Goal: Information Seeking & Learning: Learn about a topic

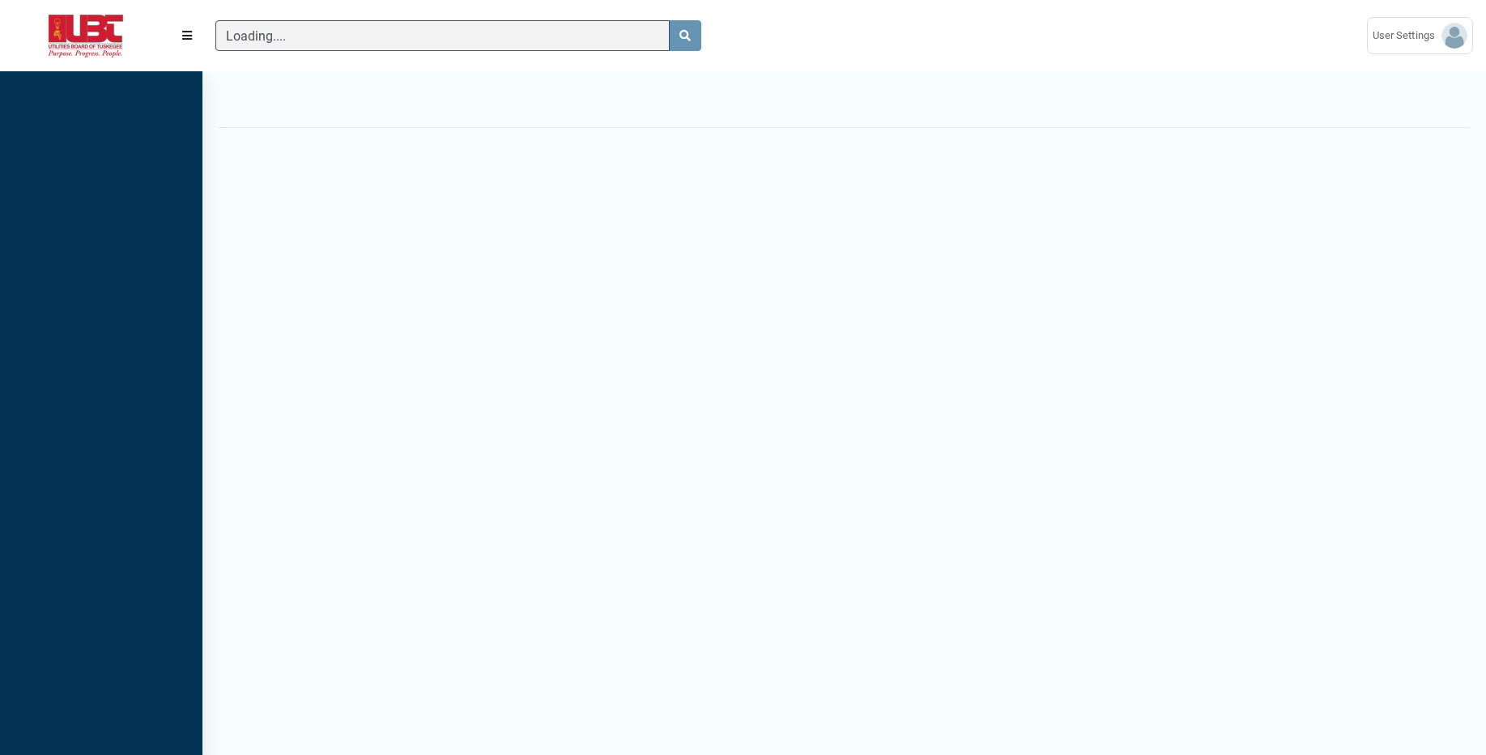
scroll to position [7, 1]
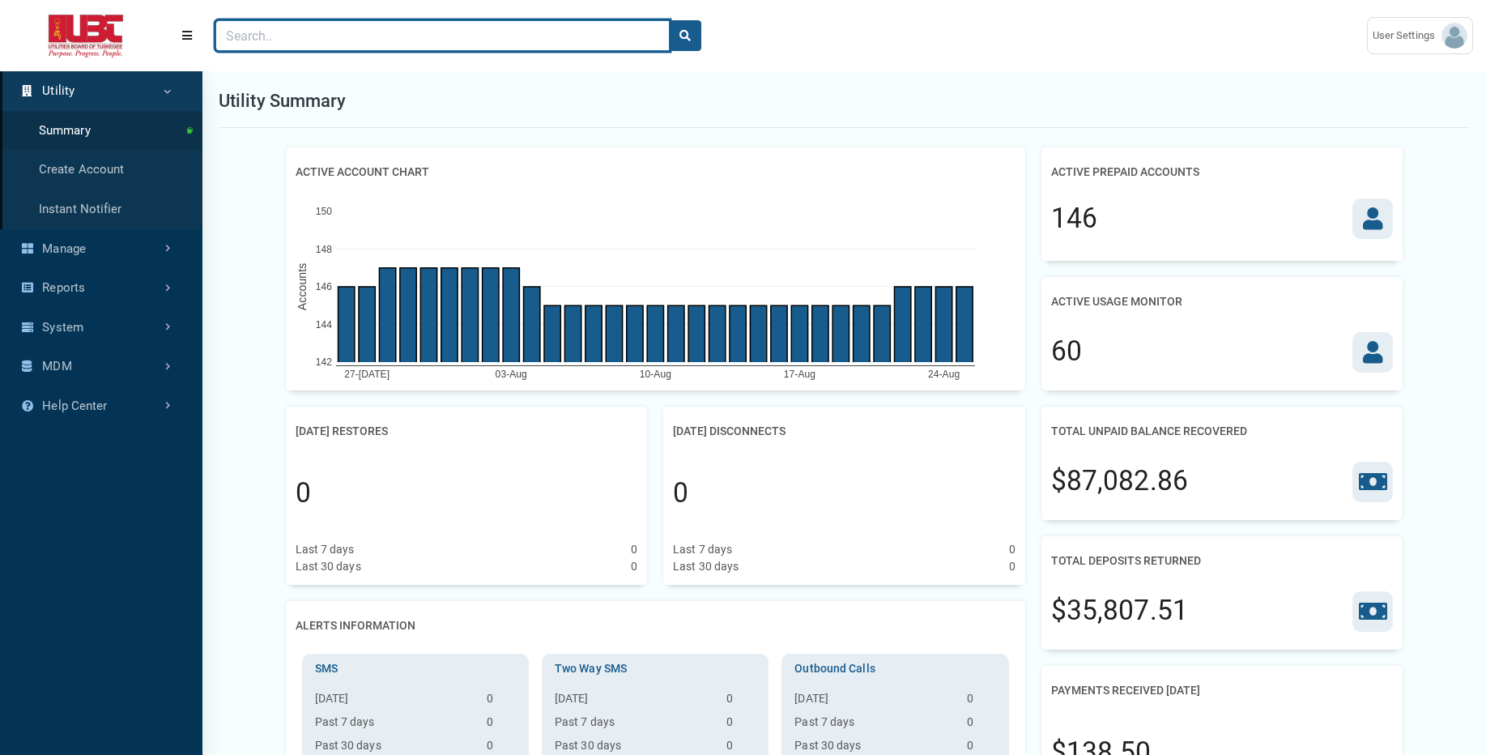
click at [486, 34] on input "Search" at bounding box center [442, 35] width 454 height 31
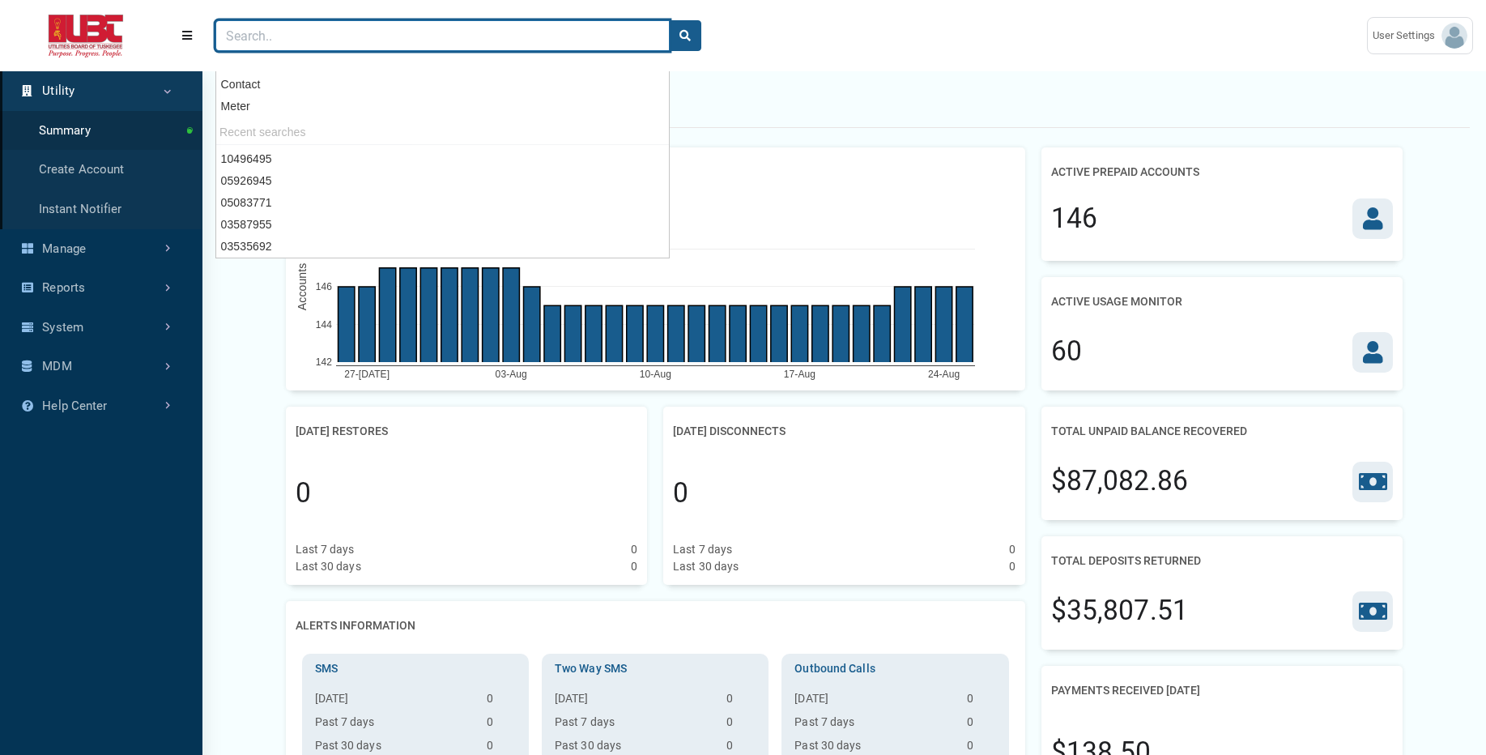
paste input "02491506"
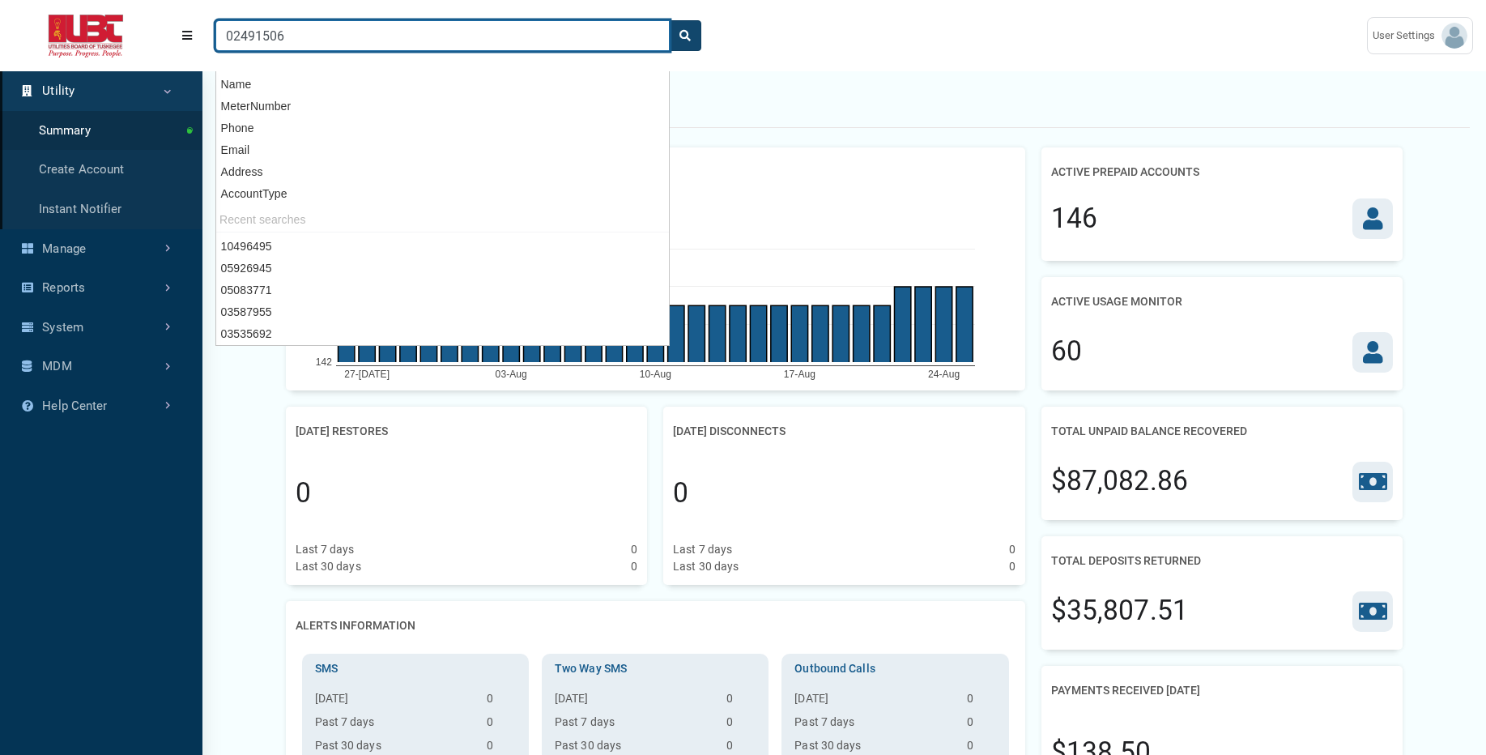
type input "02491506"
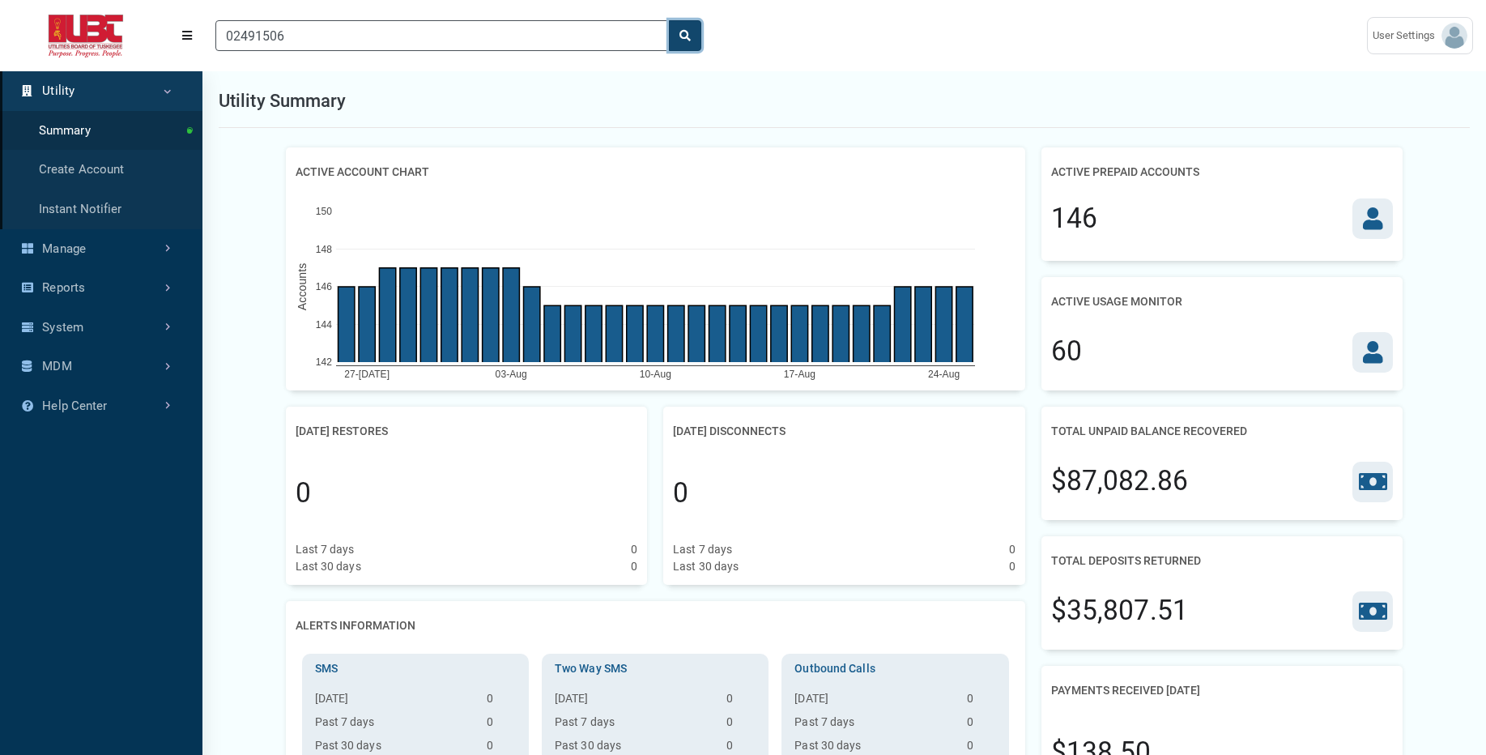
click at [682, 36] on icon "search" at bounding box center [684, 35] width 11 height 11
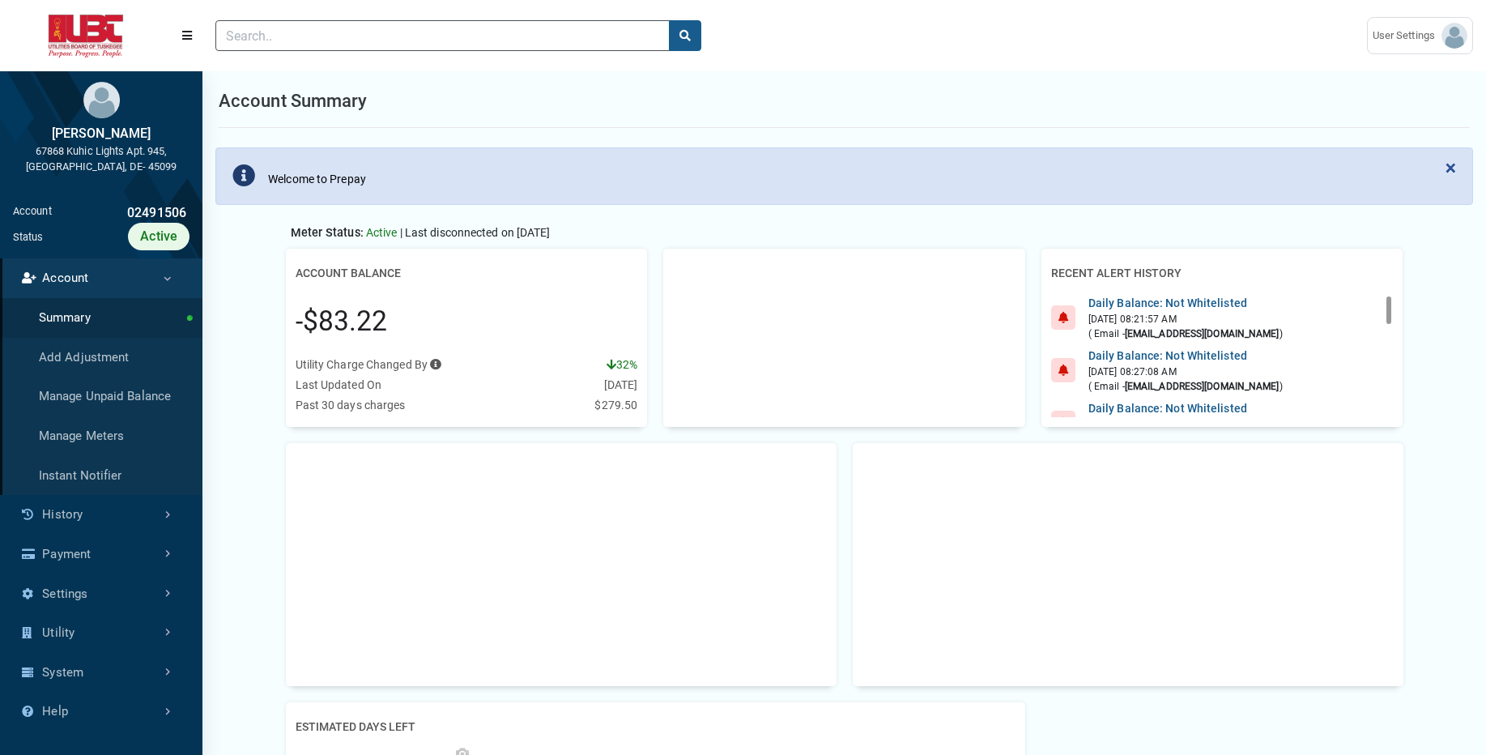
scroll to position [7, 1]
click at [117, 503] on link "History" at bounding box center [101, 515] width 202 height 40
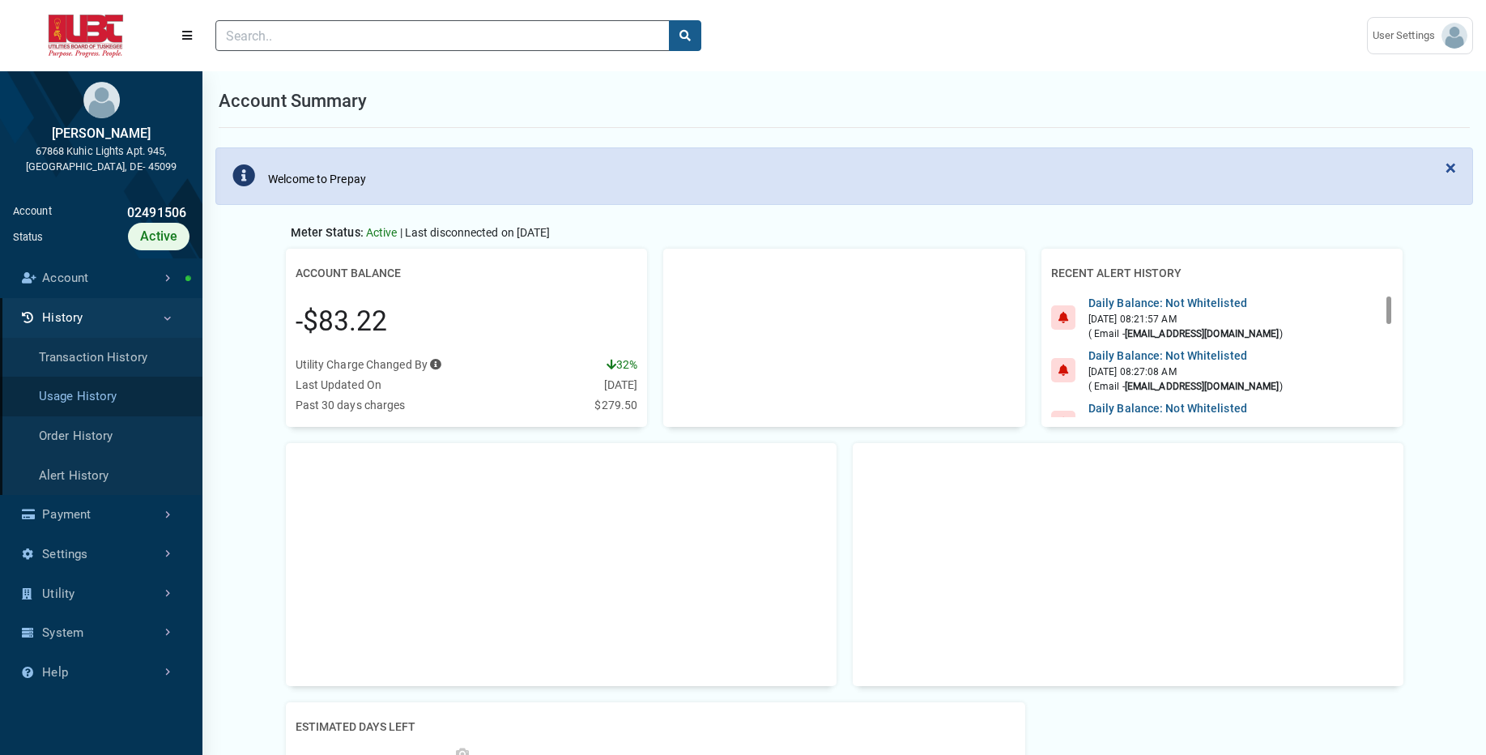
click at [113, 398] on link "Usage History" at bounding box center [101, 397] width 202 height 40
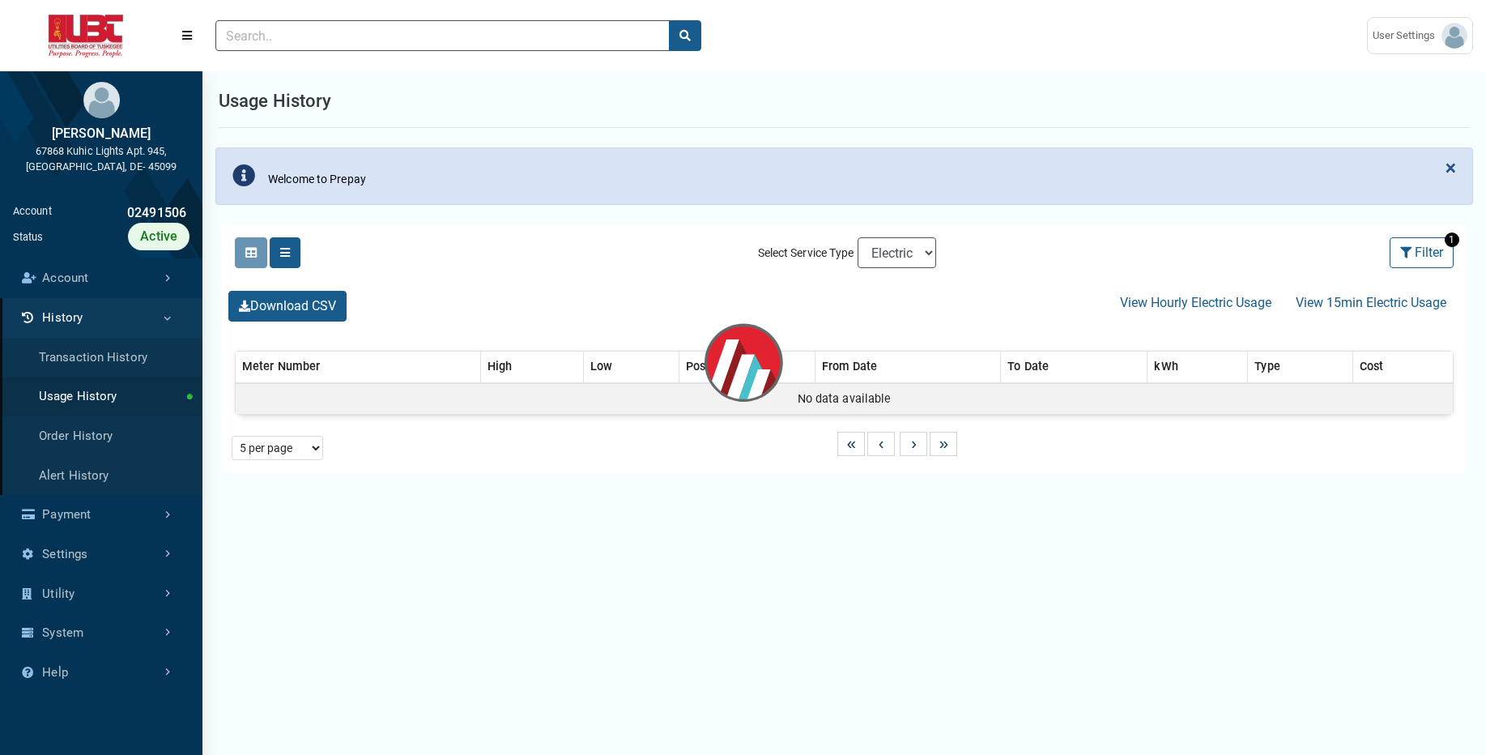
select select "25 per page"
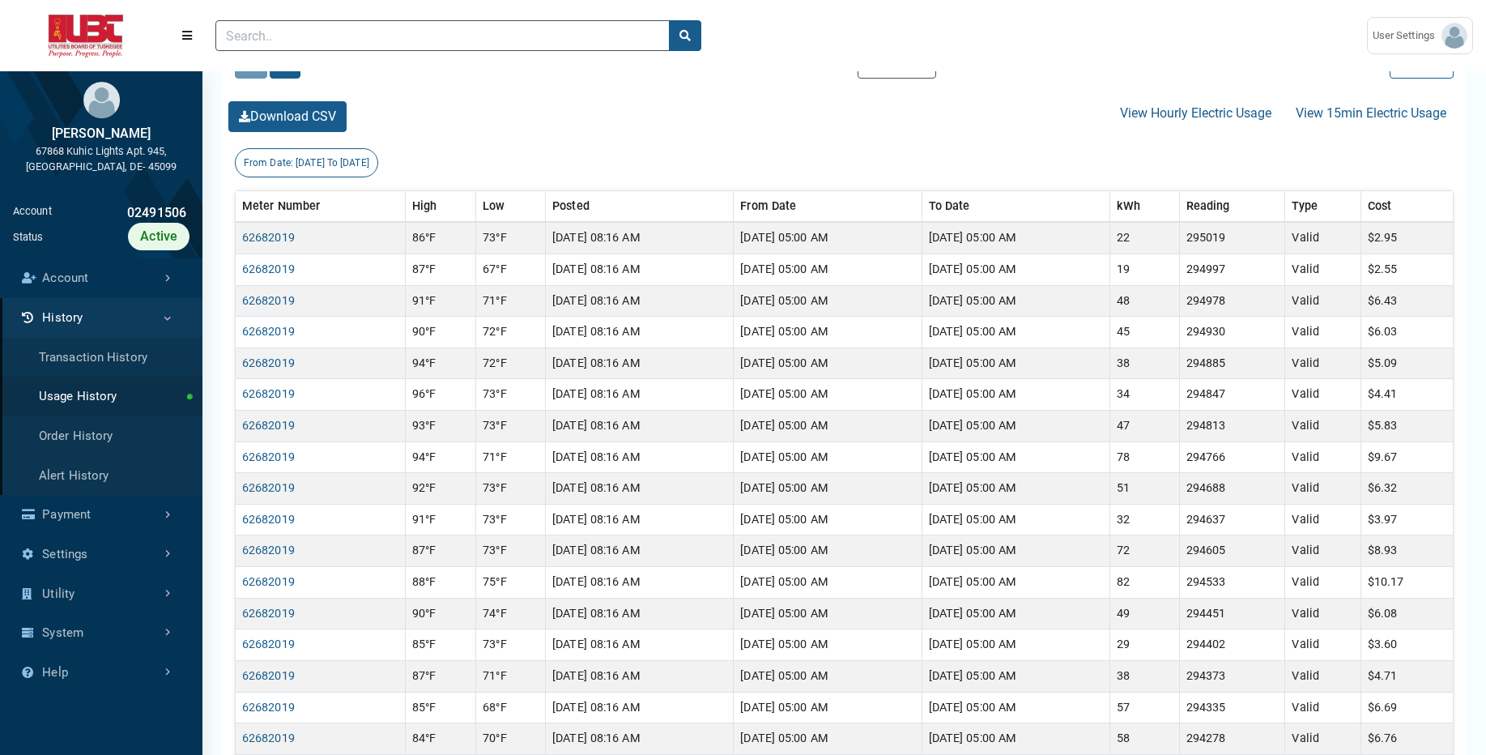
scroll to position [350, 0]
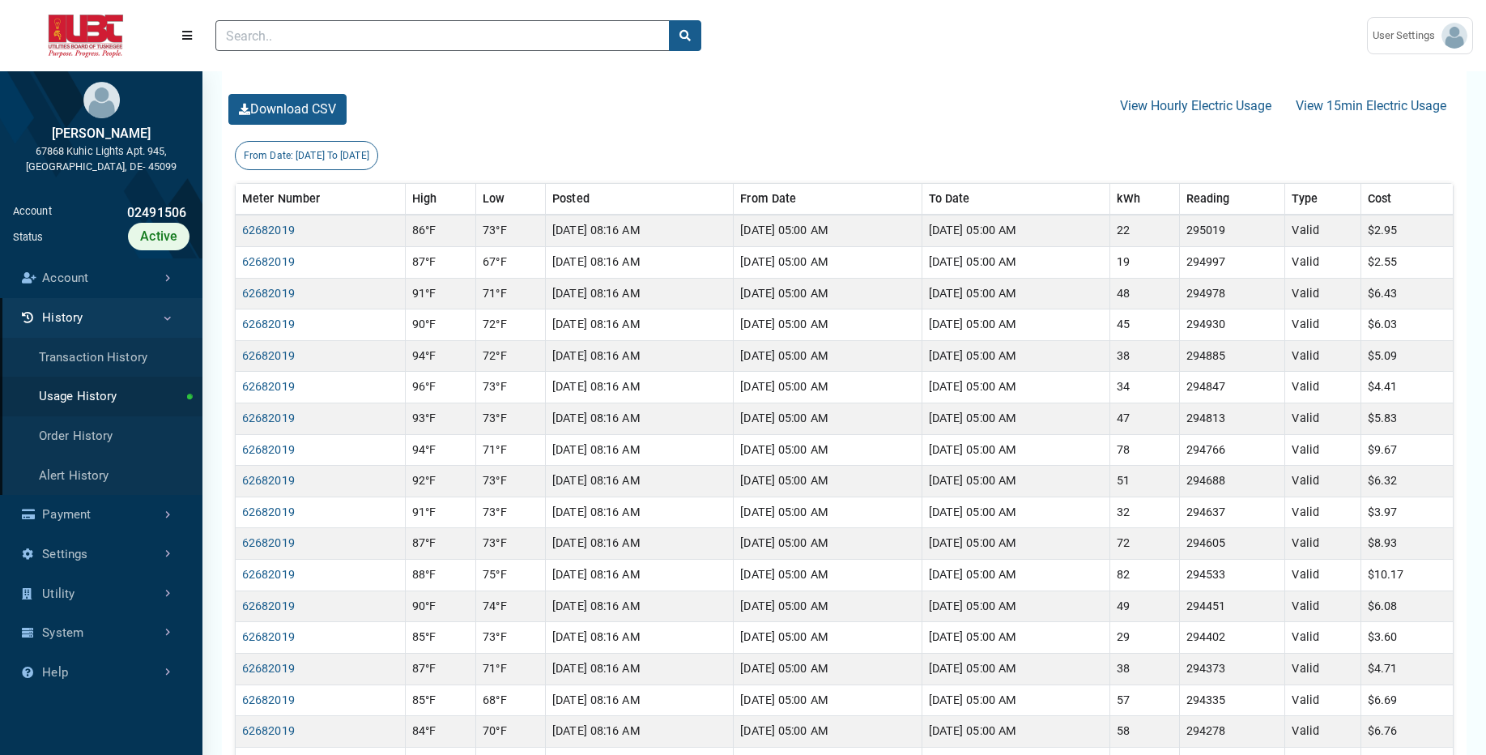
click at [1484, 215] on div "Usage Charges Press Tab key to access additional content Date: 07/27/2025 to 08…" at bounding box center [844, 469] width 1284 height 1197
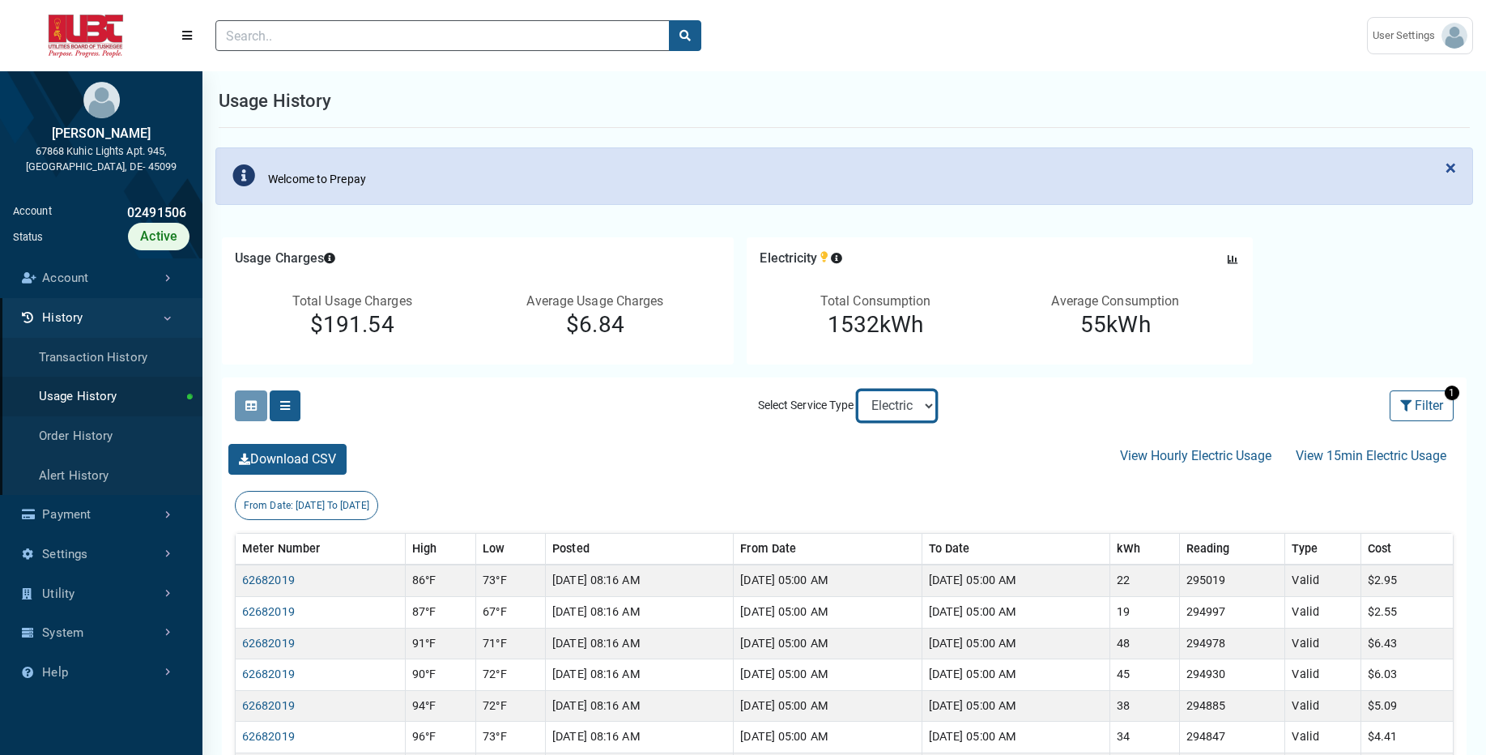
select select "Sewer"
click at [858, 390] on select "Electric Sewer" at bounding box center [897, 405] width 79 height 31
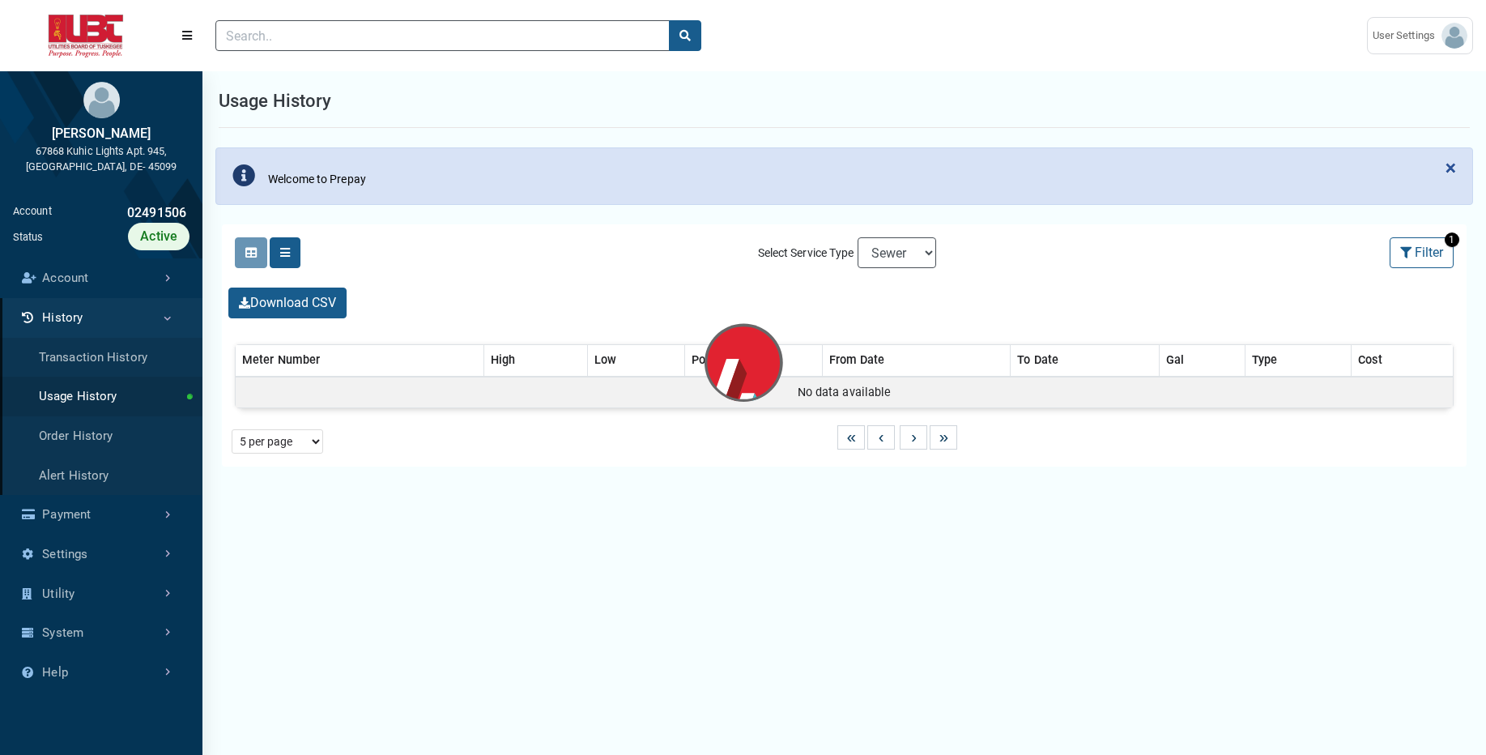
select select "25 per page"
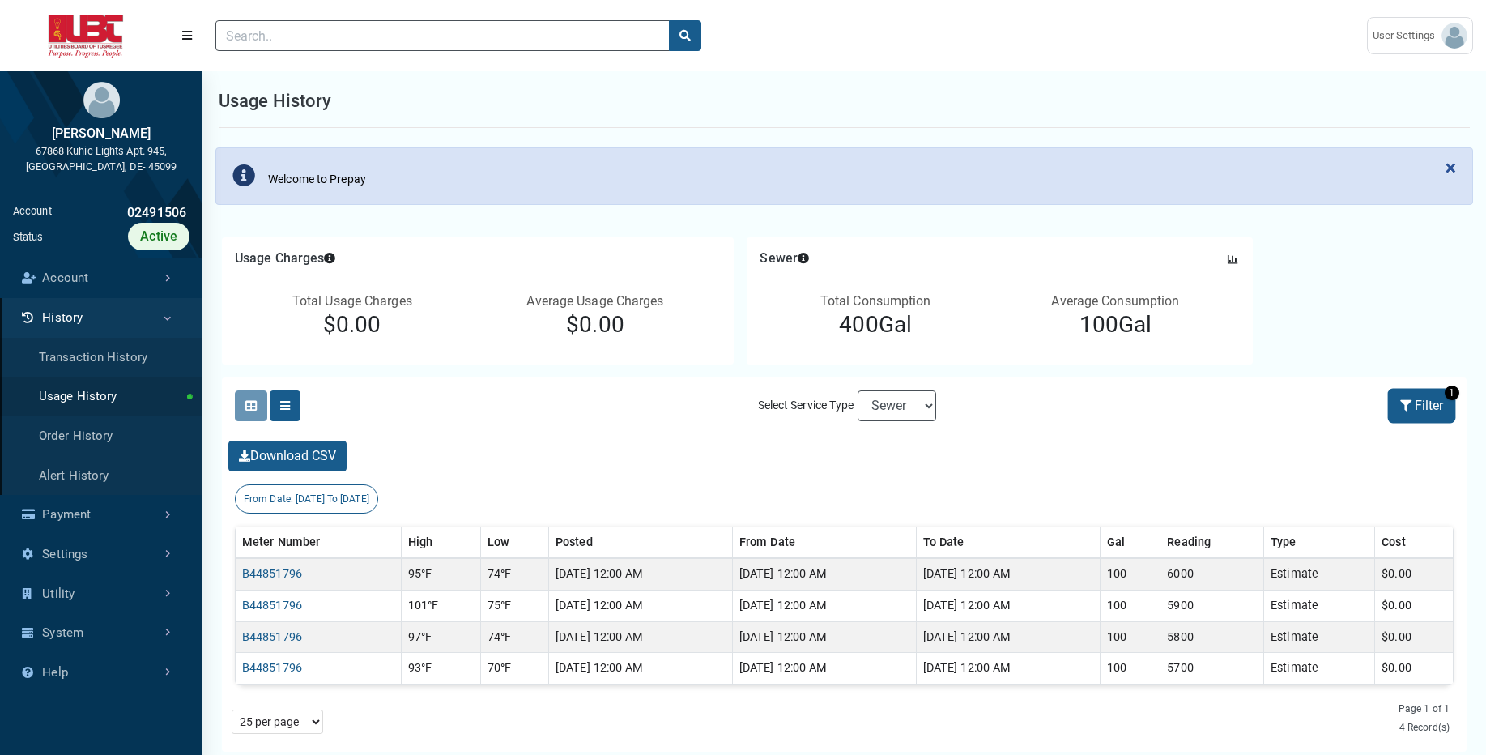
click at [1418, 408] on button "Filter" at bounding box center [1422, 405] width 64 height 31
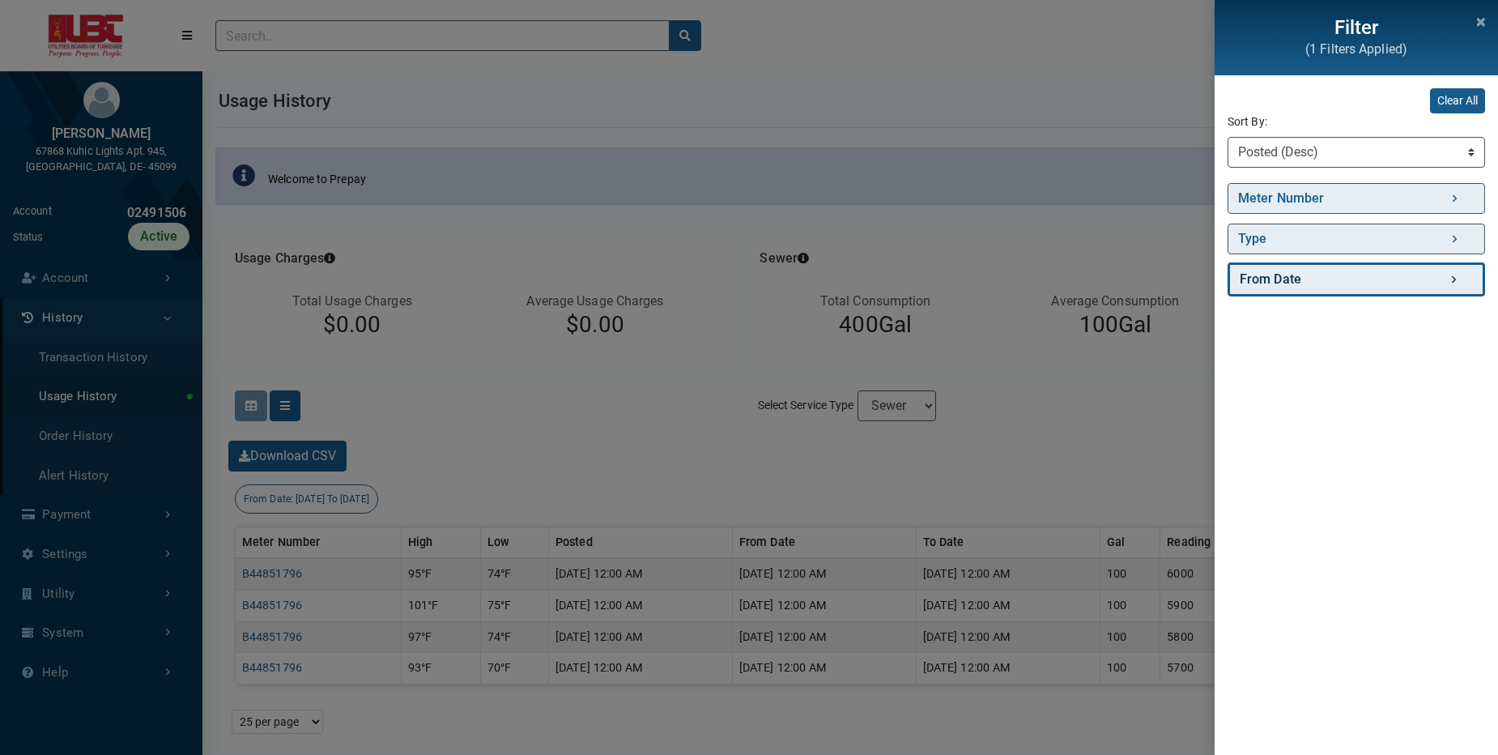
click at [1382, 283] on link "From Date" at bounding box center [1357, 279] width 258 height 34
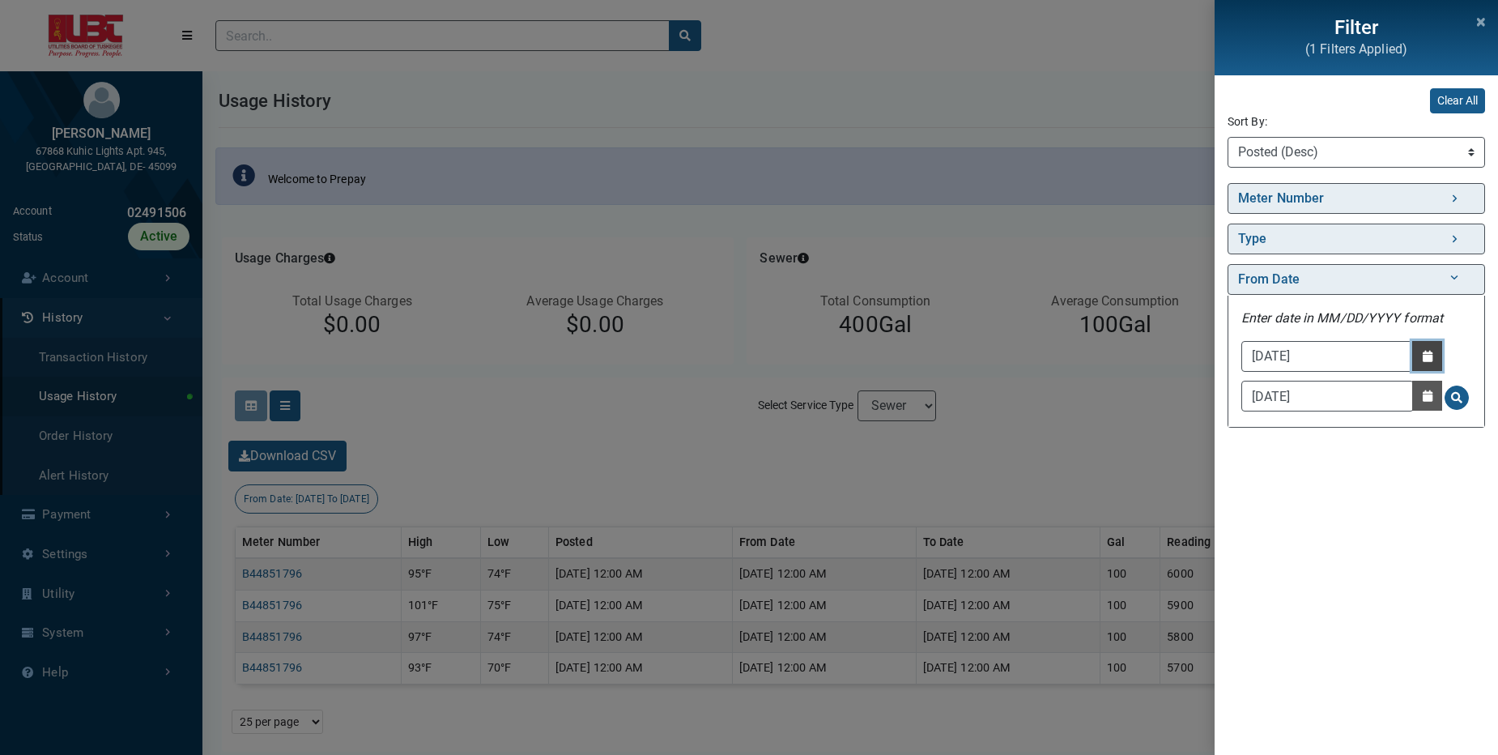
click at [1433, 356] on button "Date Picker - Activate to access the date picker" at bounding box center [1427, 356] width 30 height 30
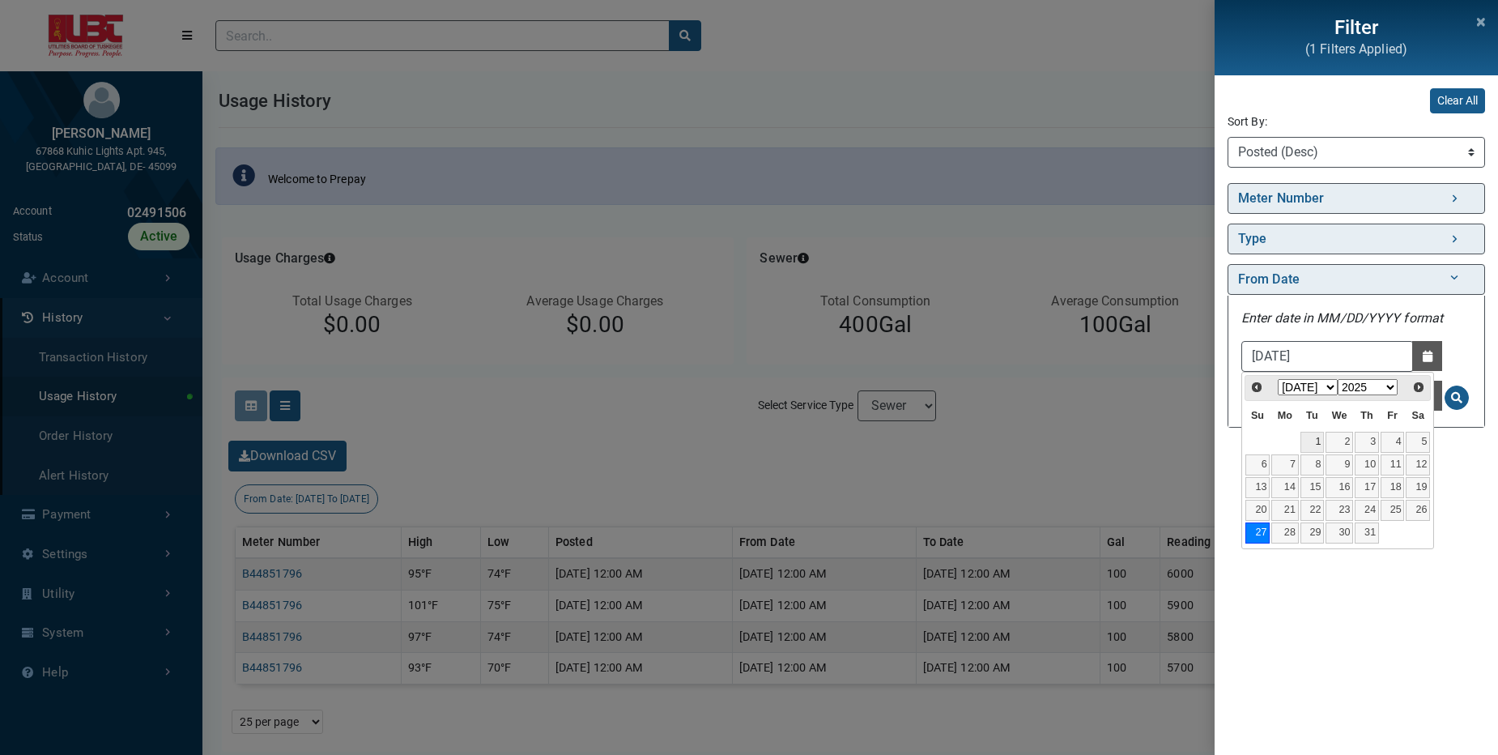
click at [1310, 440] on link "1" at bounding box center [1313, 442] width 24 height 21
type input "07/01/2025"
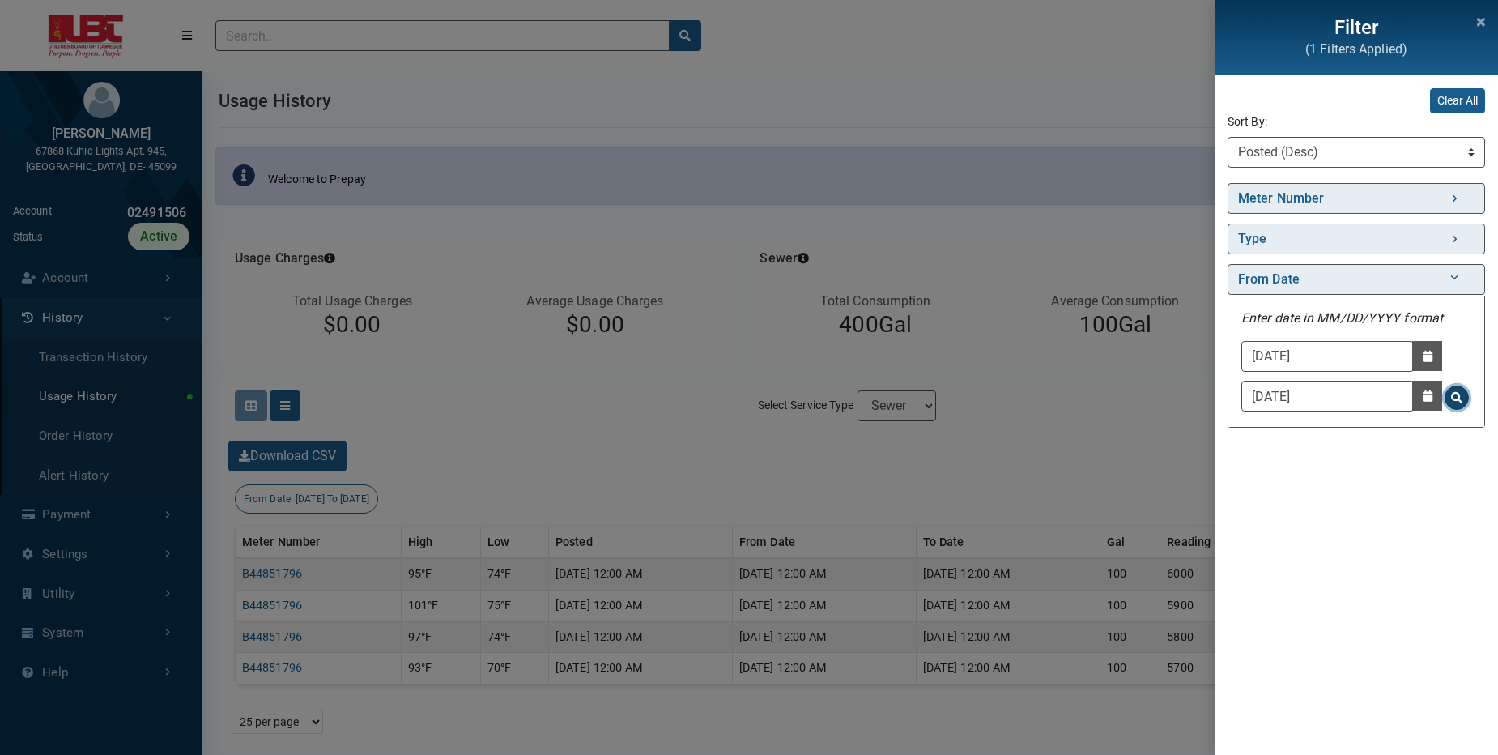
click at [1464, 397] on button "Search for From Date - Clicking on this button will update the content on the p…" at bounding box center [1457, 397] width 24 height 24
click at [1129, 415] on div "Filter (1 Filters Applied) Clear All Sort By: Sort By Meter Number (Asc) Meter …" at bounding box center [749, 377] width 1498 height 755
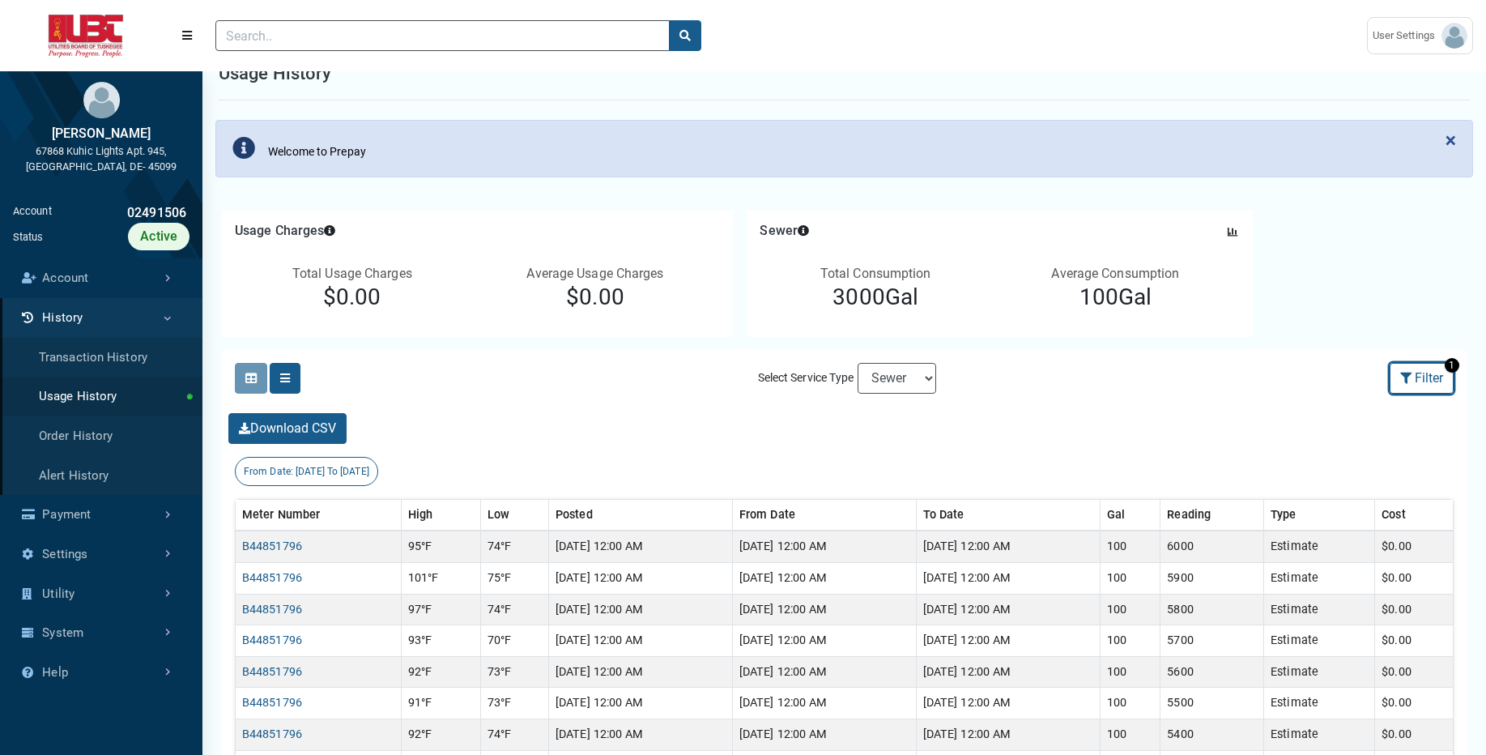
scroll to position [21, 0]
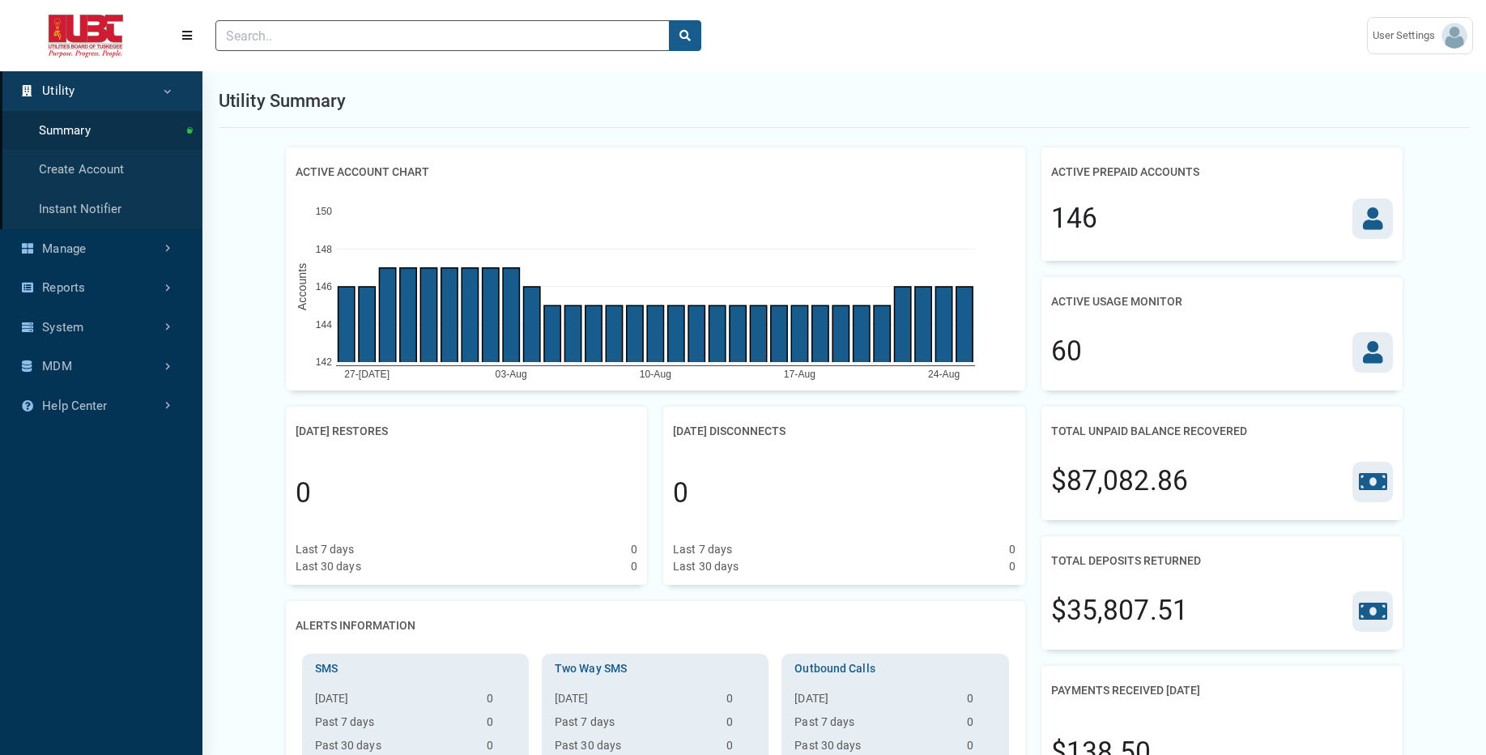
scroll to position [7, 1]
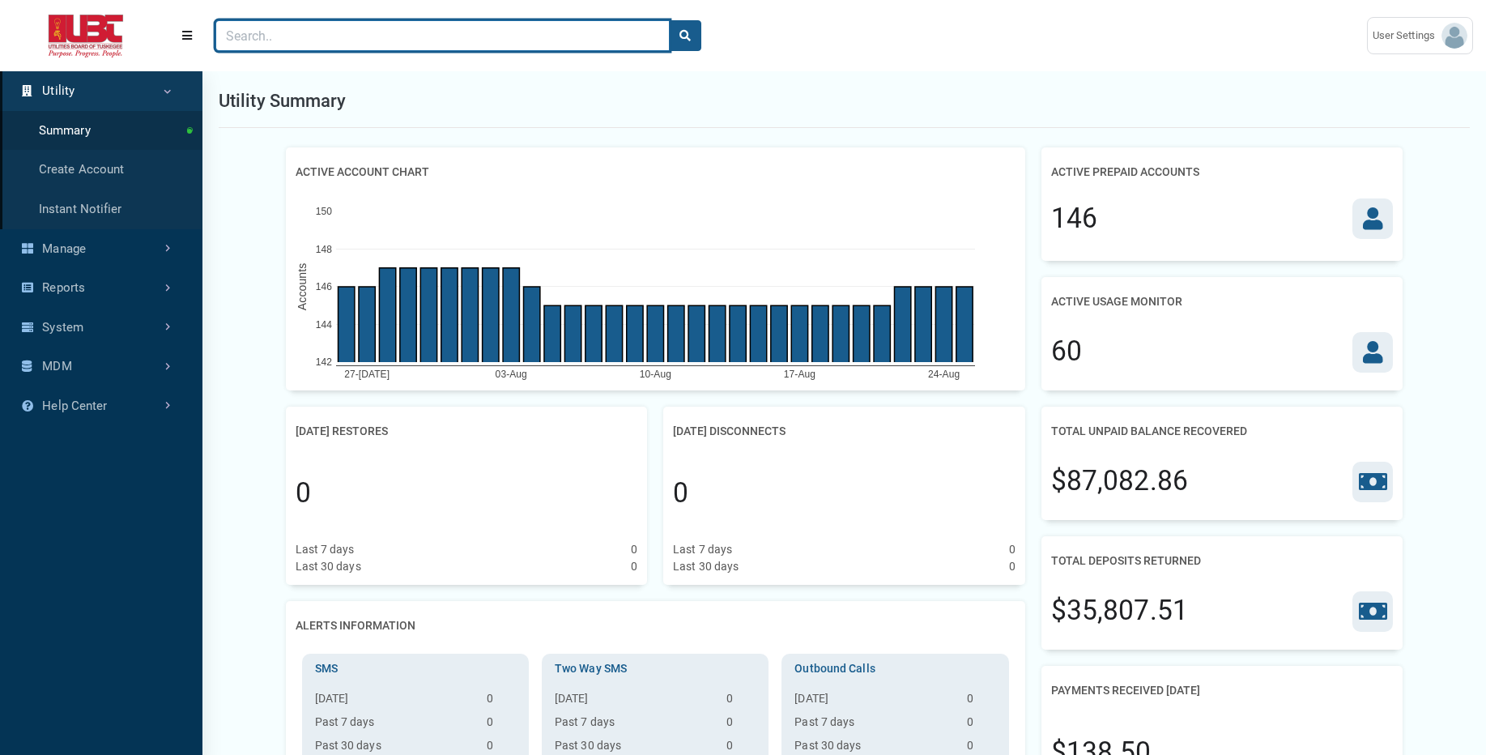
click at [586, 41] on input "Search" at bounding box center [442, 35] width 454 height 31
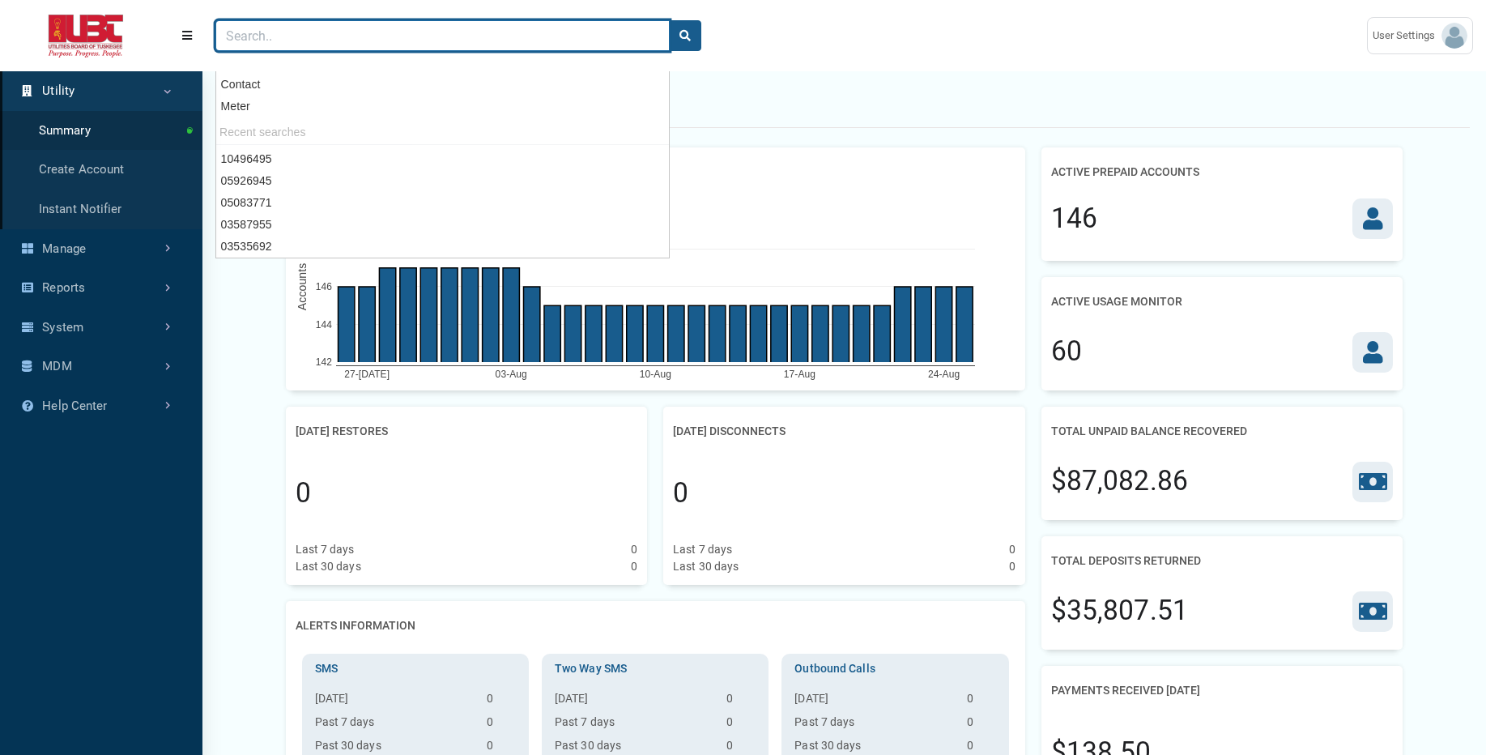
paste input "03535692"
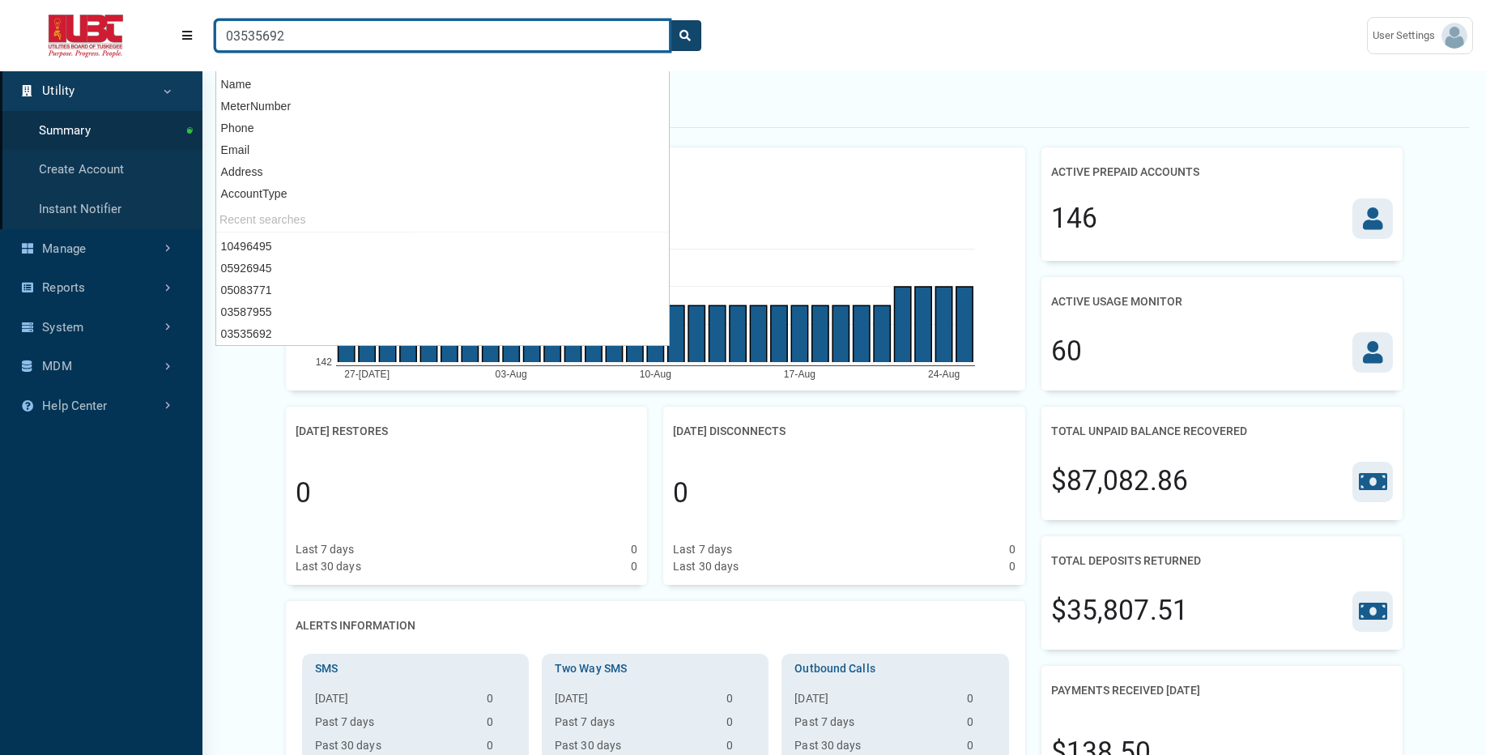
type input "03535692"
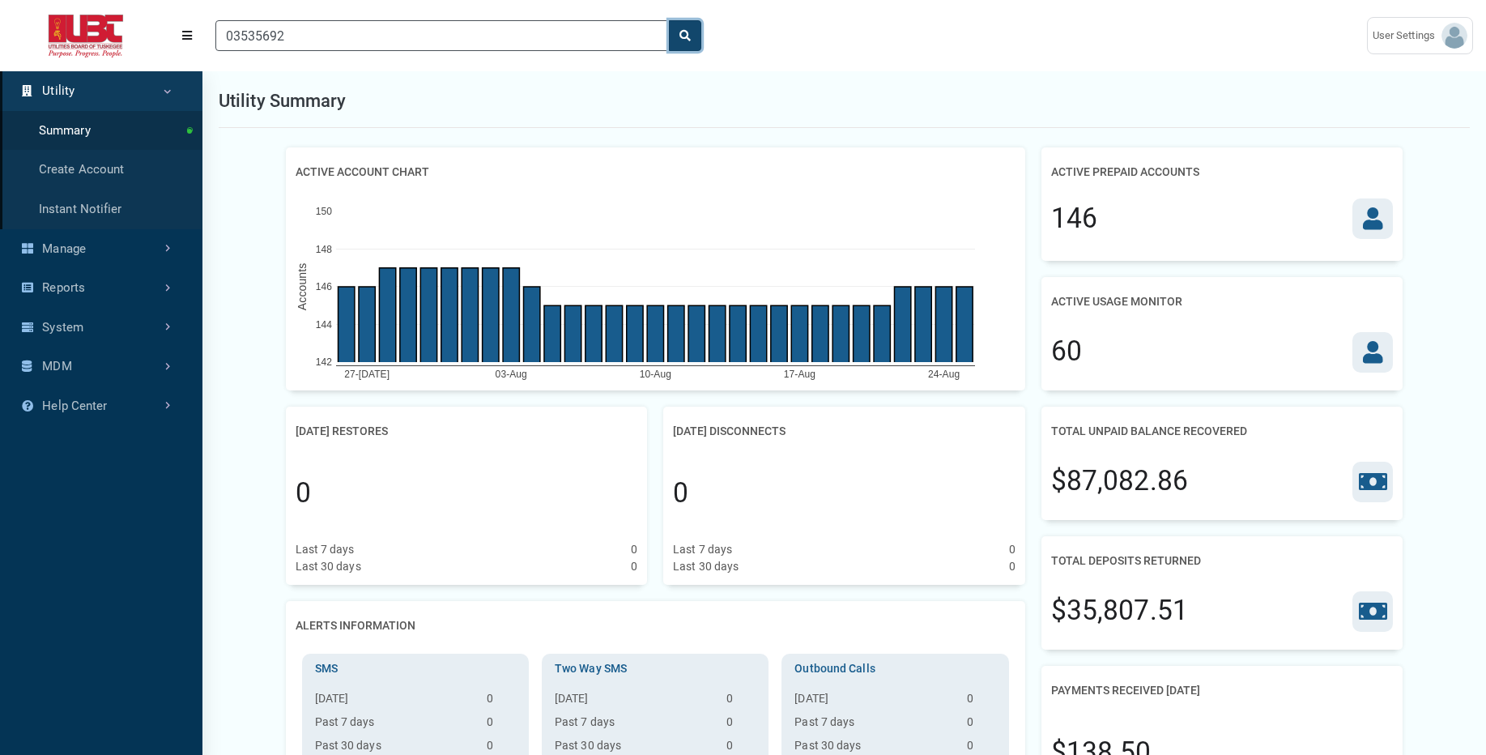
click at [692, 32] on button "search" at bounding box center [685, 35] width 32 height 31
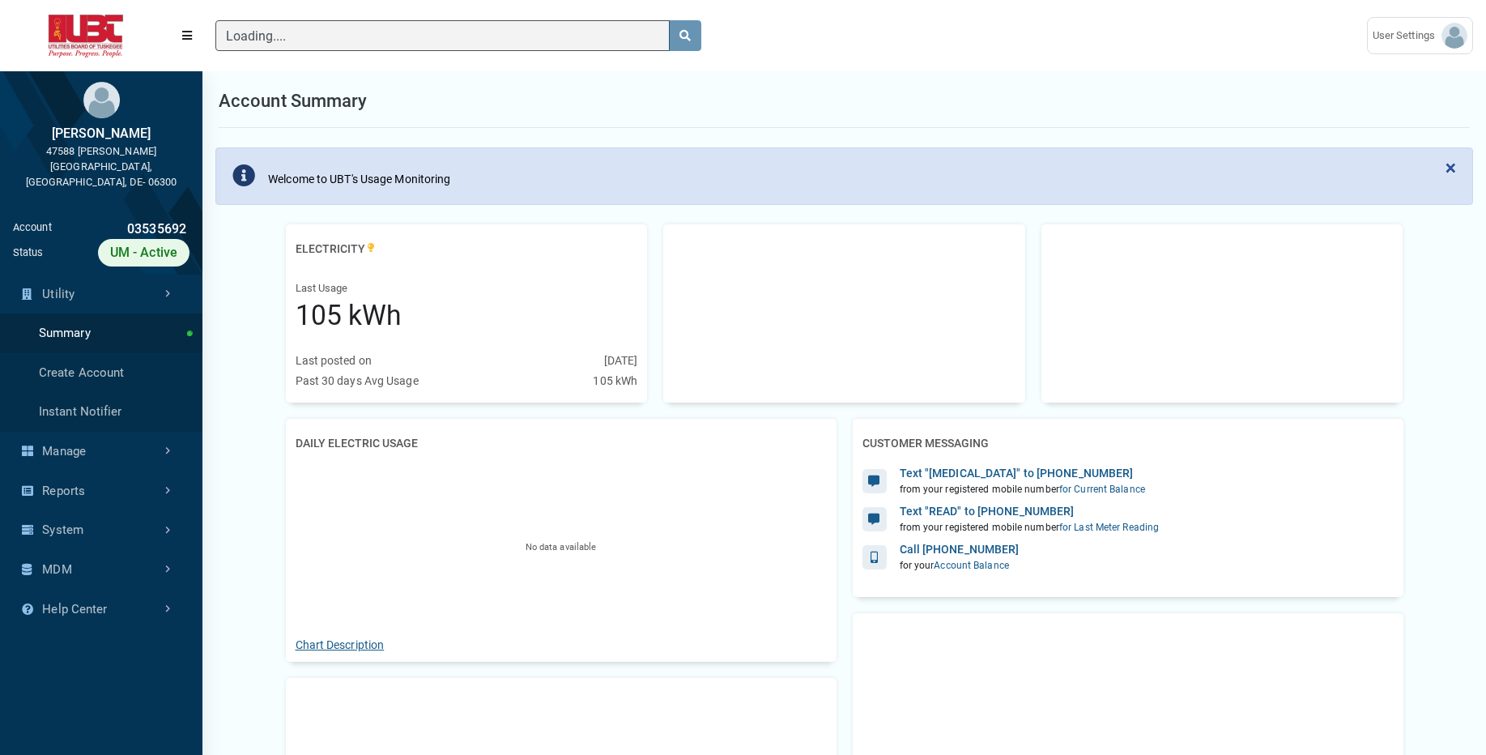
scroll to position [4, 1]
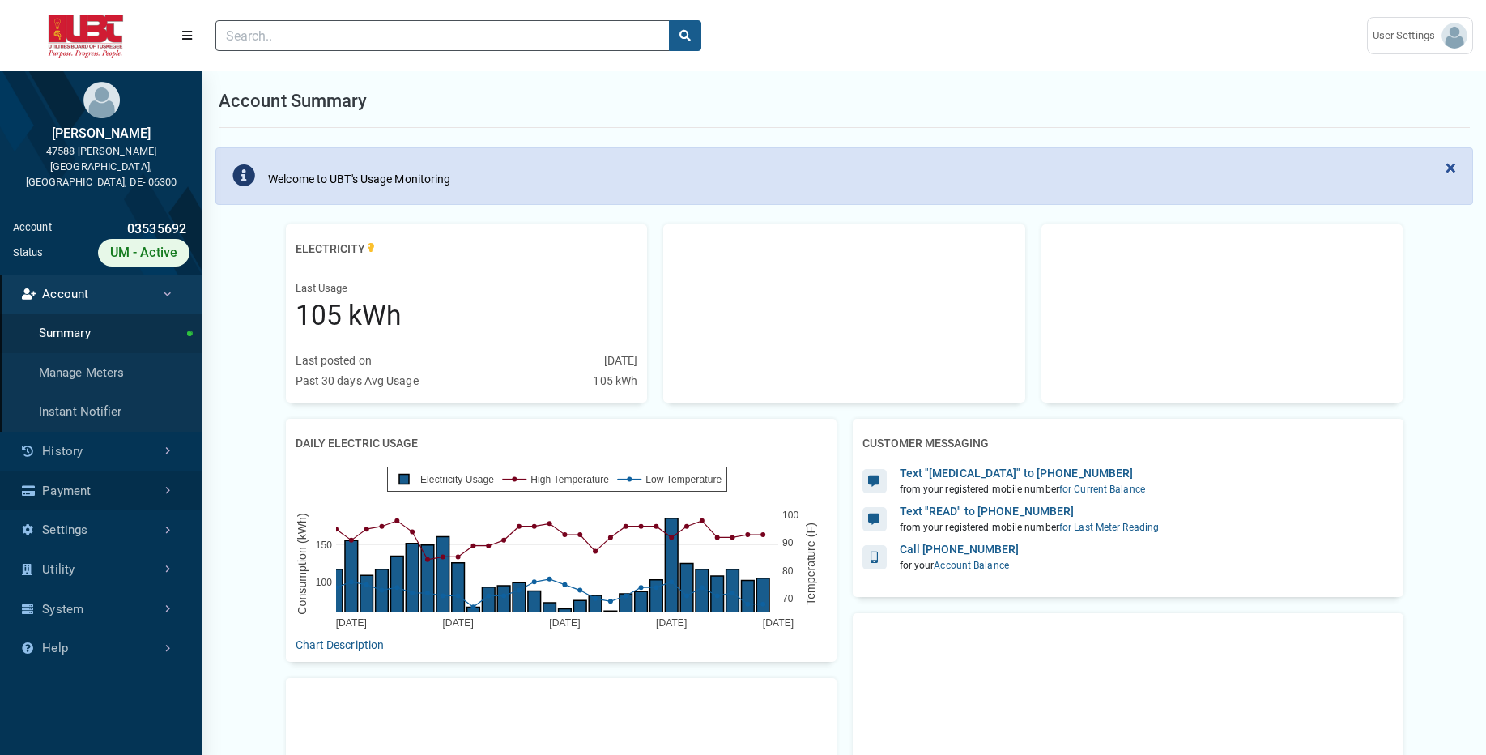
click at [92, 471] on link "Payment" at bounding box center [101, 491] width 202 height 40
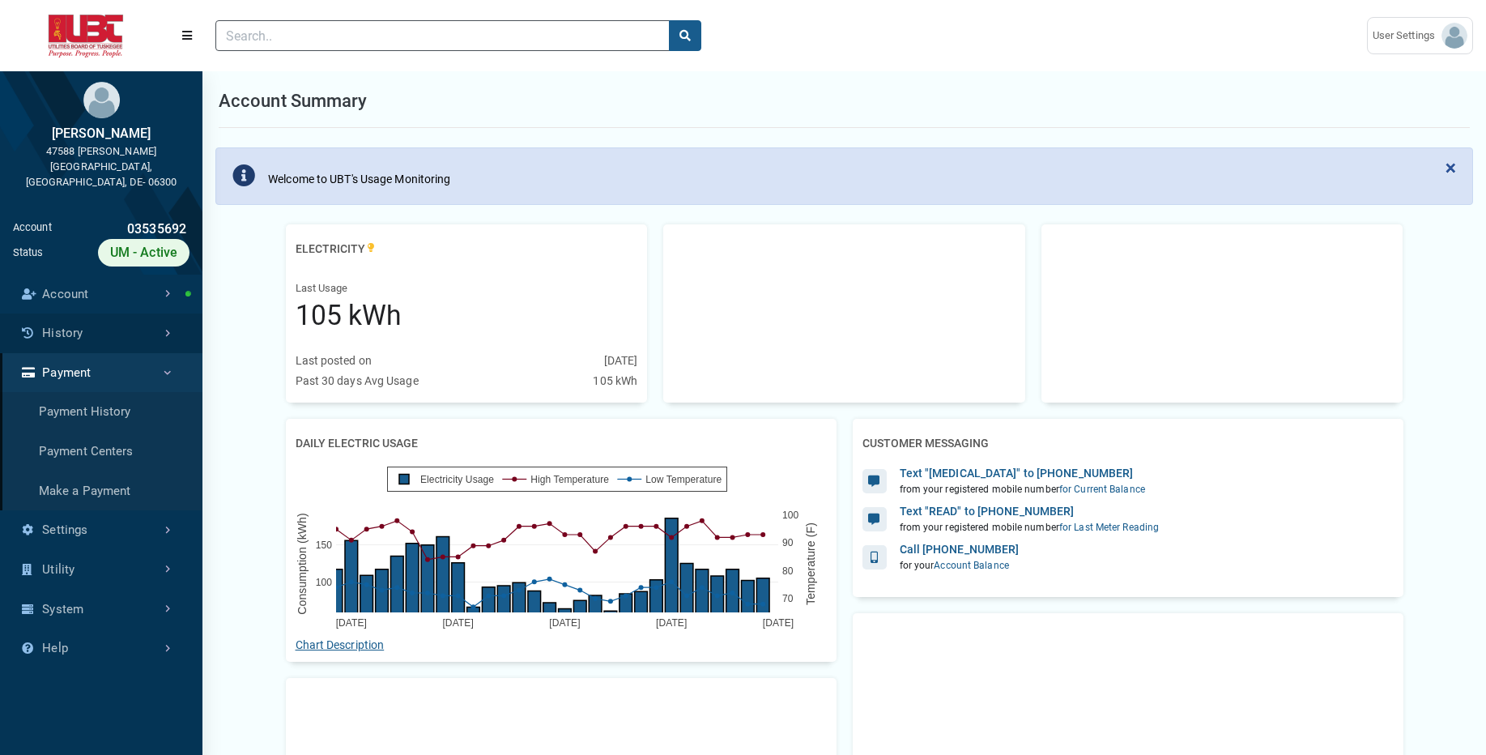
click at [120, 322] on link "History" at bounding box center [101, 333] width 202 height 40
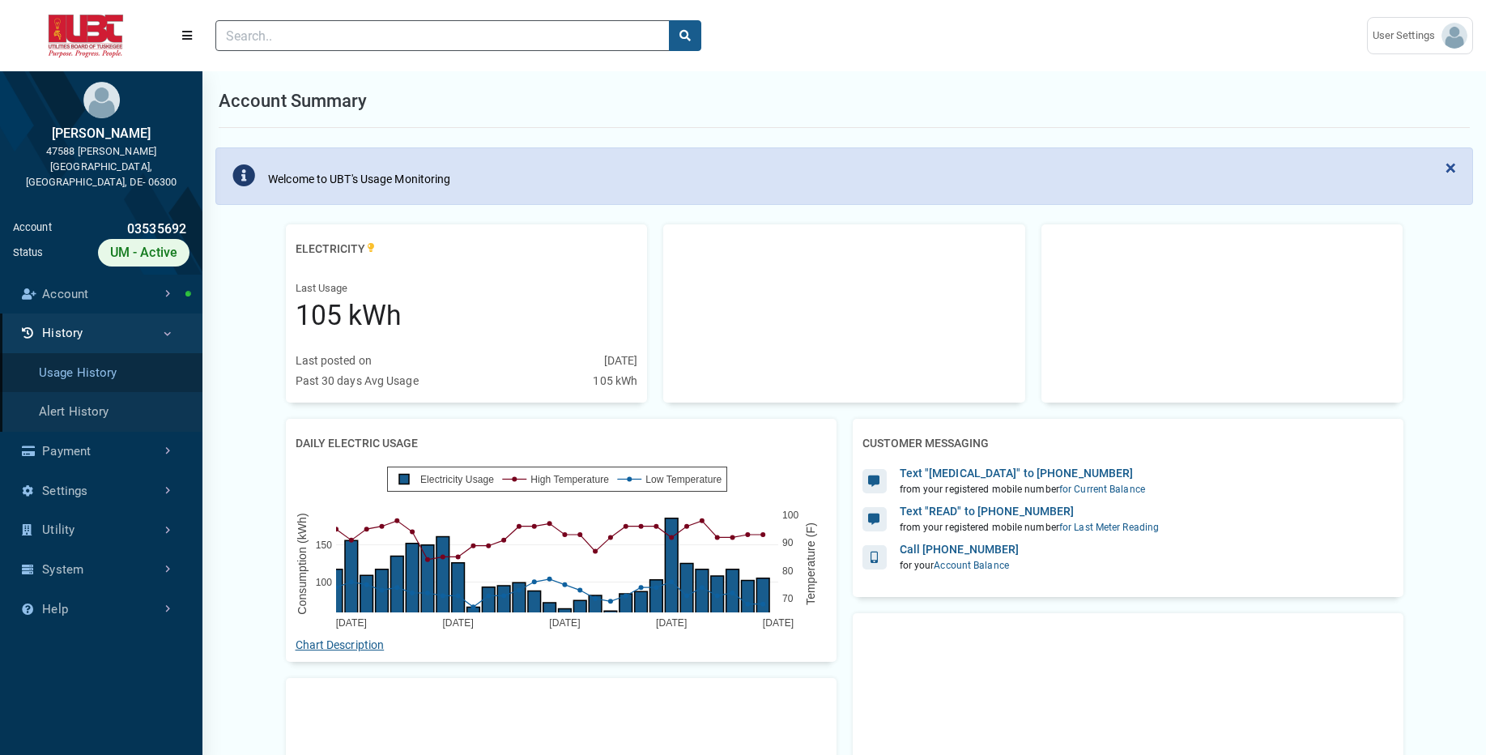
click at [125, 357] on link "Usage History" at bounding box center [101, 373] width 202 height 40
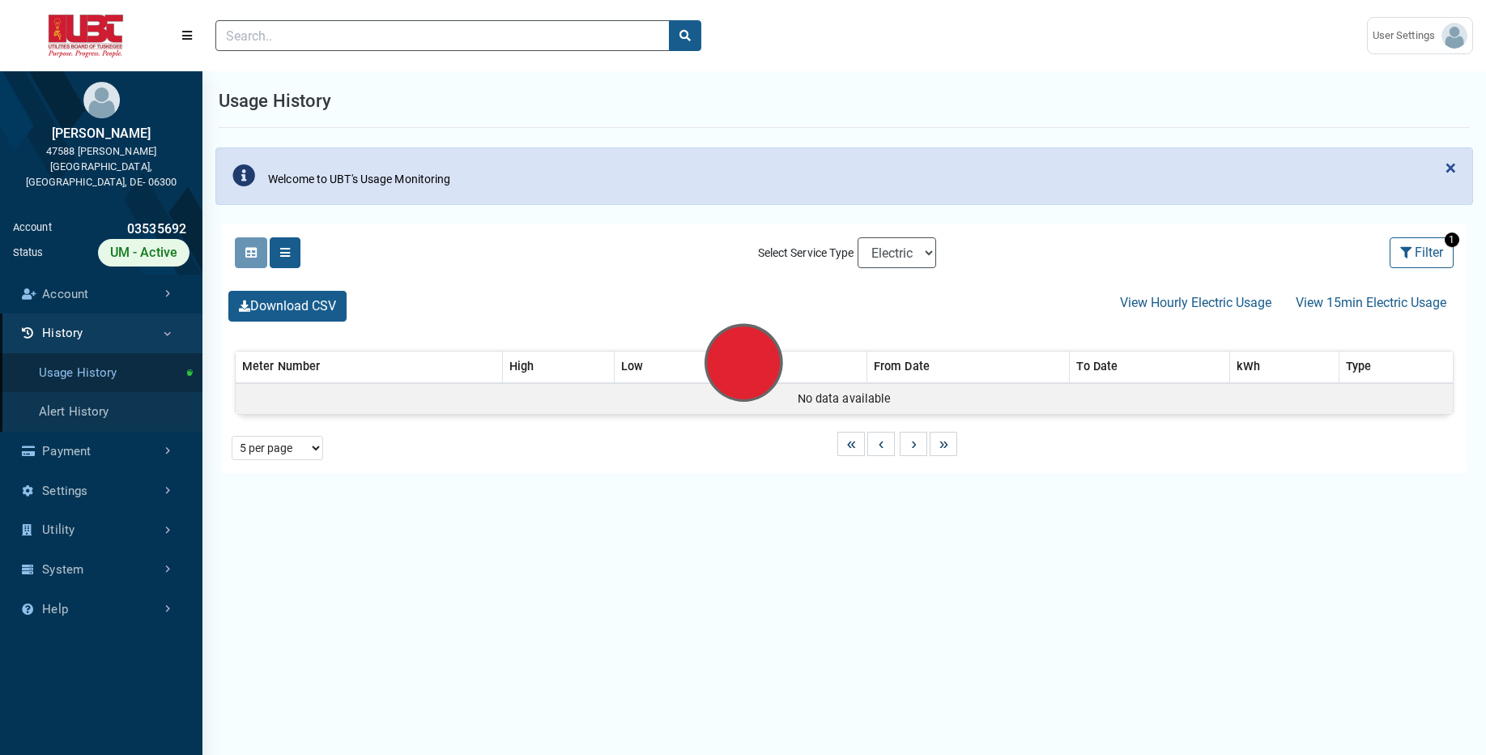
select select "25 per page"
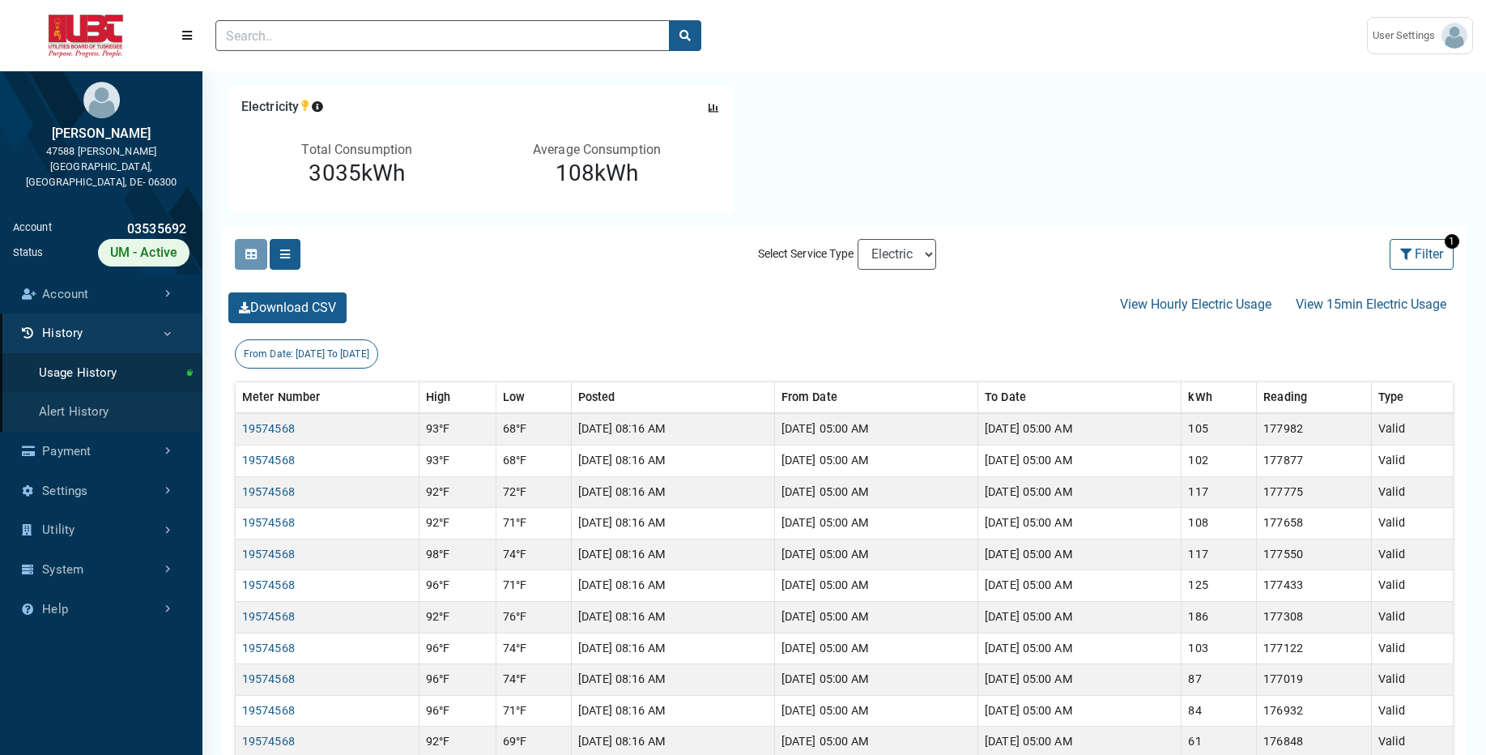
scroll to position [259, 0]
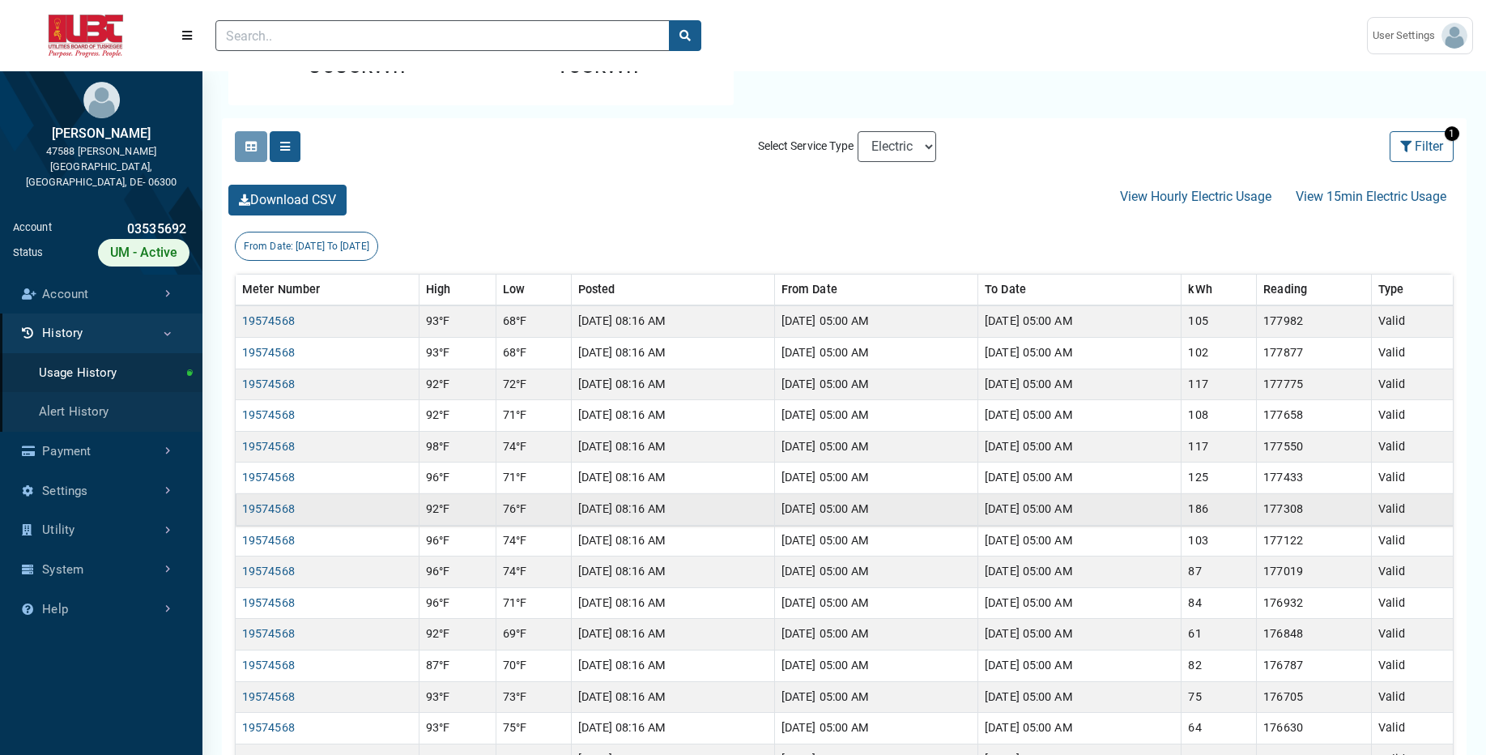
click at [635, 511] on td "[DATE] 08:16 AM" at bounding box center [672, 510] width 203 height 32
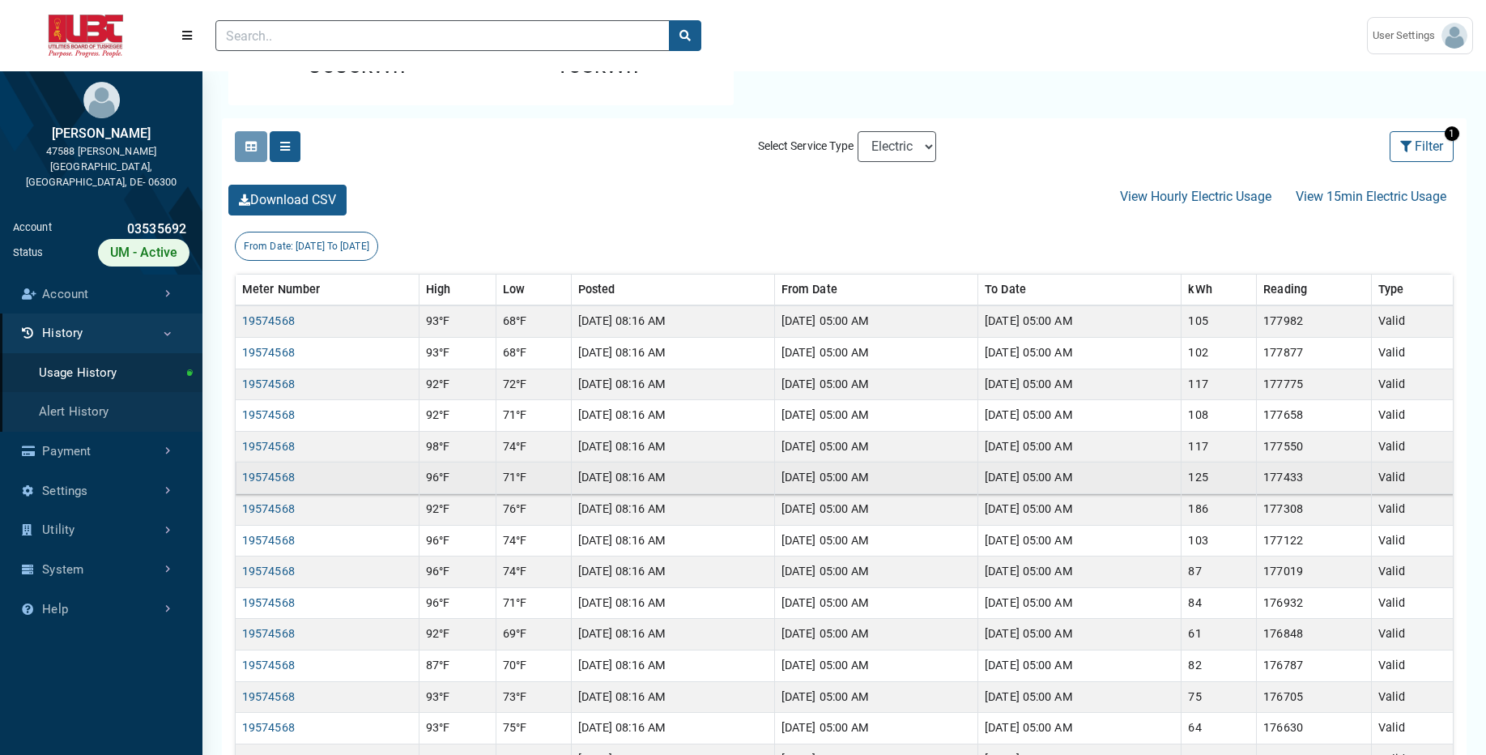
click at [631, 475] on td "[DATE] 08:16 AM" at bounding box center [672, 478] width 203 height 32
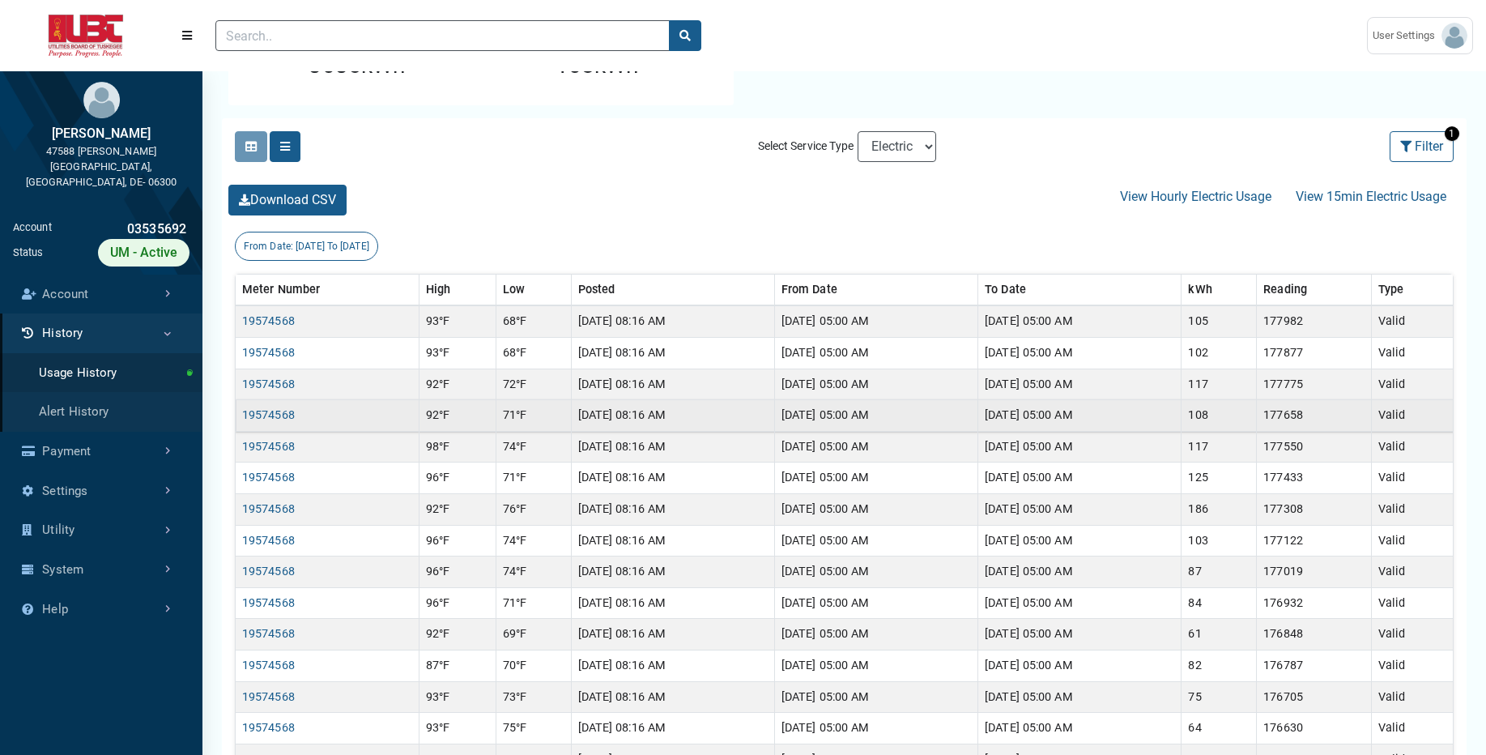
click at [628, 416] on td "[DATE] 08:16 AM" at bounding box center [672, 416] width 203 height 32
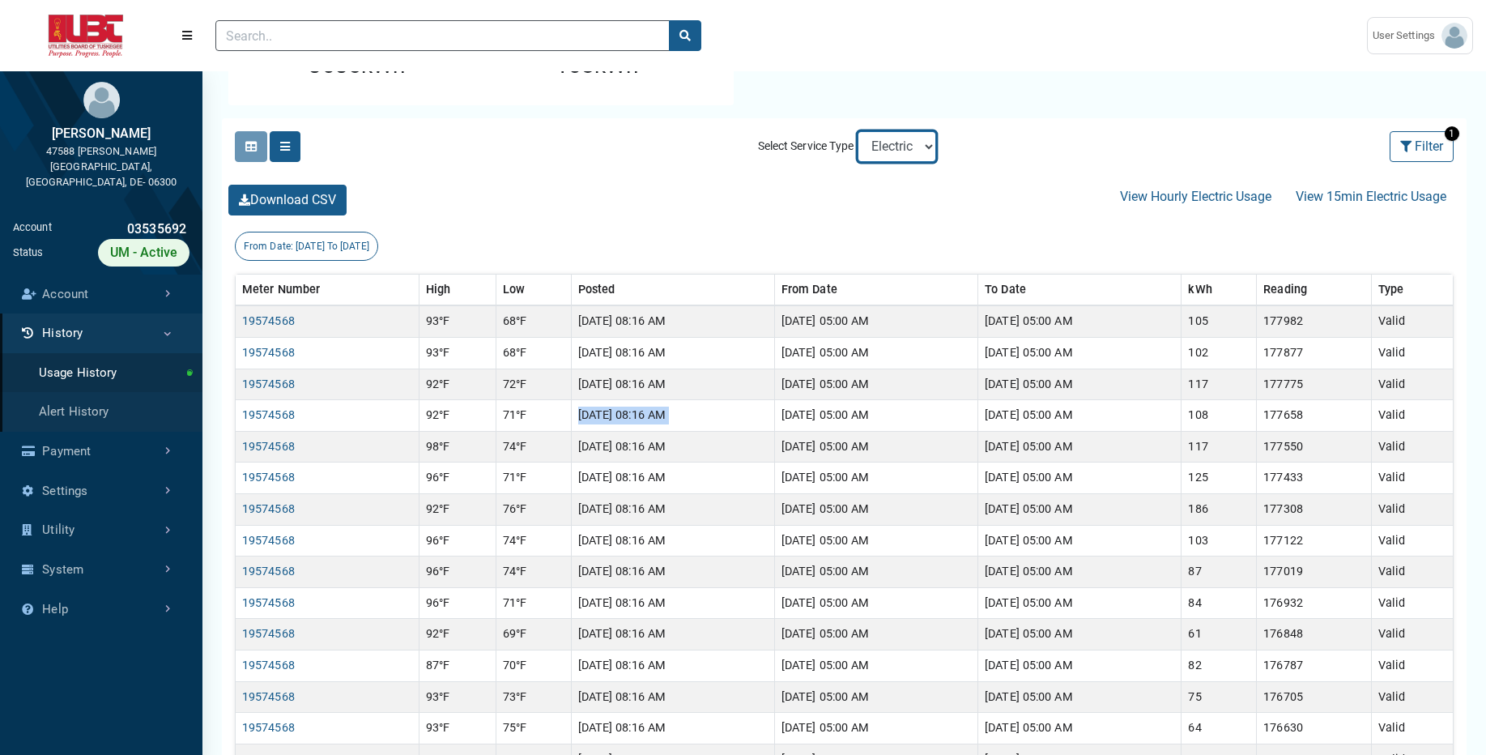
click at [915, 145] on select "Electric" at bounding box center [897, 146] width 79 height 31
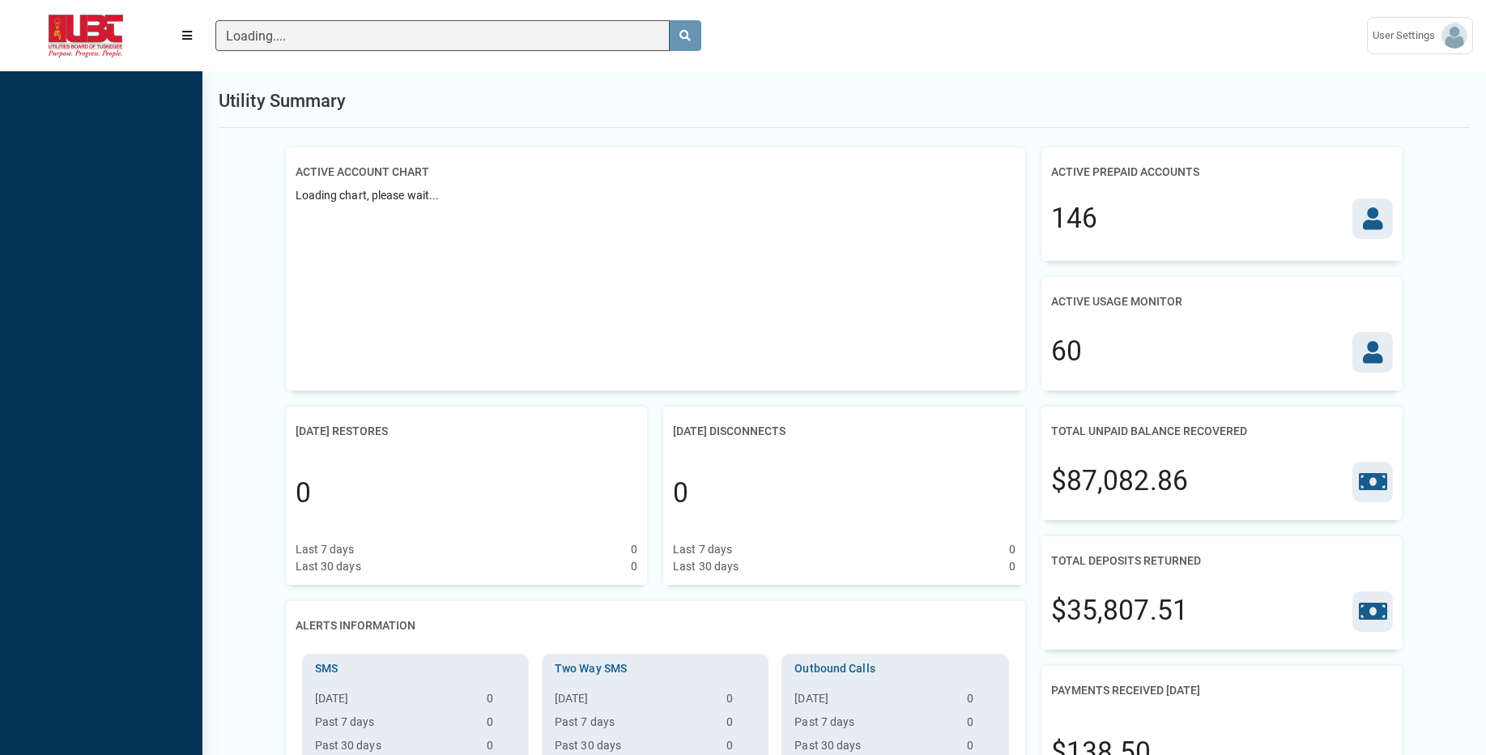
scroll to position [7, 1]
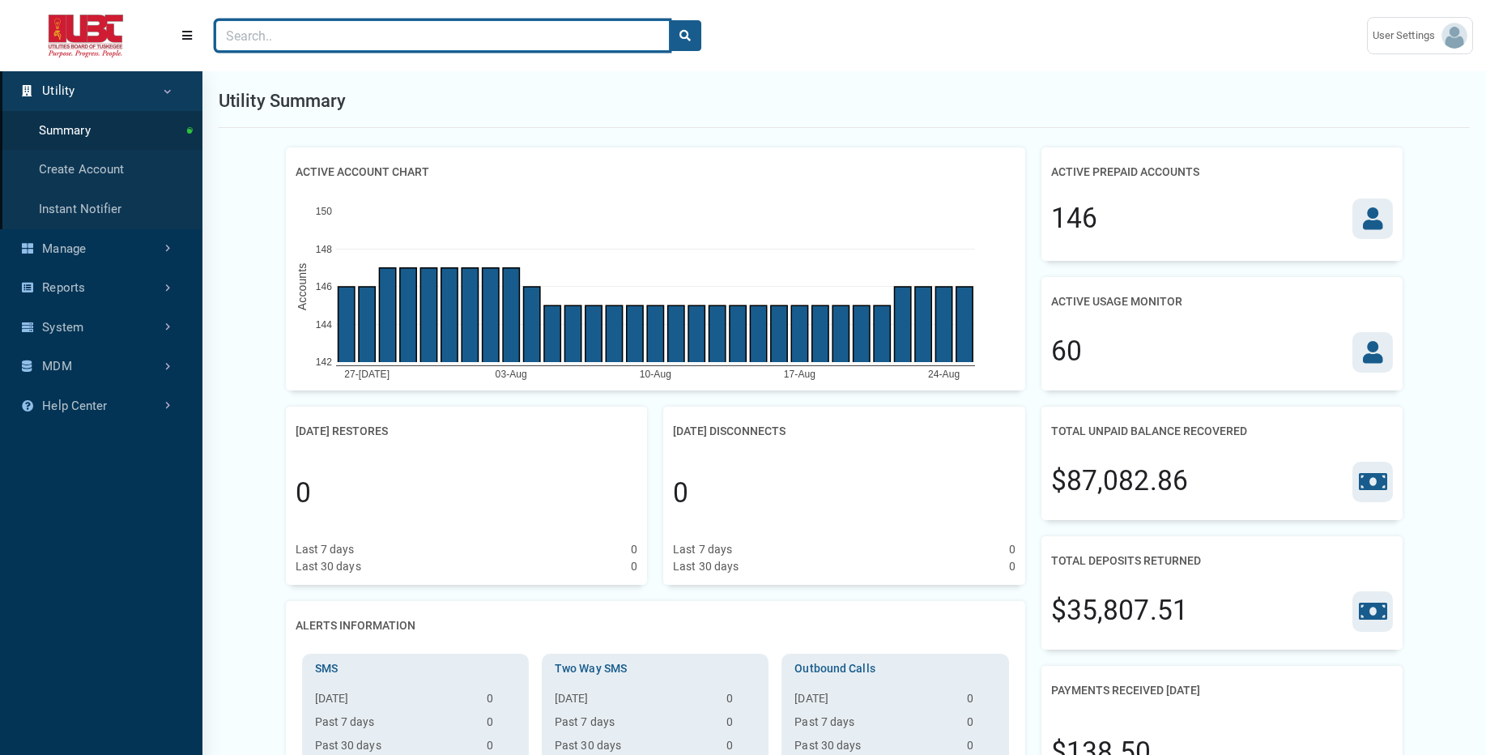
click at [560, 40] on input "Search" at bounding box center [442, 35] width 454 height 31
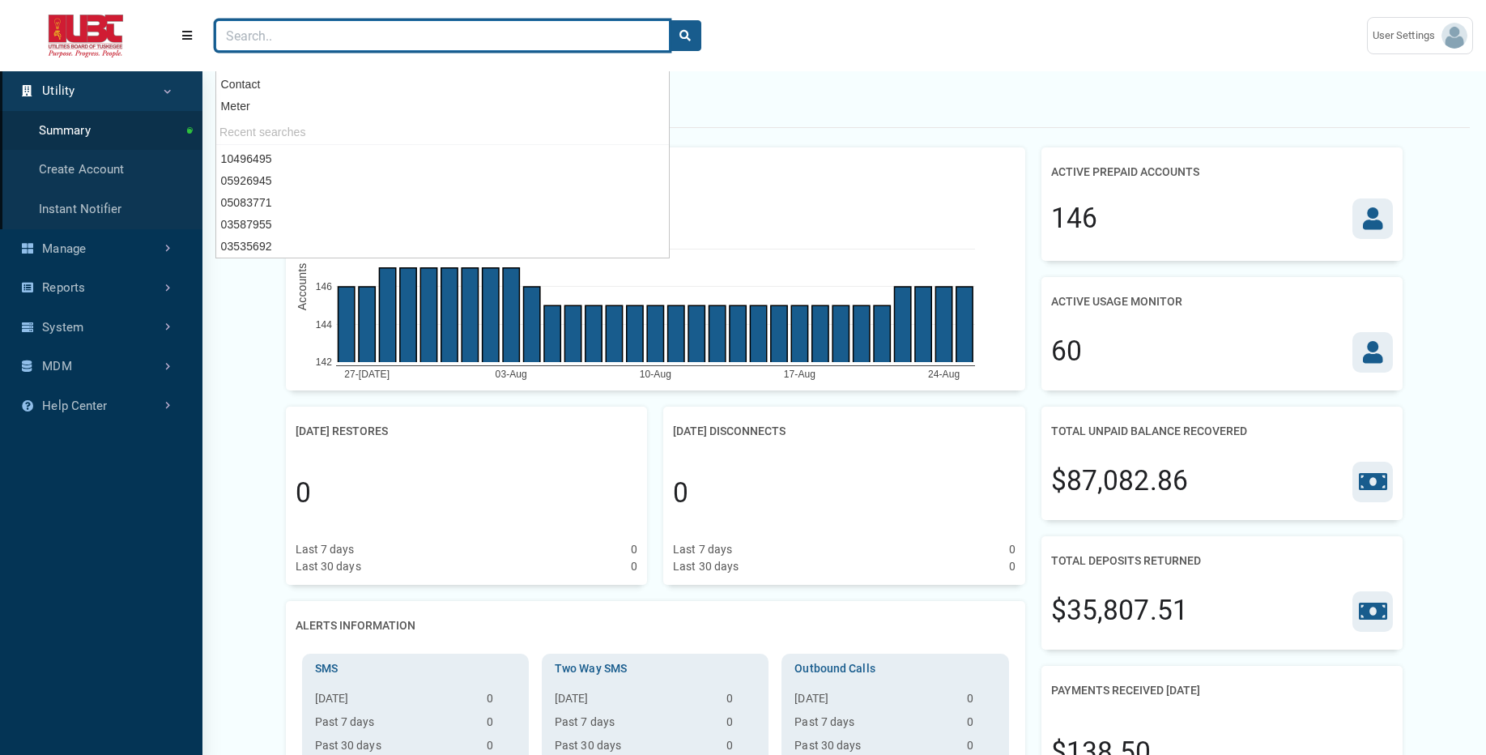
paste input "03587955"
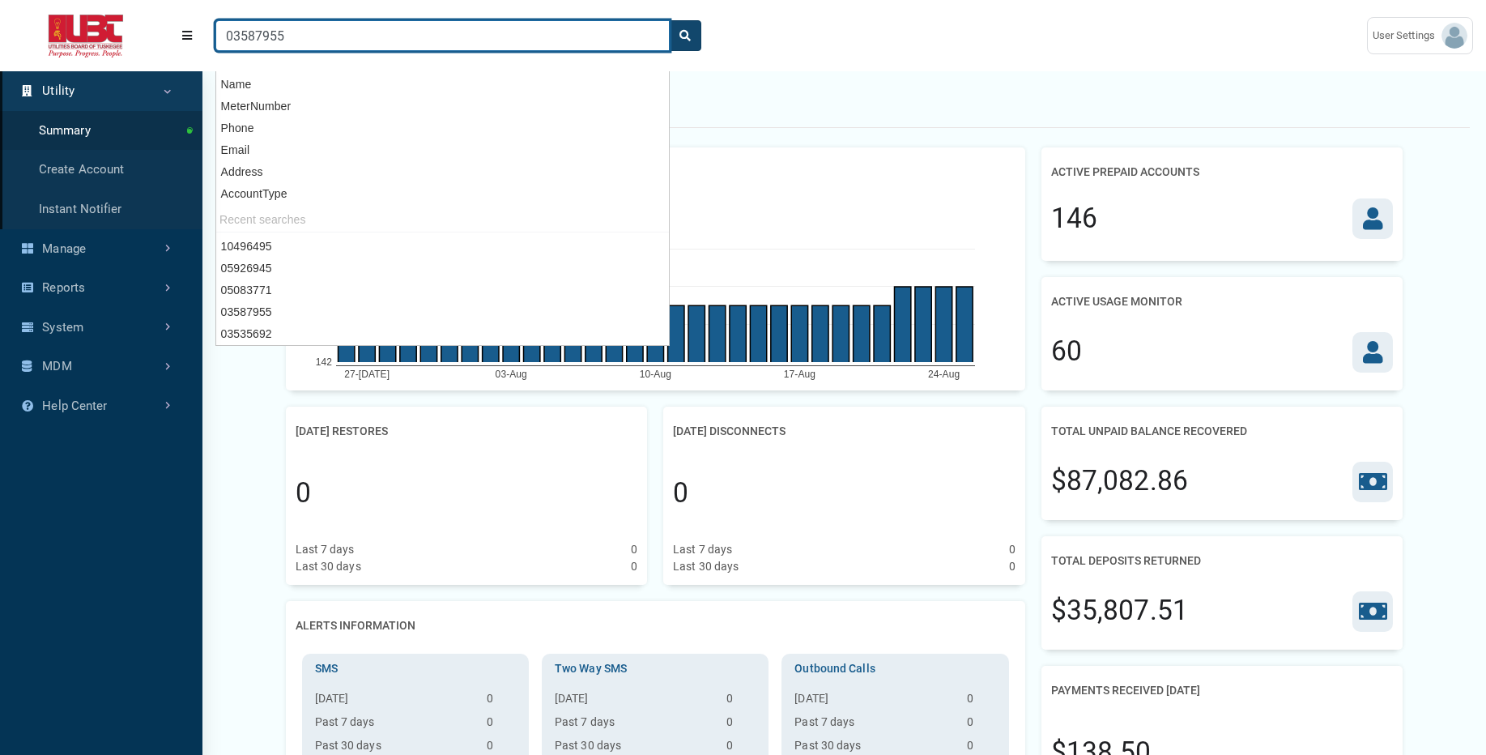
type input "03587955"
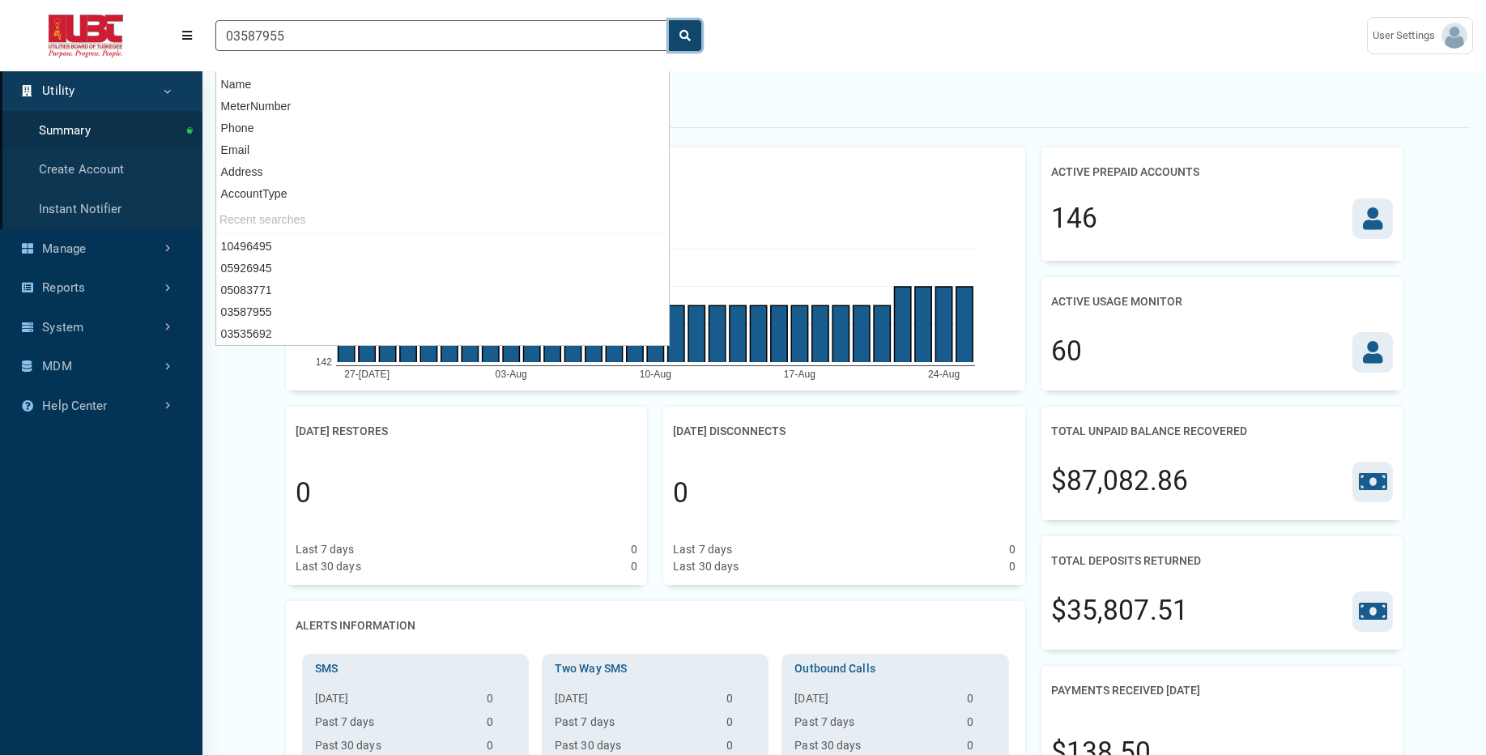
click at [685, 40] on icon "search" at bounding box center [684, 35] width 11 height 11
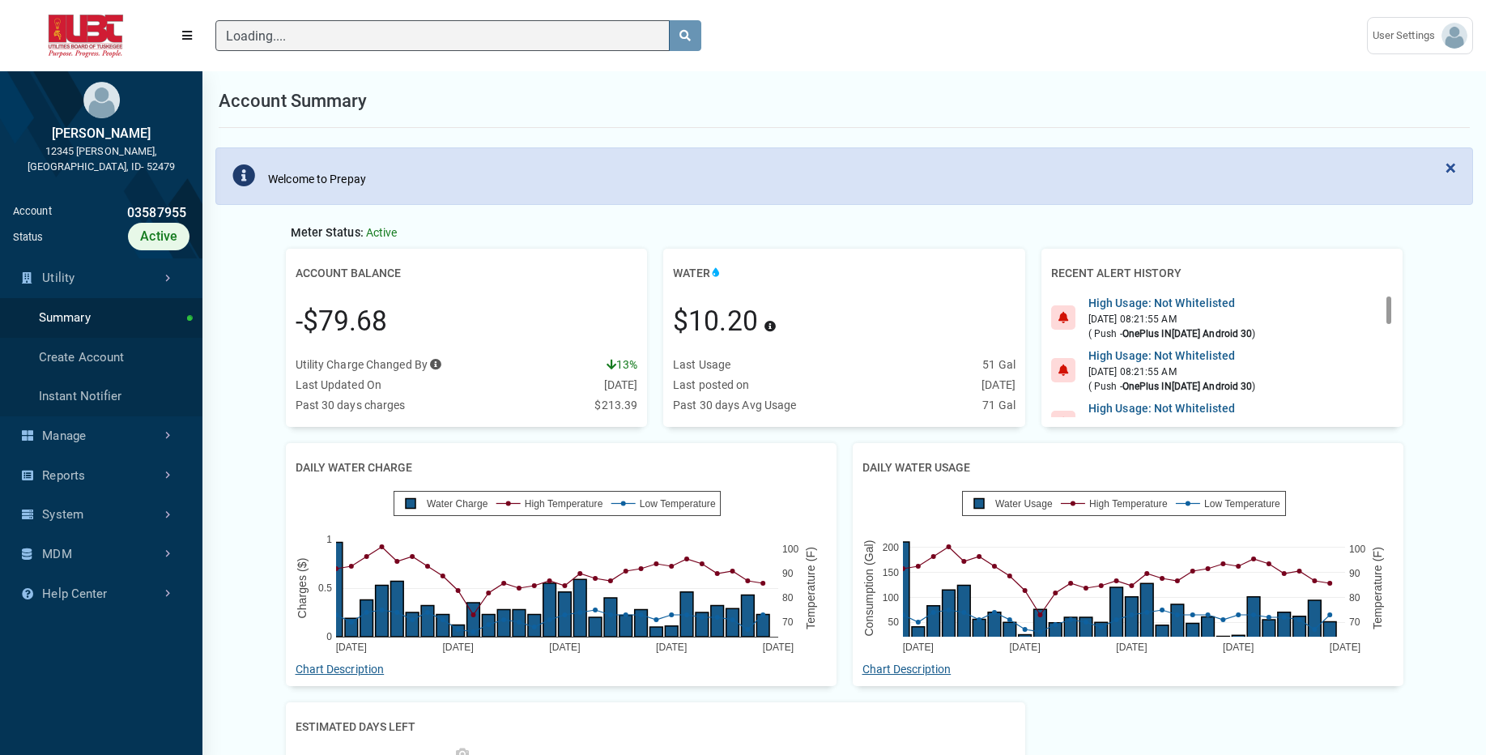
scroll to position [122, 342]
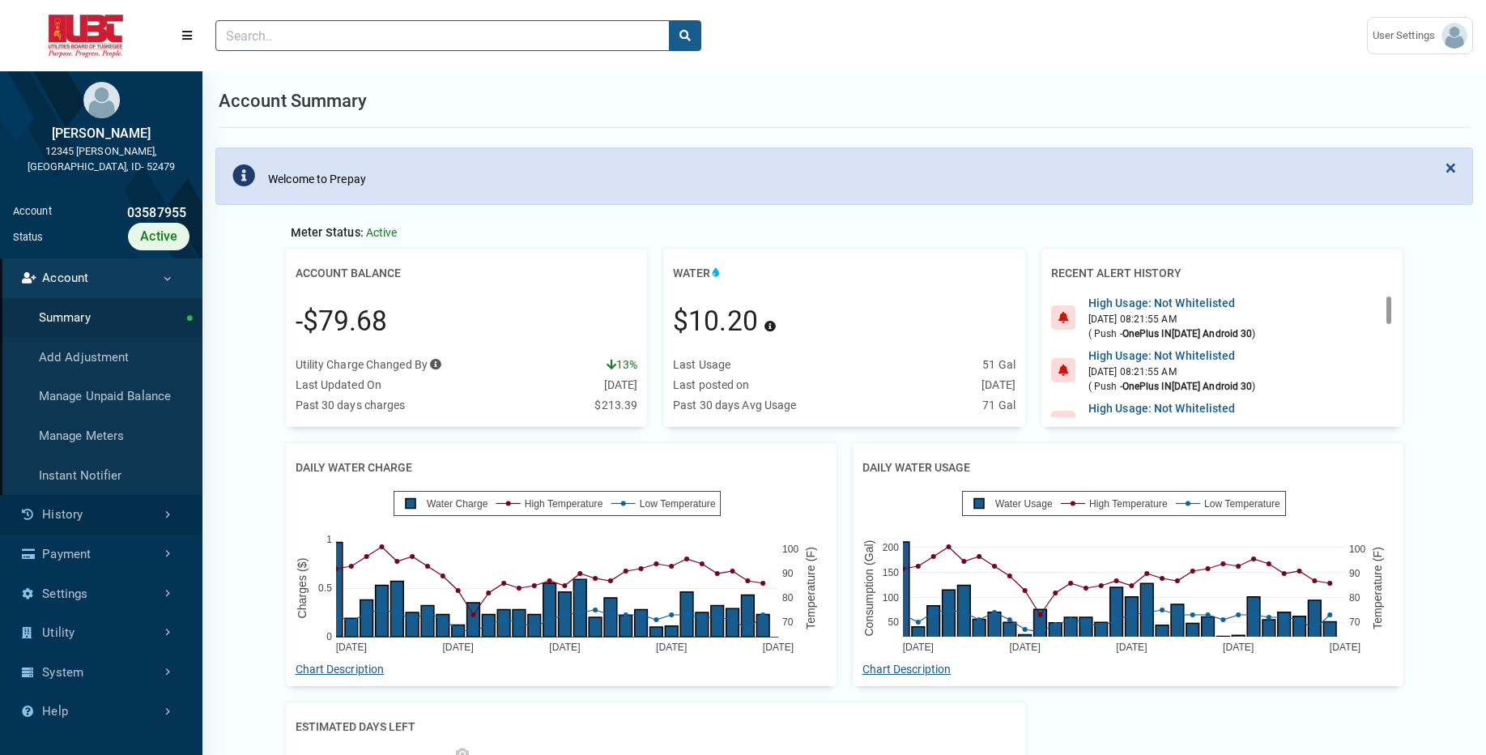
click at [75, 505] on link "History" at bounding box center [101, 515] width 202 height 40
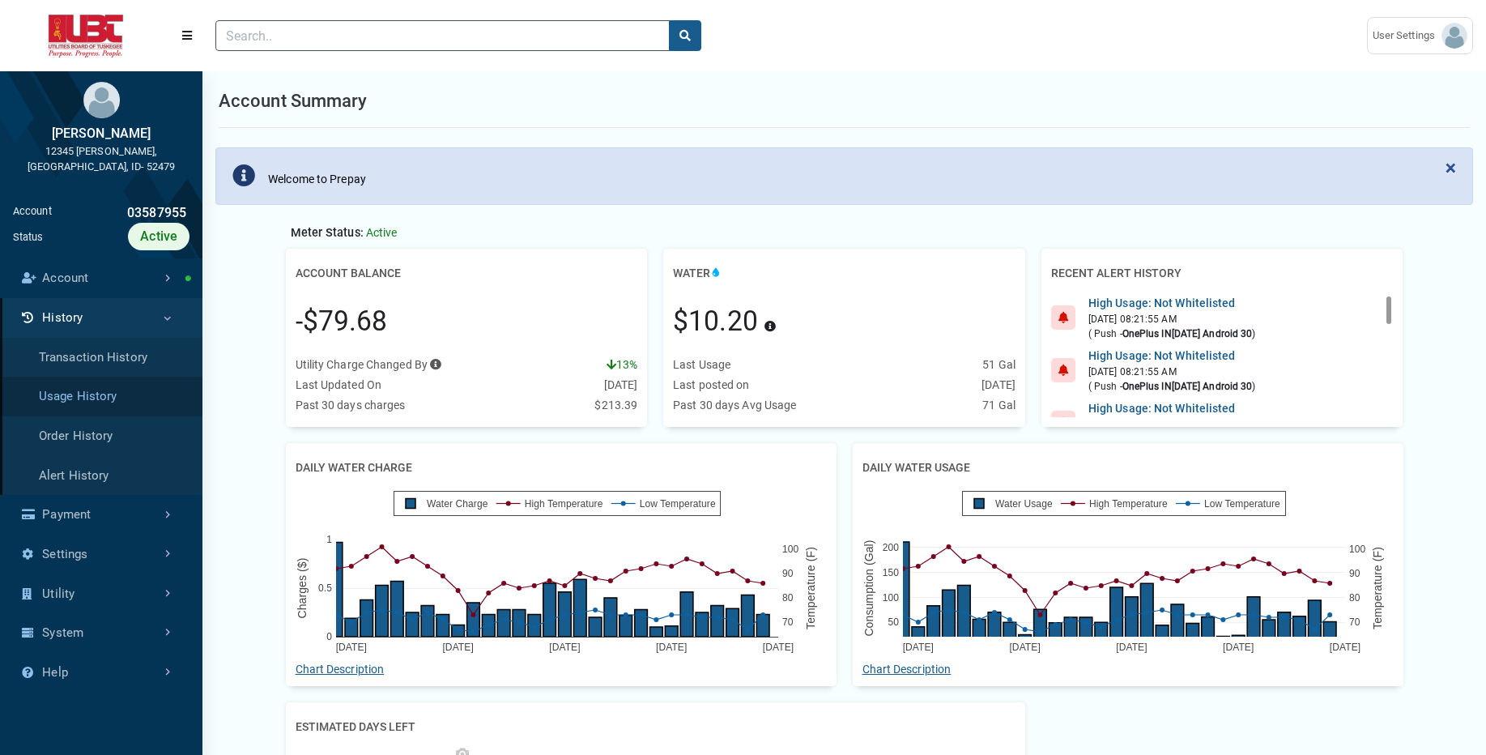
click at [102, 381] on link "Usage History" at bounding box center [101, 397] width 202 height 40
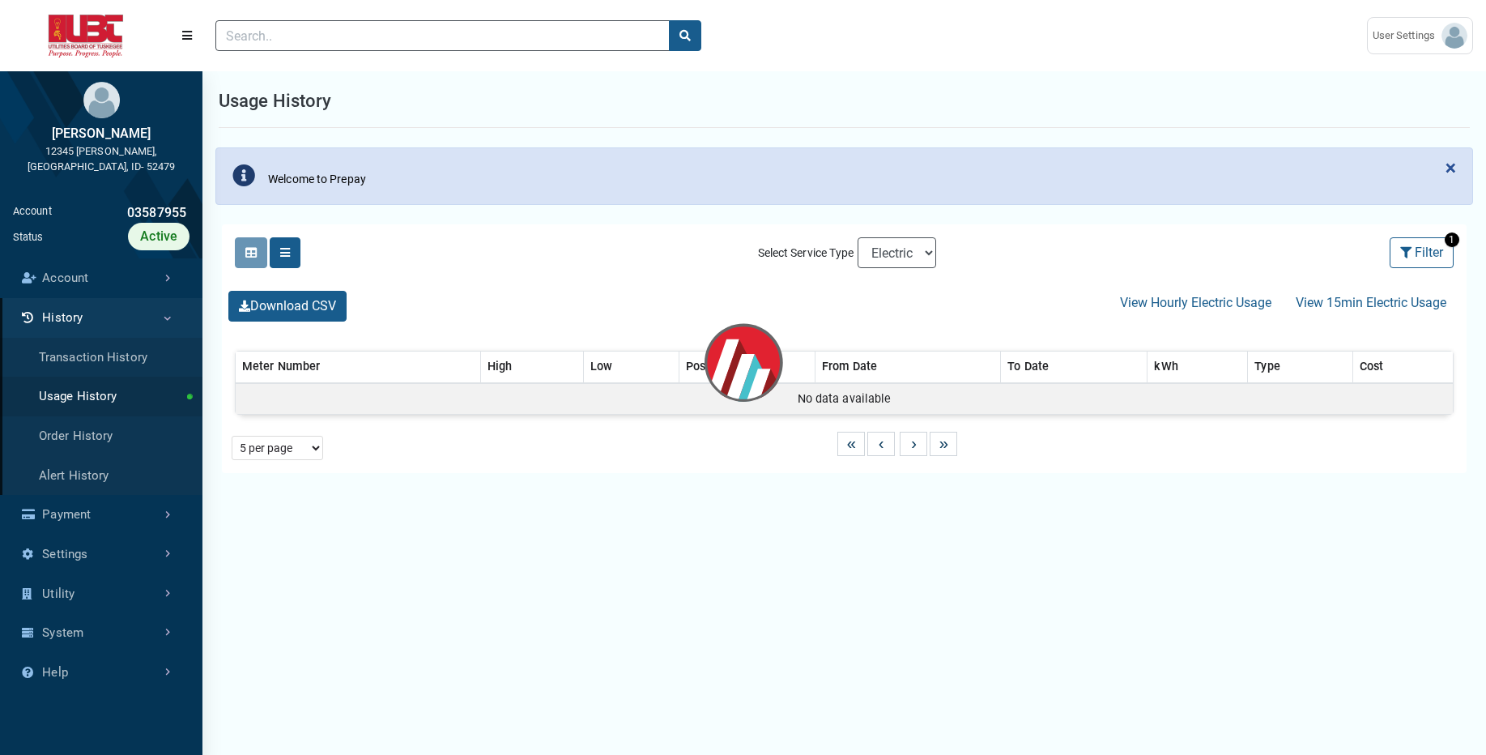
select select "25 per page"
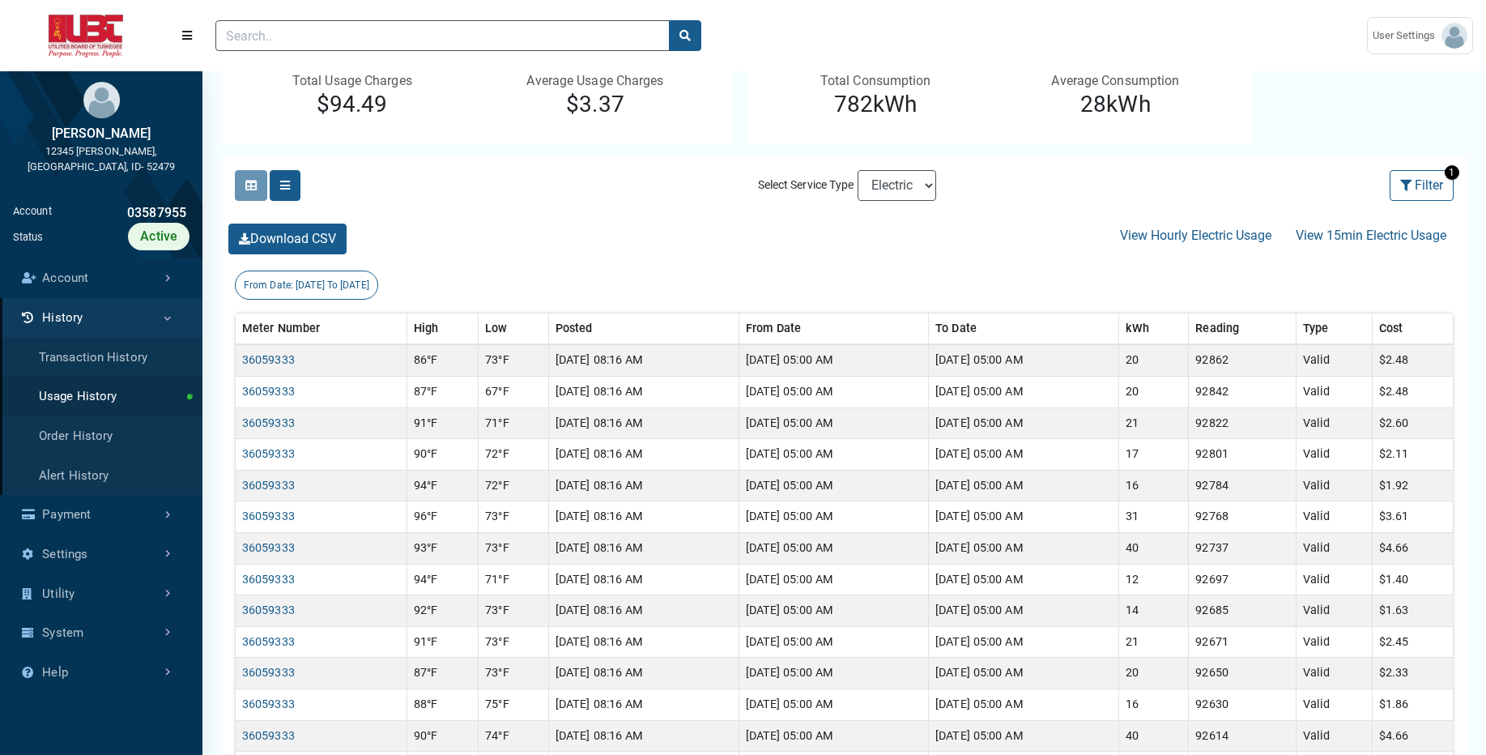
scroll to position [222, 0]
select select "Sewer"
click at [858, 168] on select "Electric Sewer Water" at bounding box center [897, 183] width 79 height 31
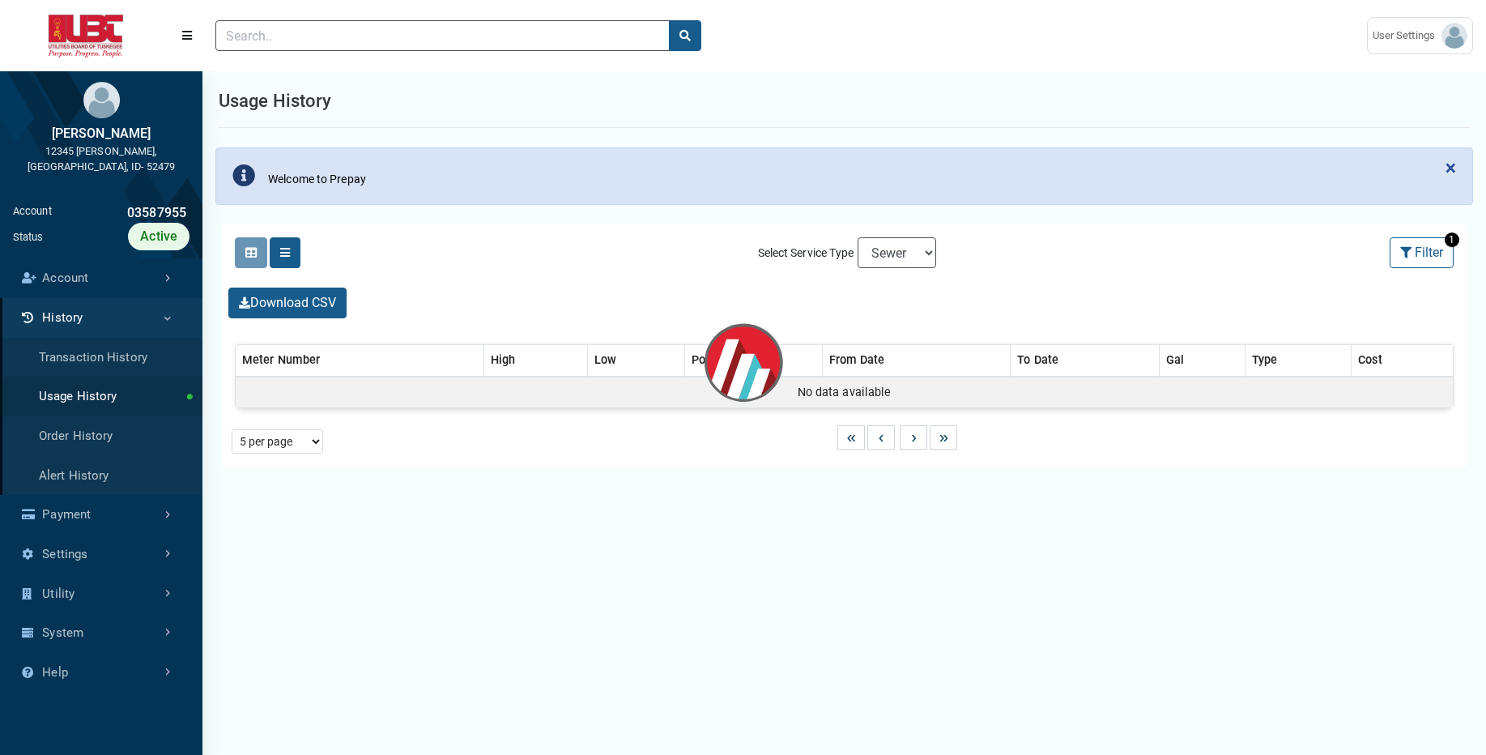
select select "25 per page"
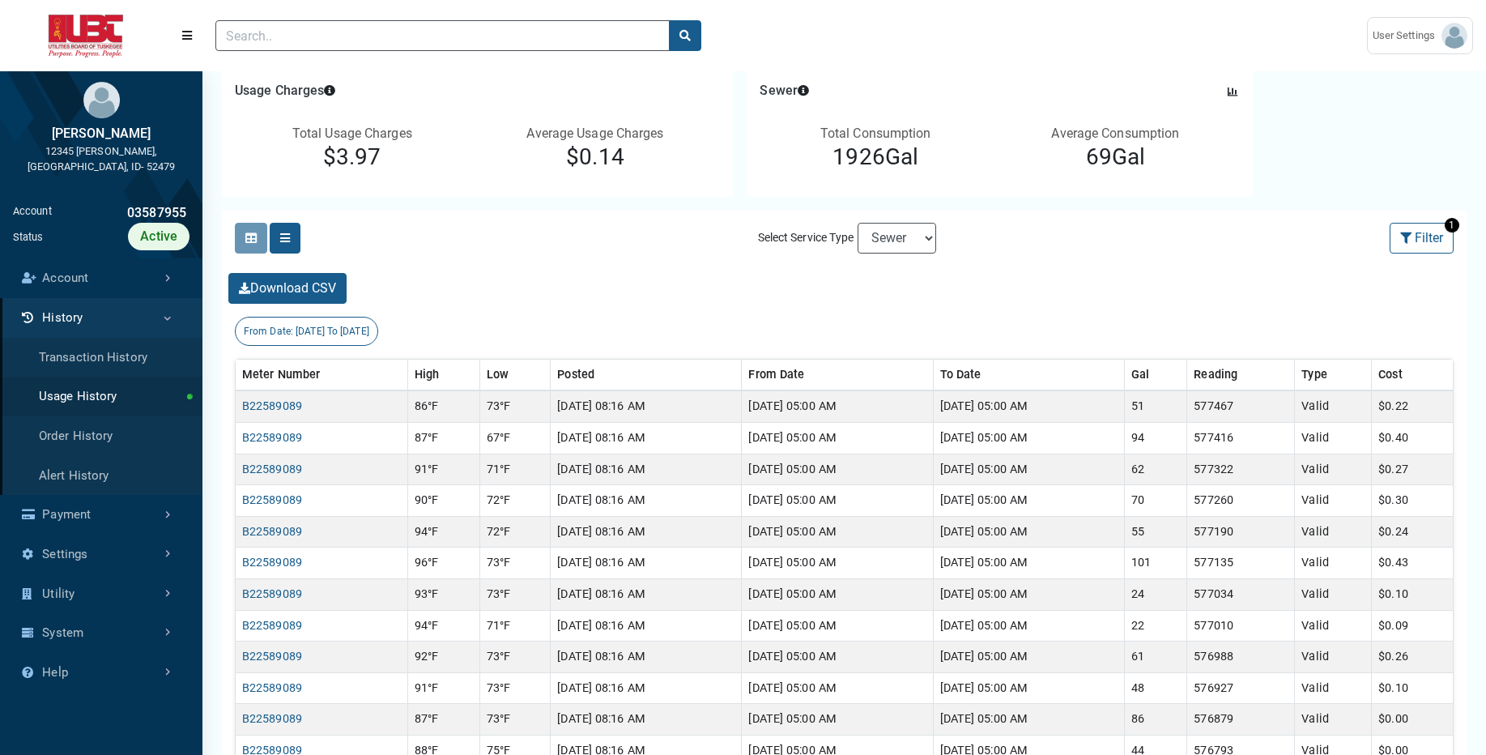
scroll to position [169, 0]
select select "Water"
click at [858, 221] on select "Electric Sewer Water" at bounding box center [897, 236] width 79 height 31
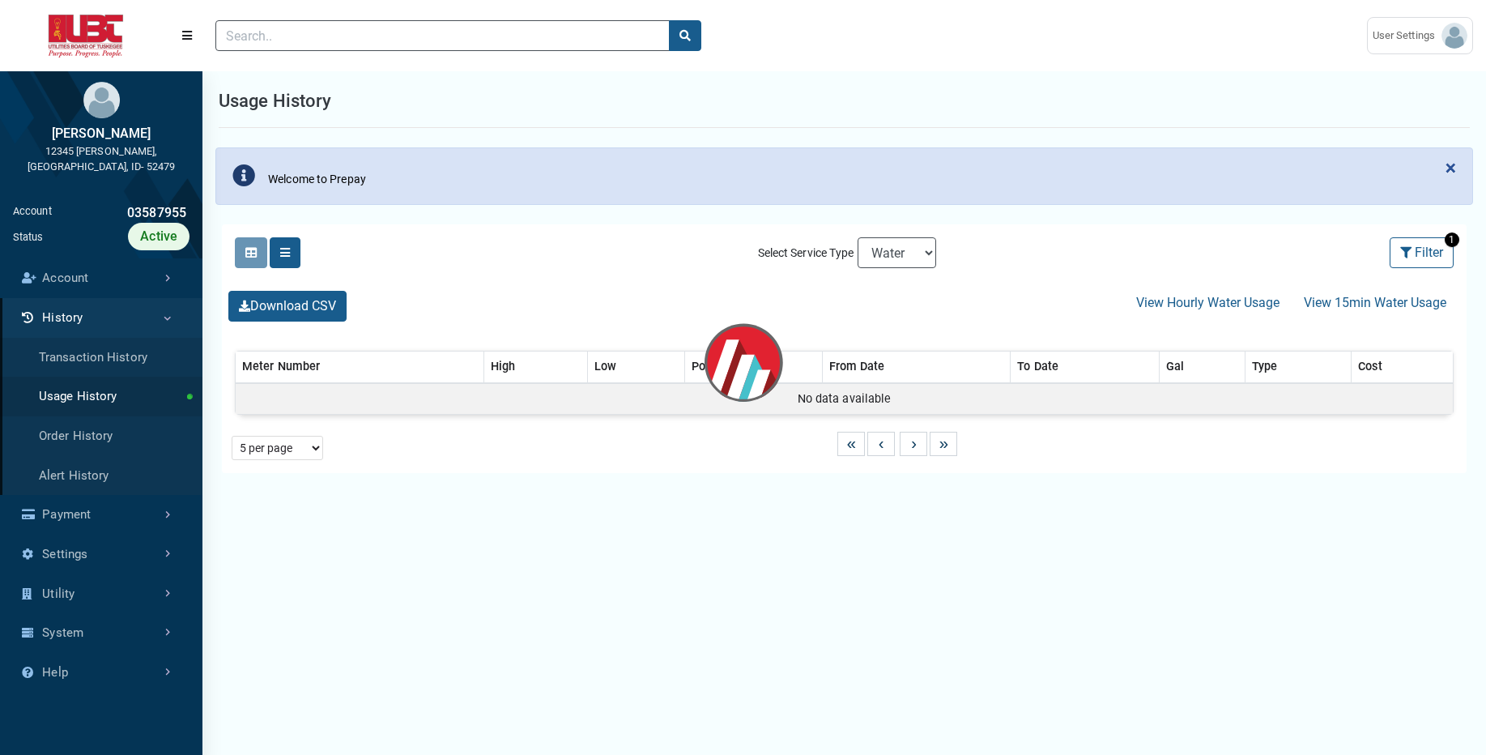
select select "25 per page"
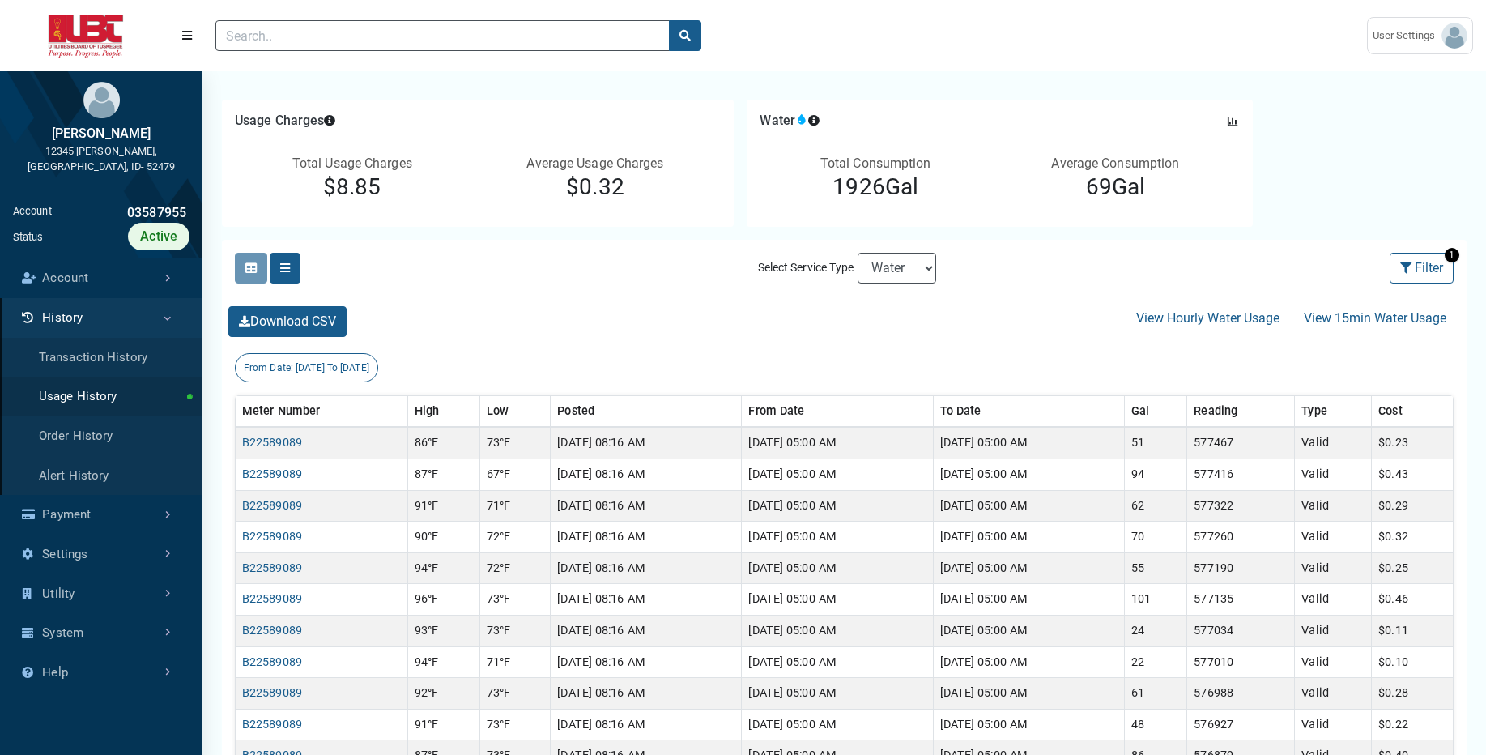
scroll to position [162, 0]
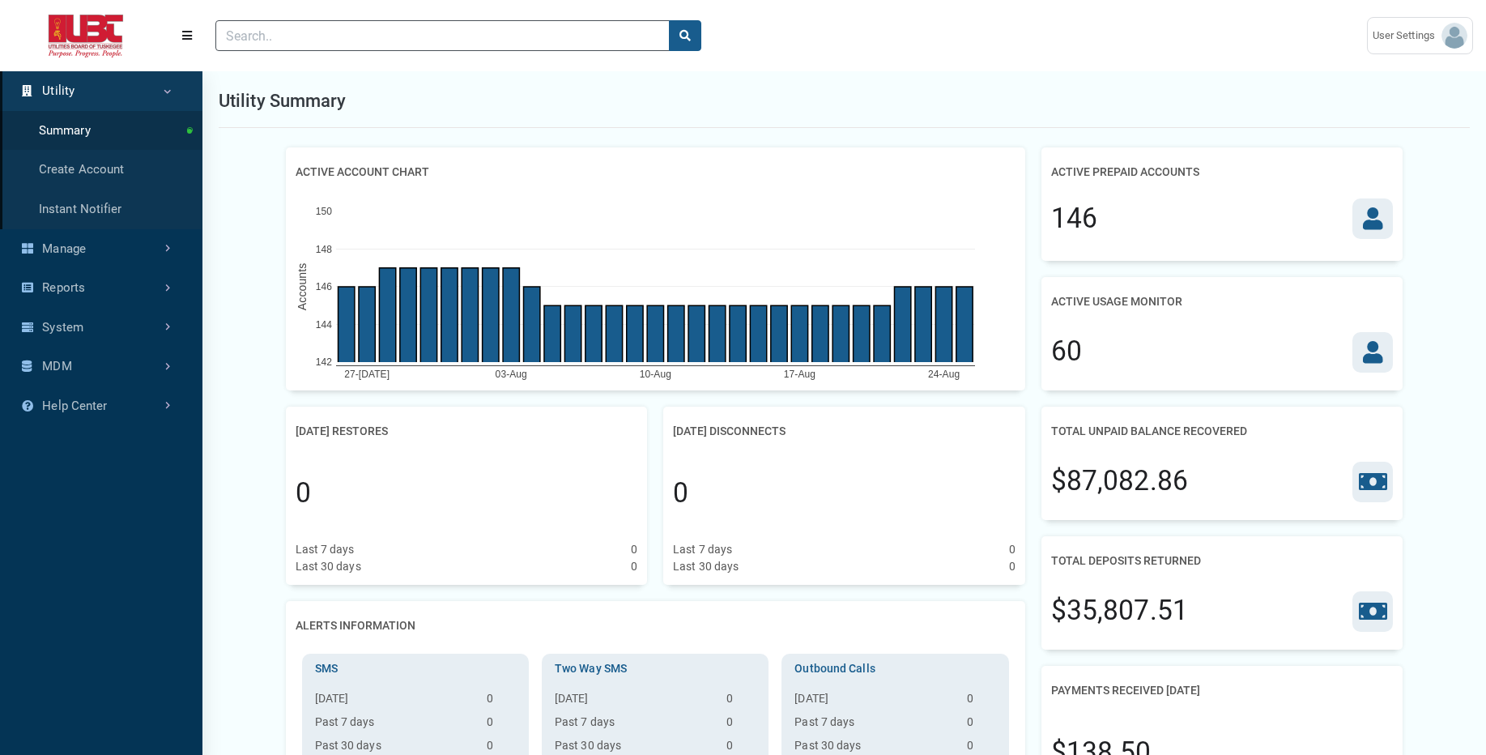
scroll to position [7, 1]
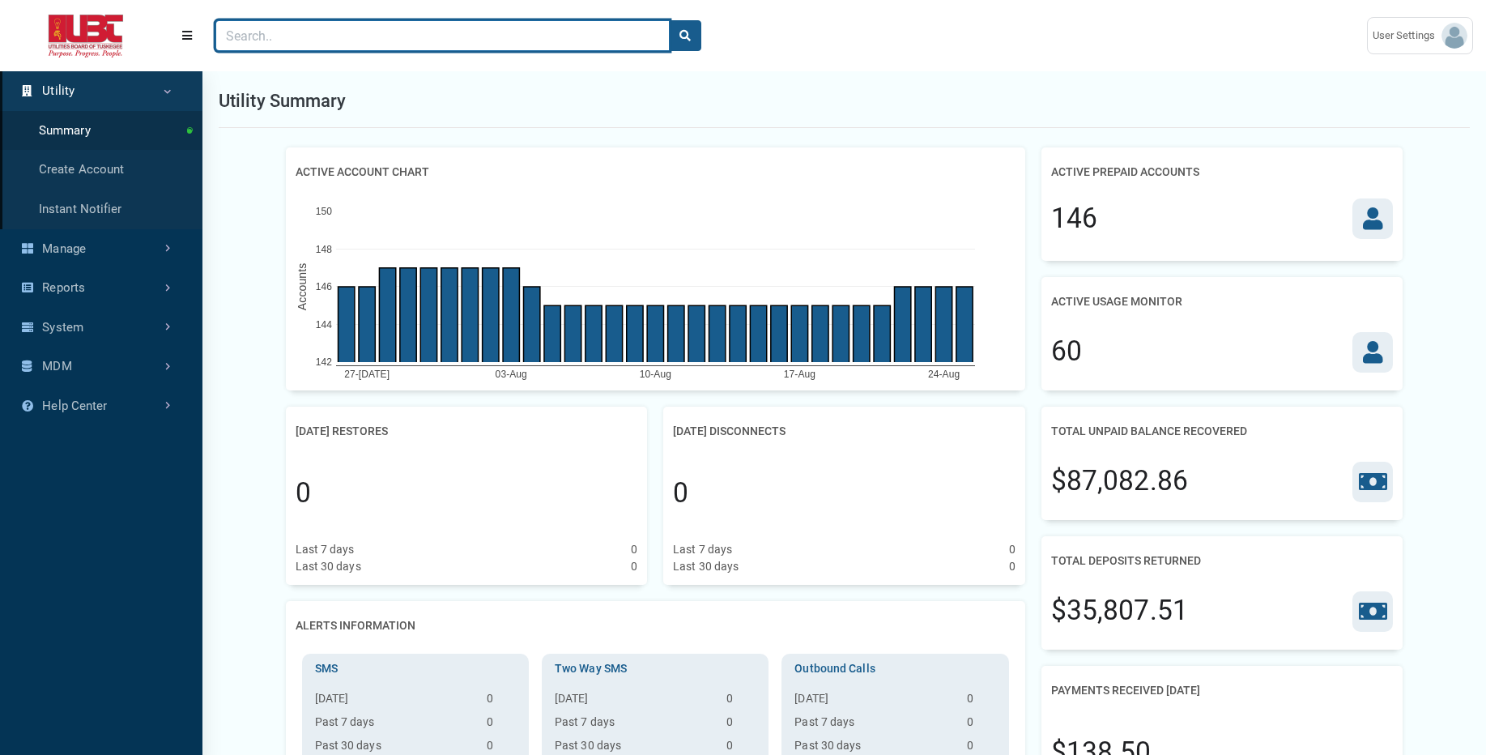
click at [577, 38] on input "Search" at bounding box center [442, 35] width 454 height 31
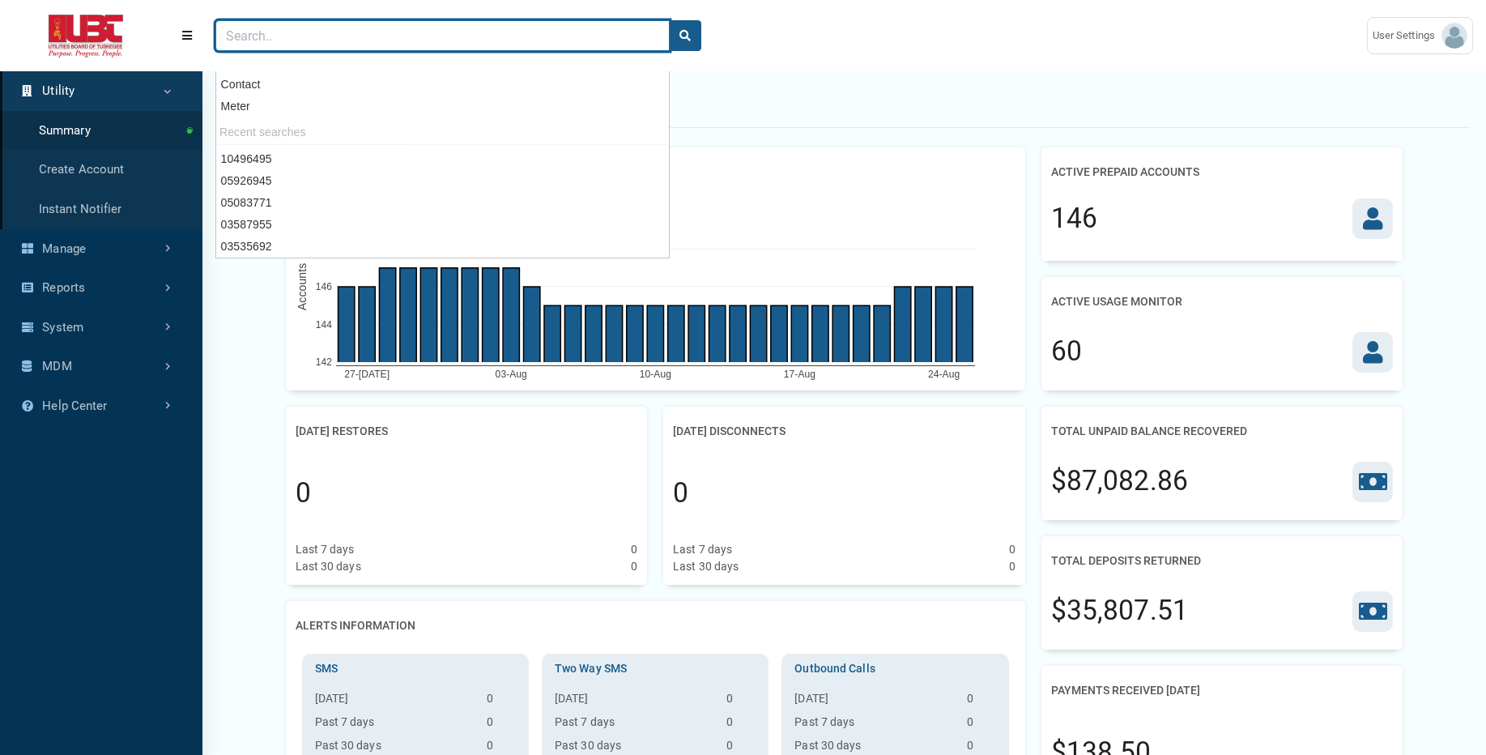
paste input "05083771"
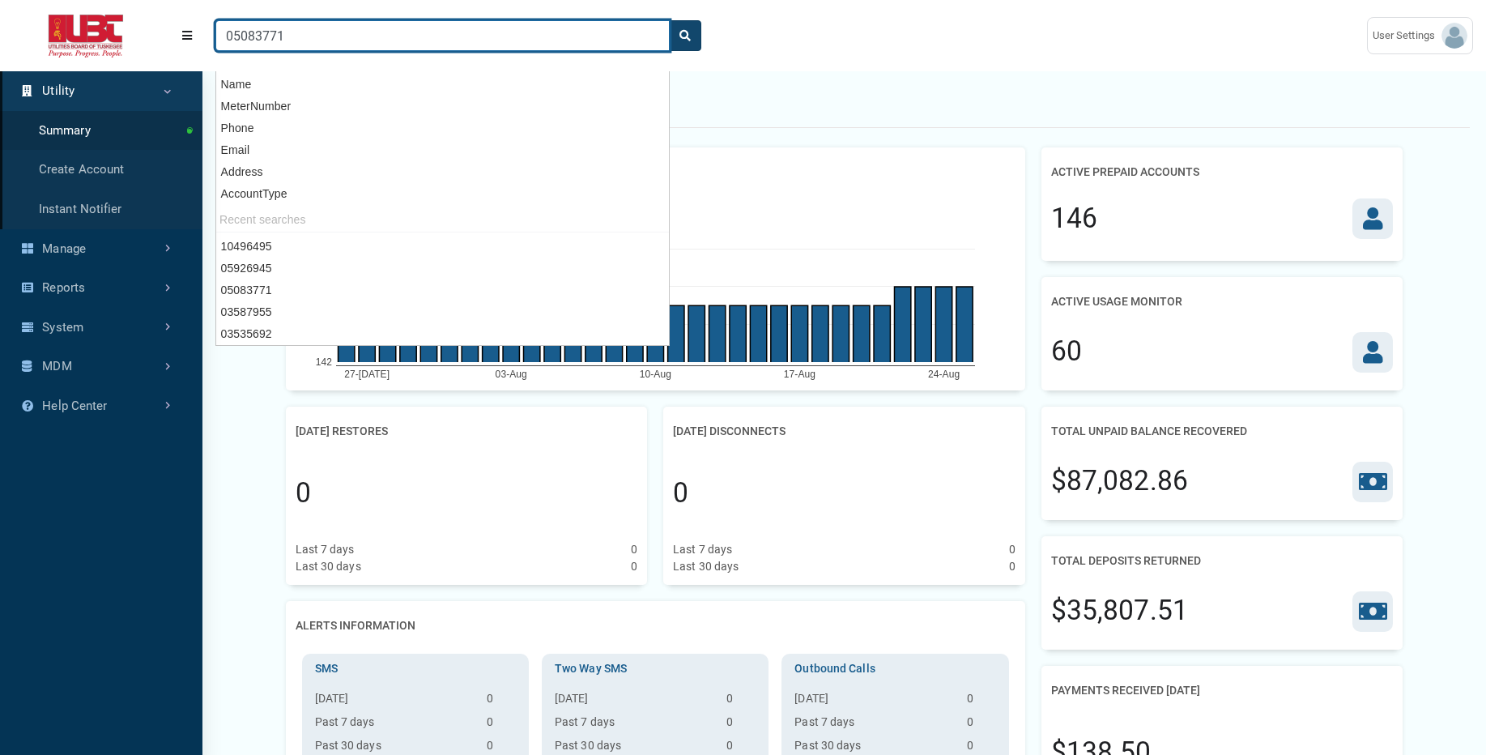
type input "05083771"
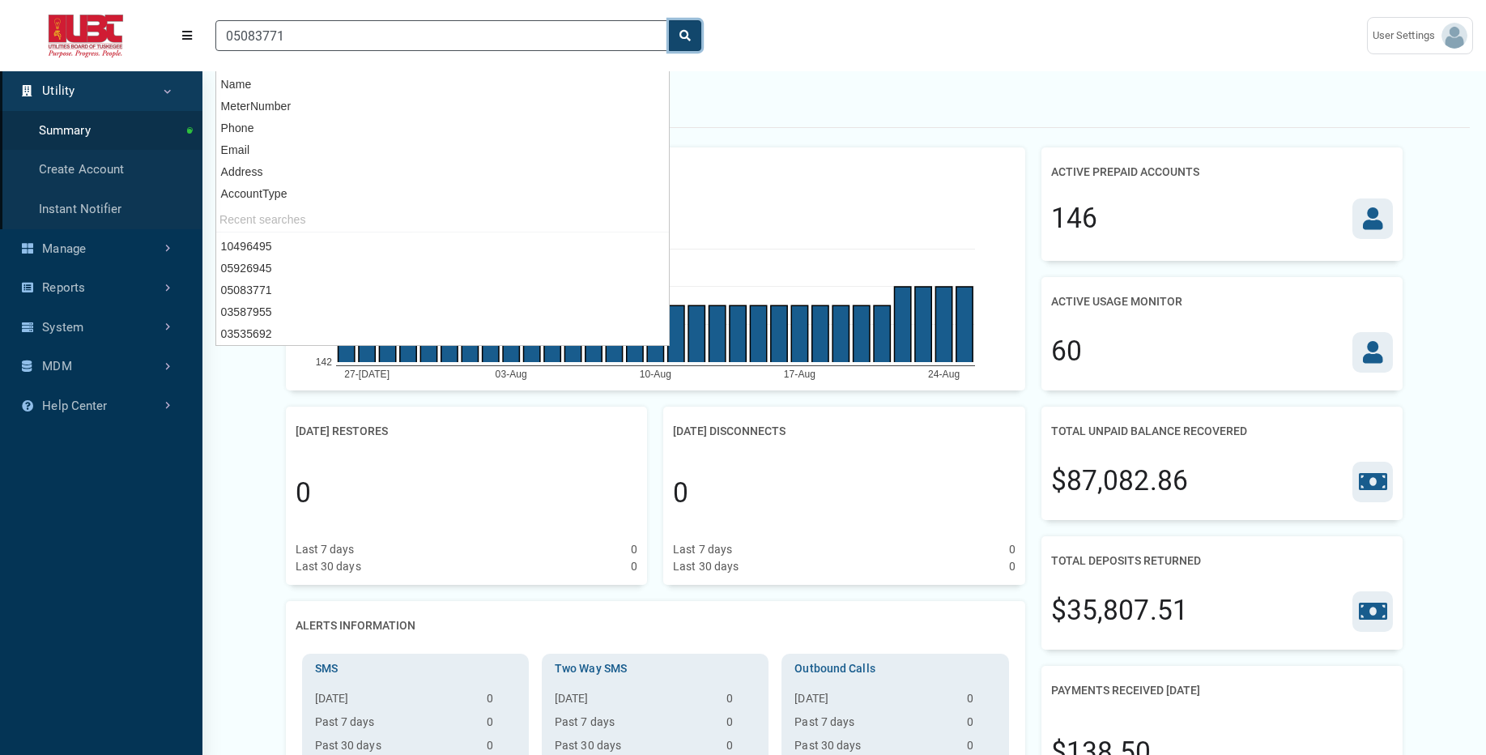
click at [682, 35] on icon "search" at bounding box center [684, 35] width 11 height 11
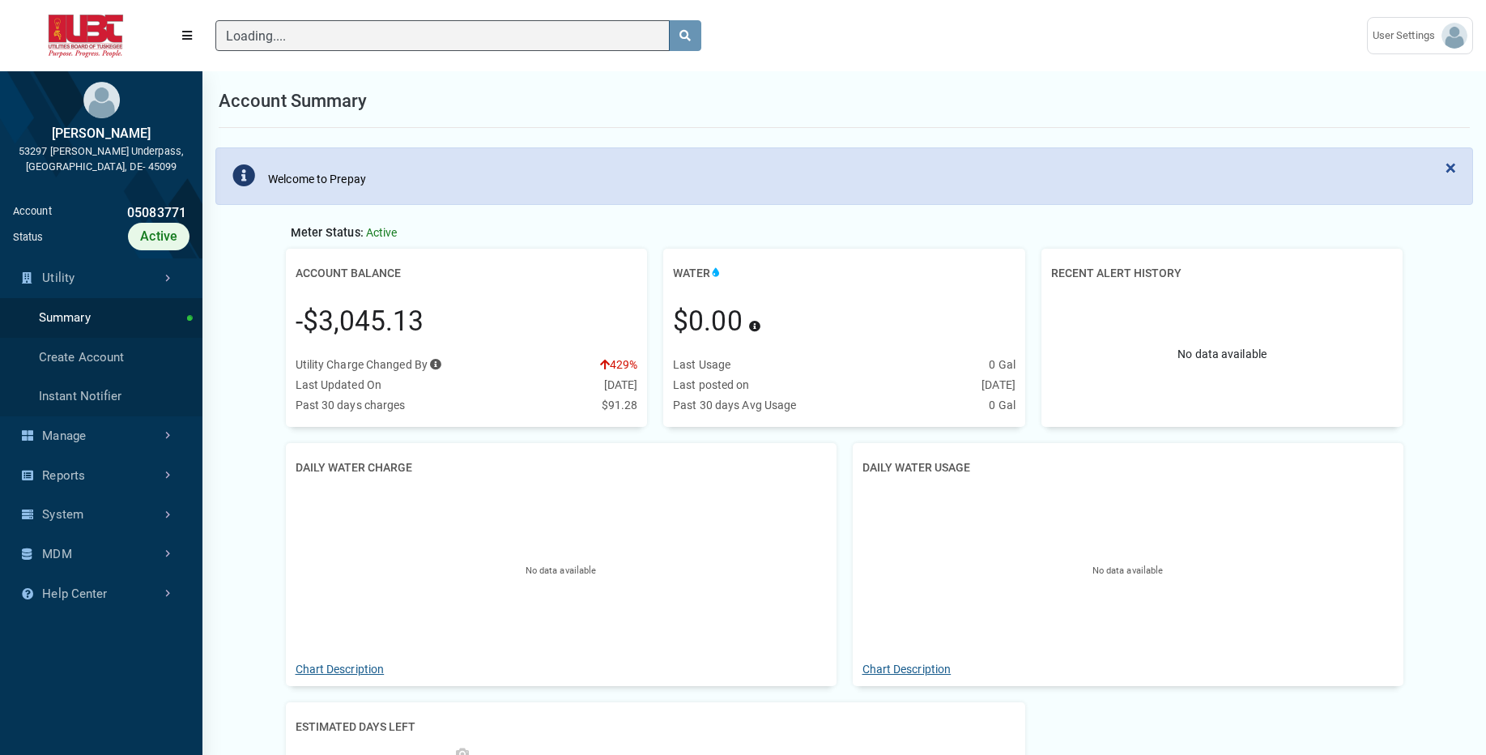
scroll to position [509, 202]
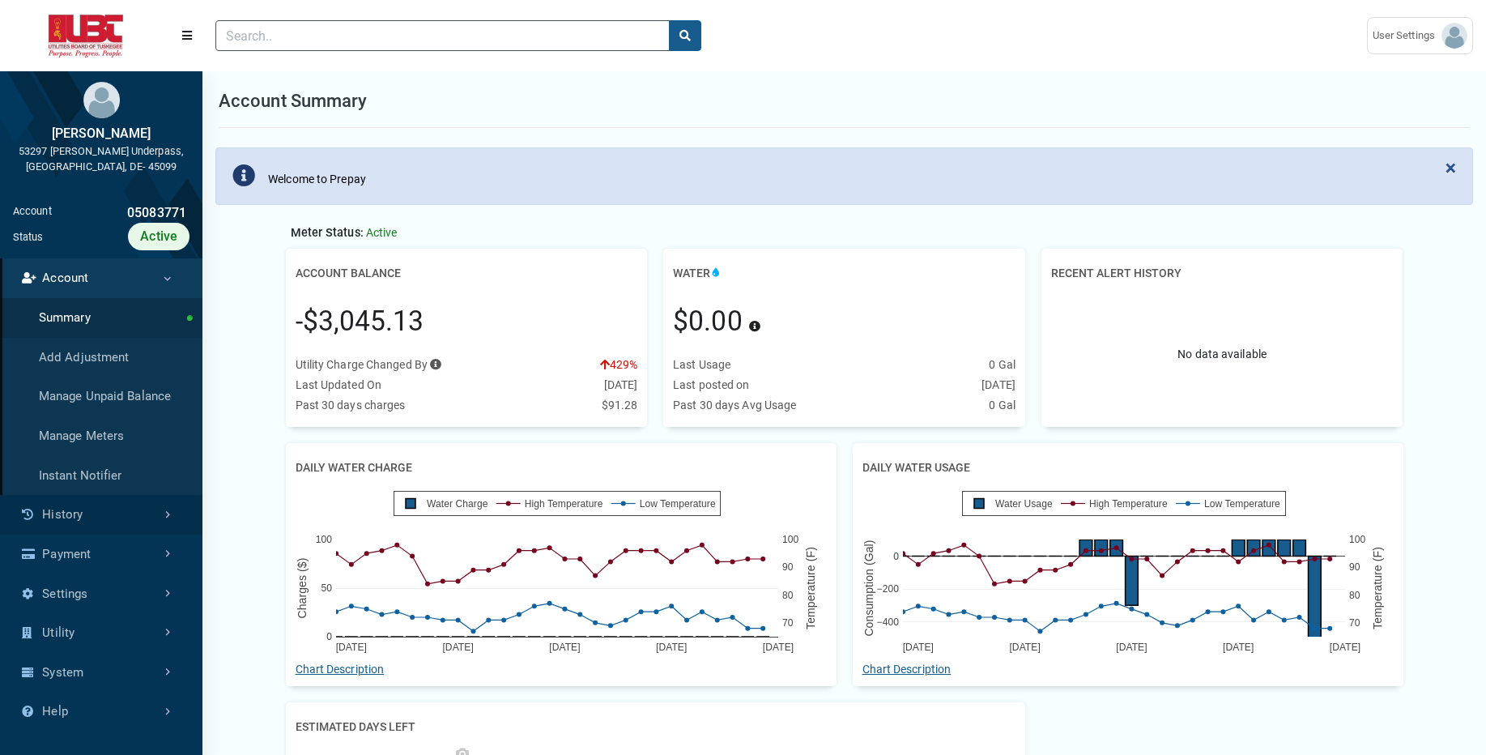
click at [97, 512] on link "History" at bounding box center [101, 515] width 202 height 40
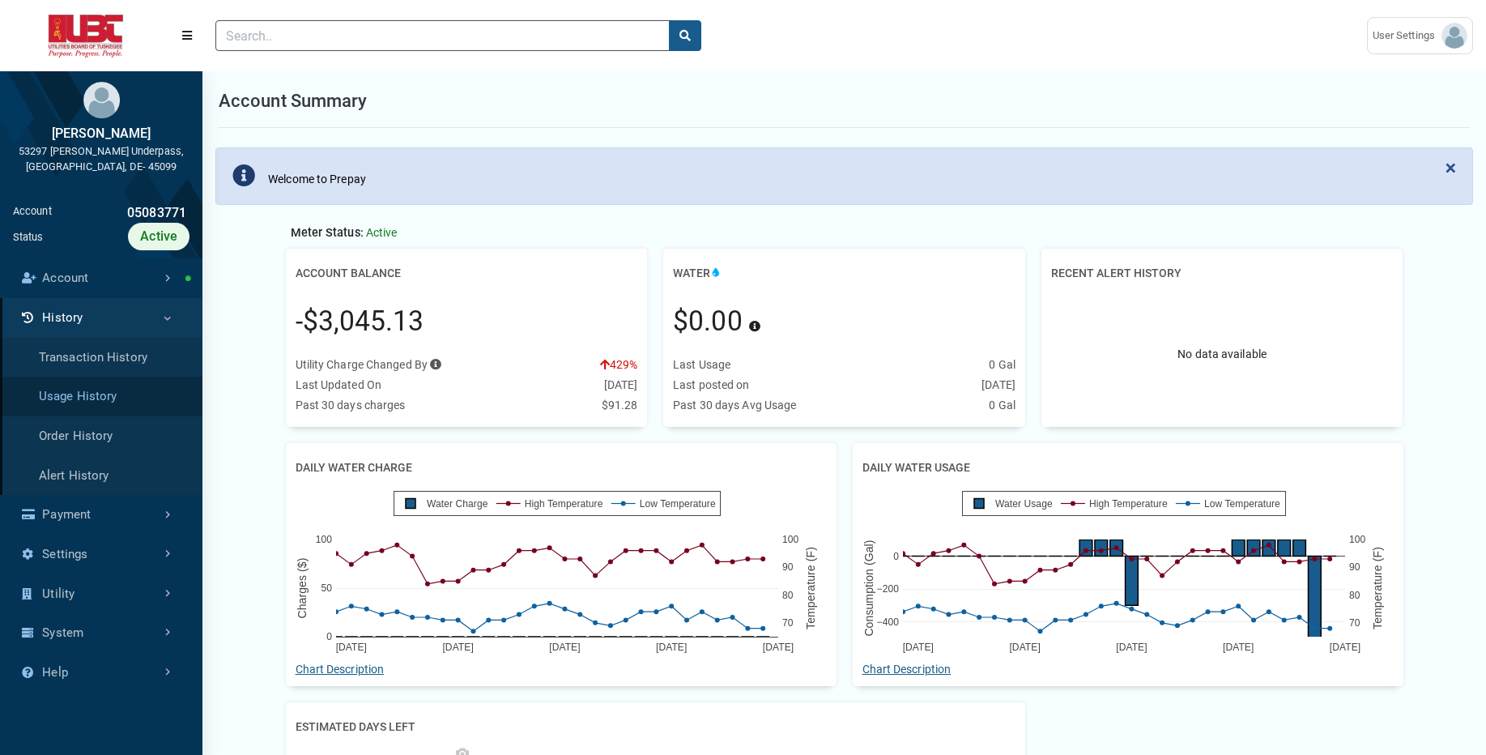
click at [125, 397] on link "Usage History" at bounding box center [101, 397] width 202 height 40
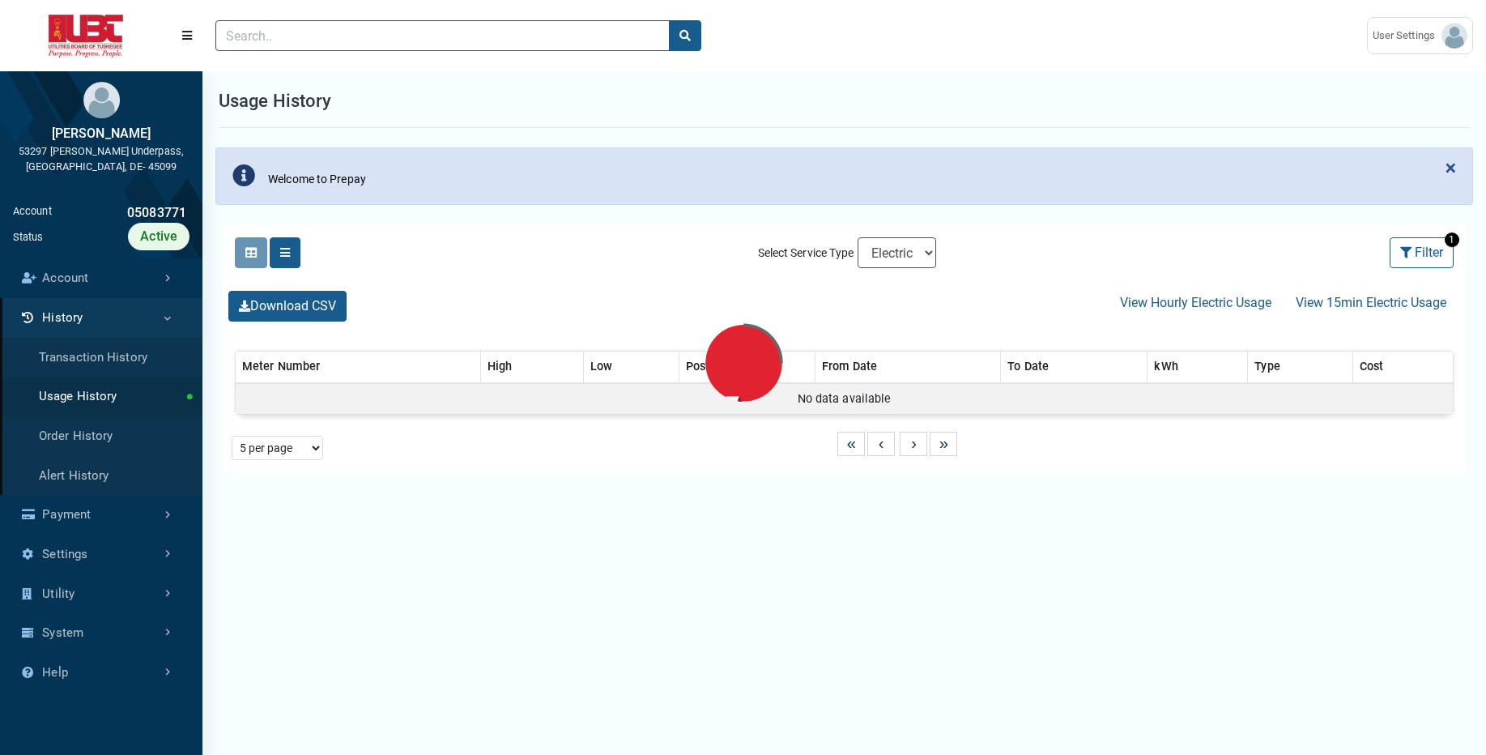
select select "25 per page"
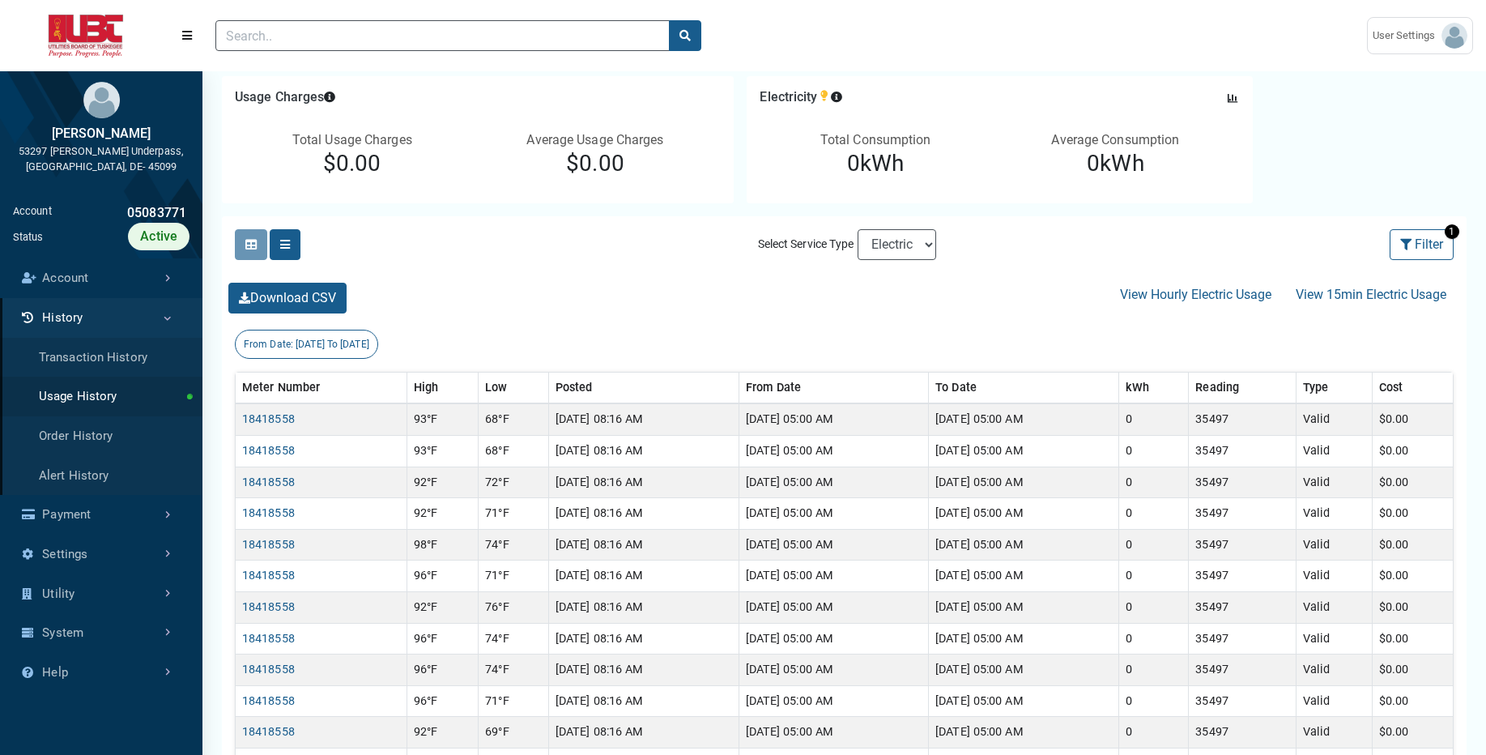
scroll to position [164, 0]
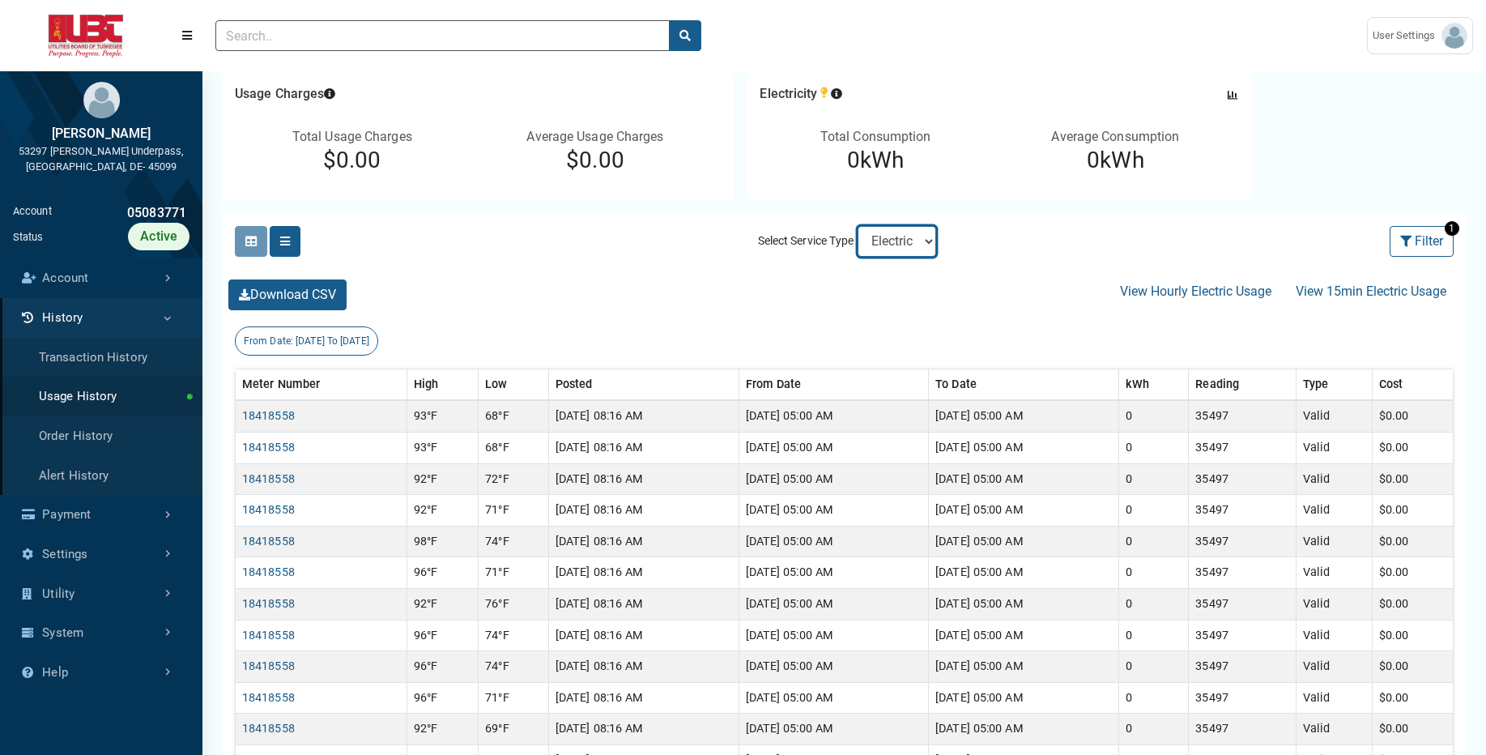
select select "Sewer"
click at [858, 226] on select "Electric Sewer Water" at bounding box center [897, 241] width 79 height 31
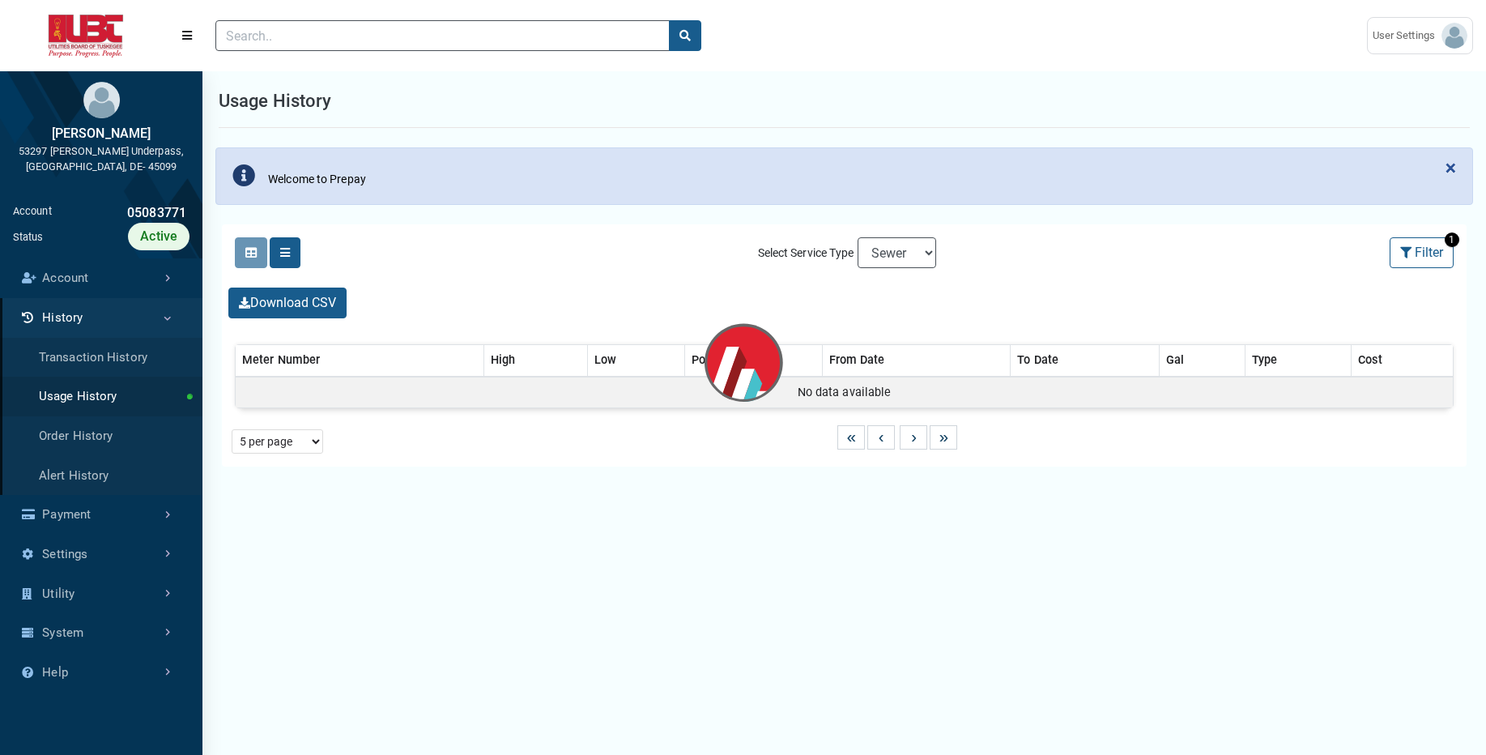
select select "25 per page"
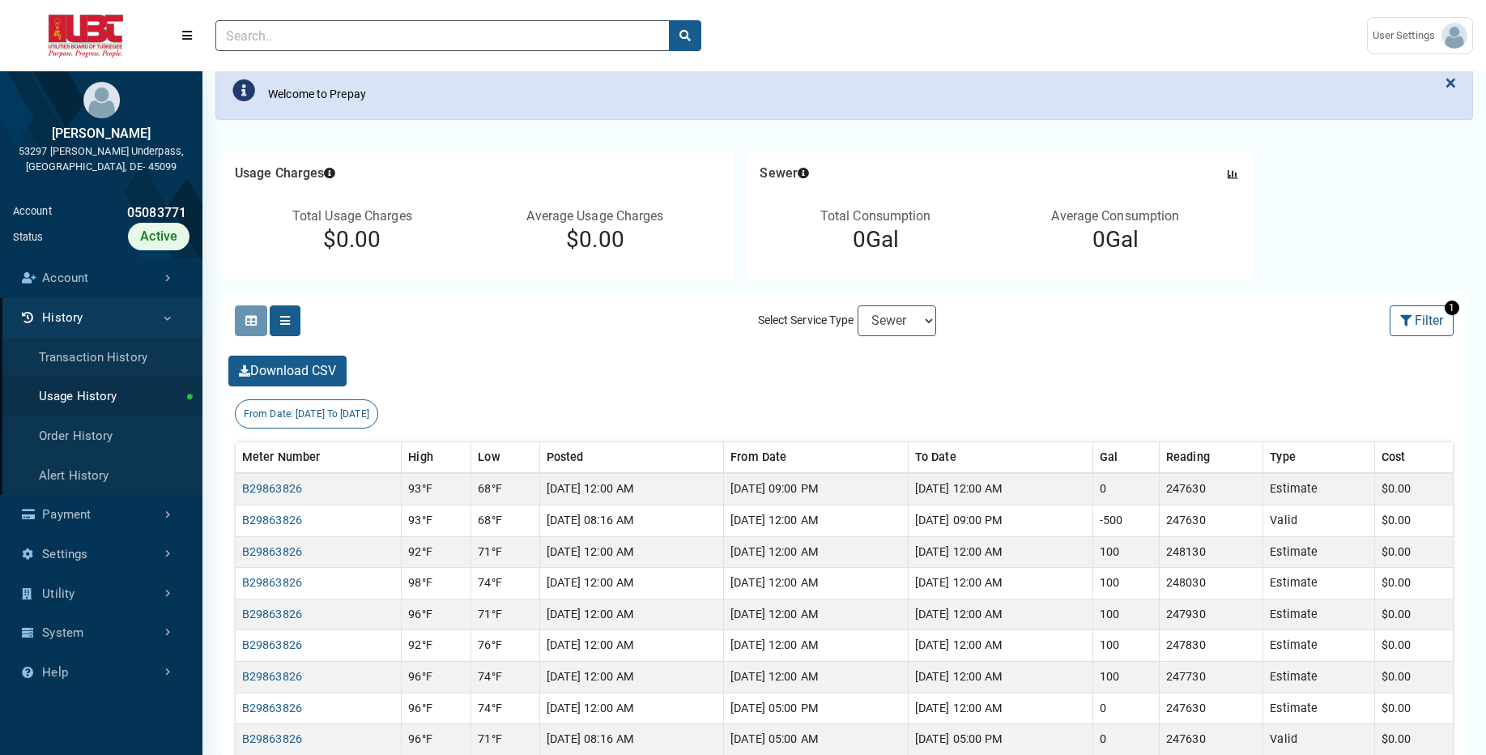
scroll to position [142, 0]
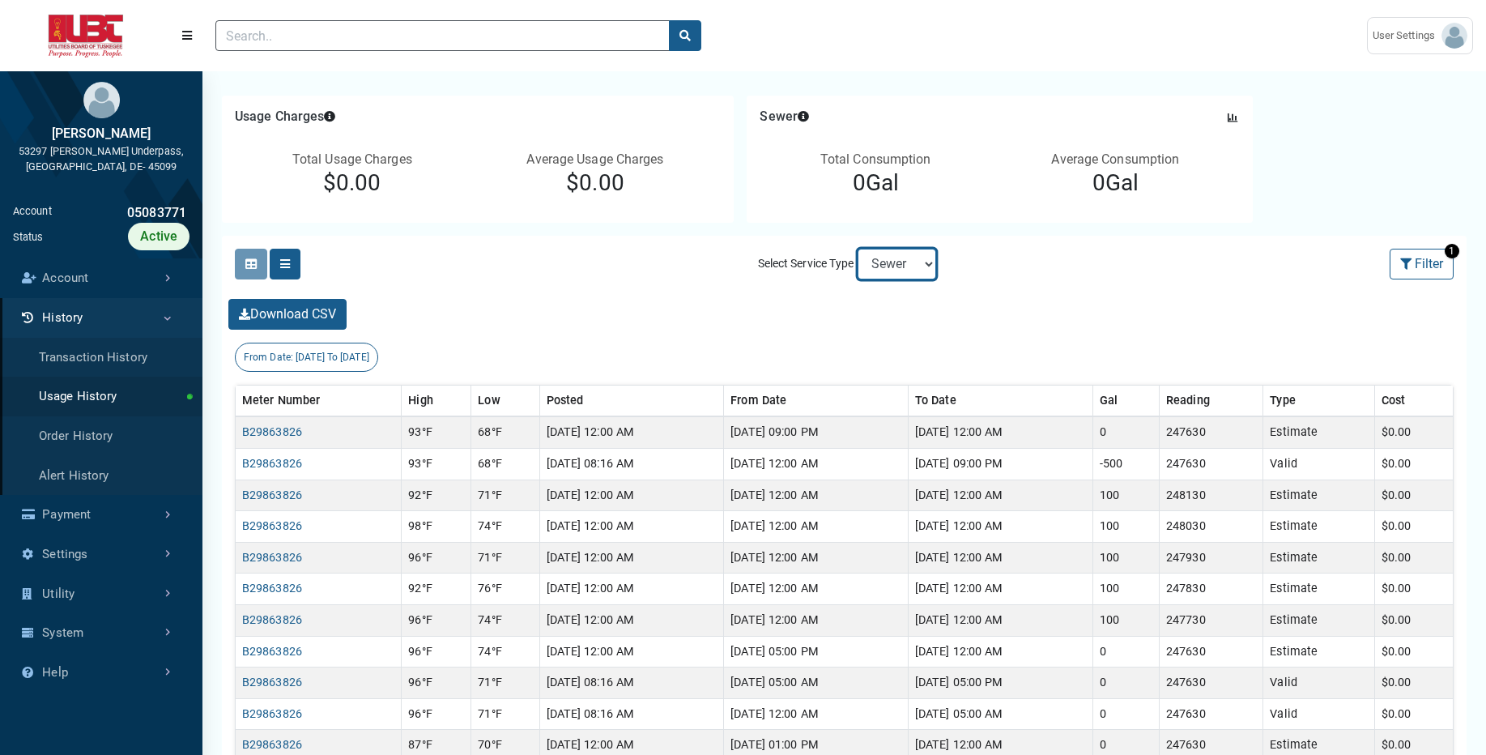
select select "Water"
click at [858, 249] on select "Electric Sewer Water" at bounding box center [897, 264] width 79 height 31
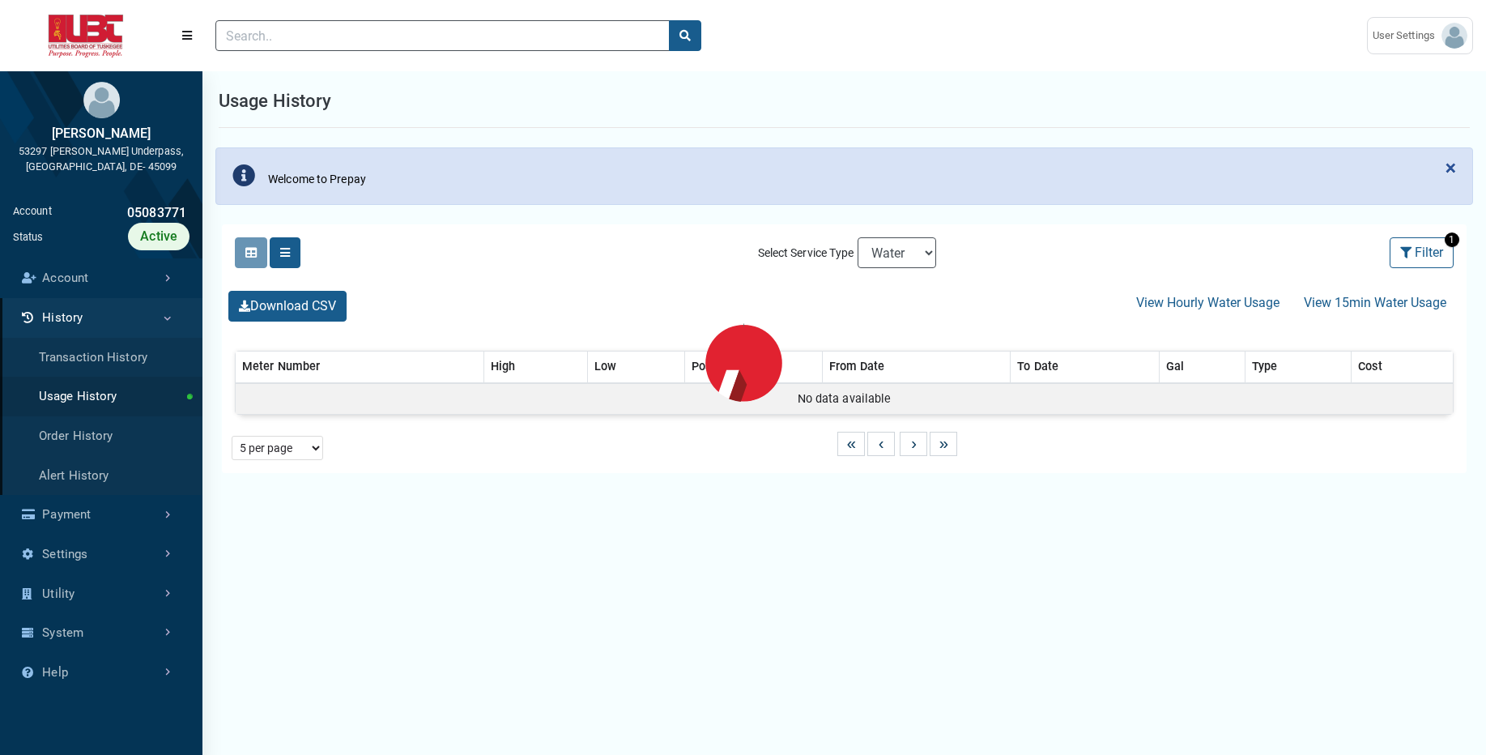
select select "25 per page"
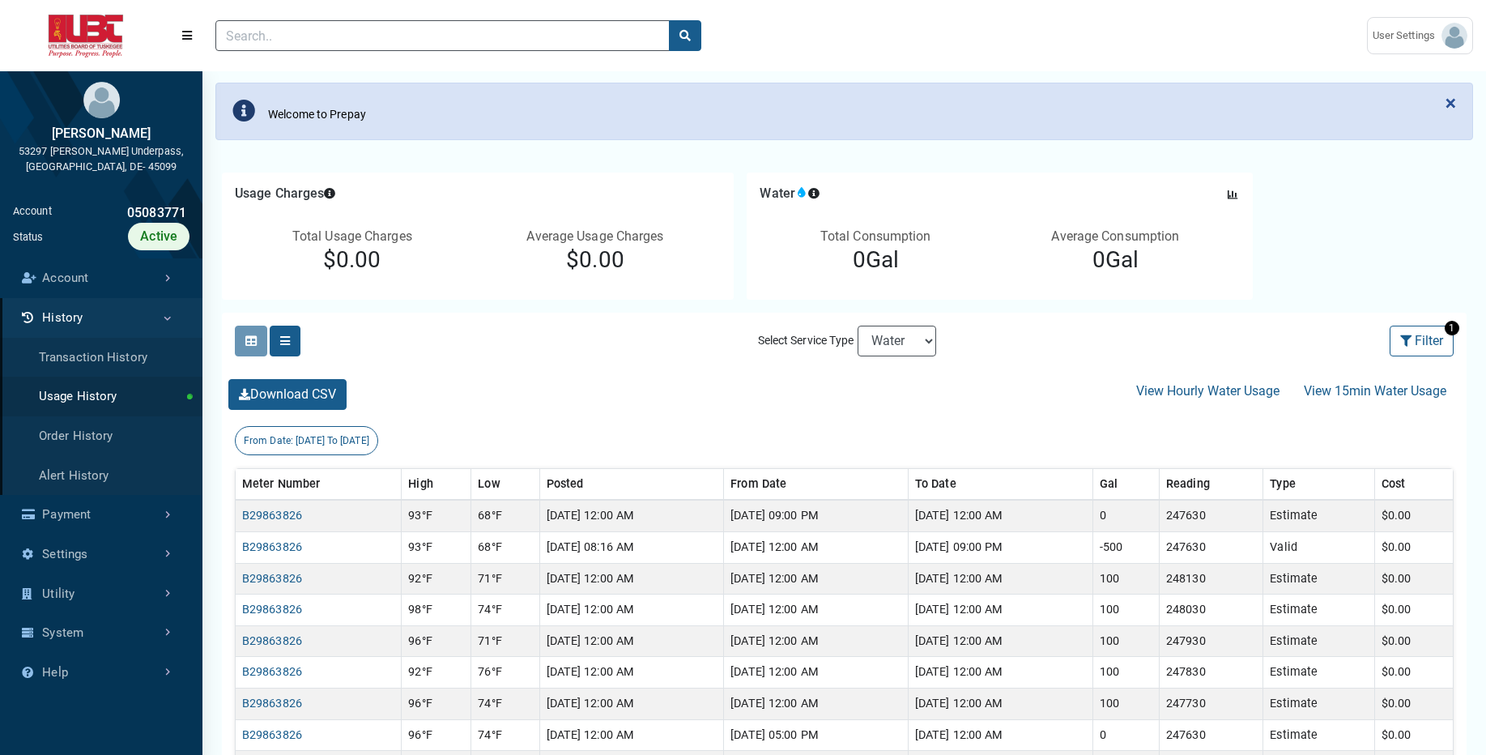
scroll to position [97, 0]
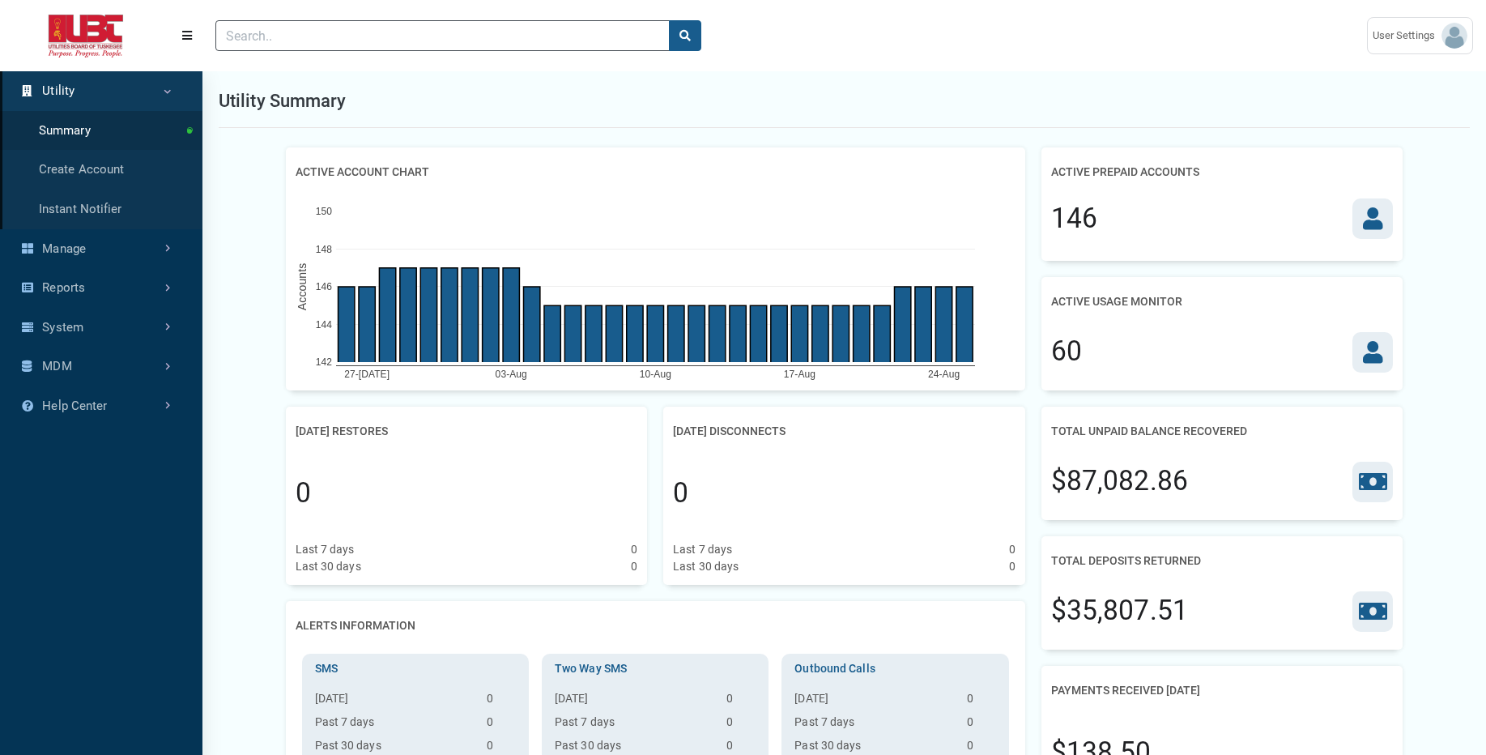
scroll to position [7, 1]
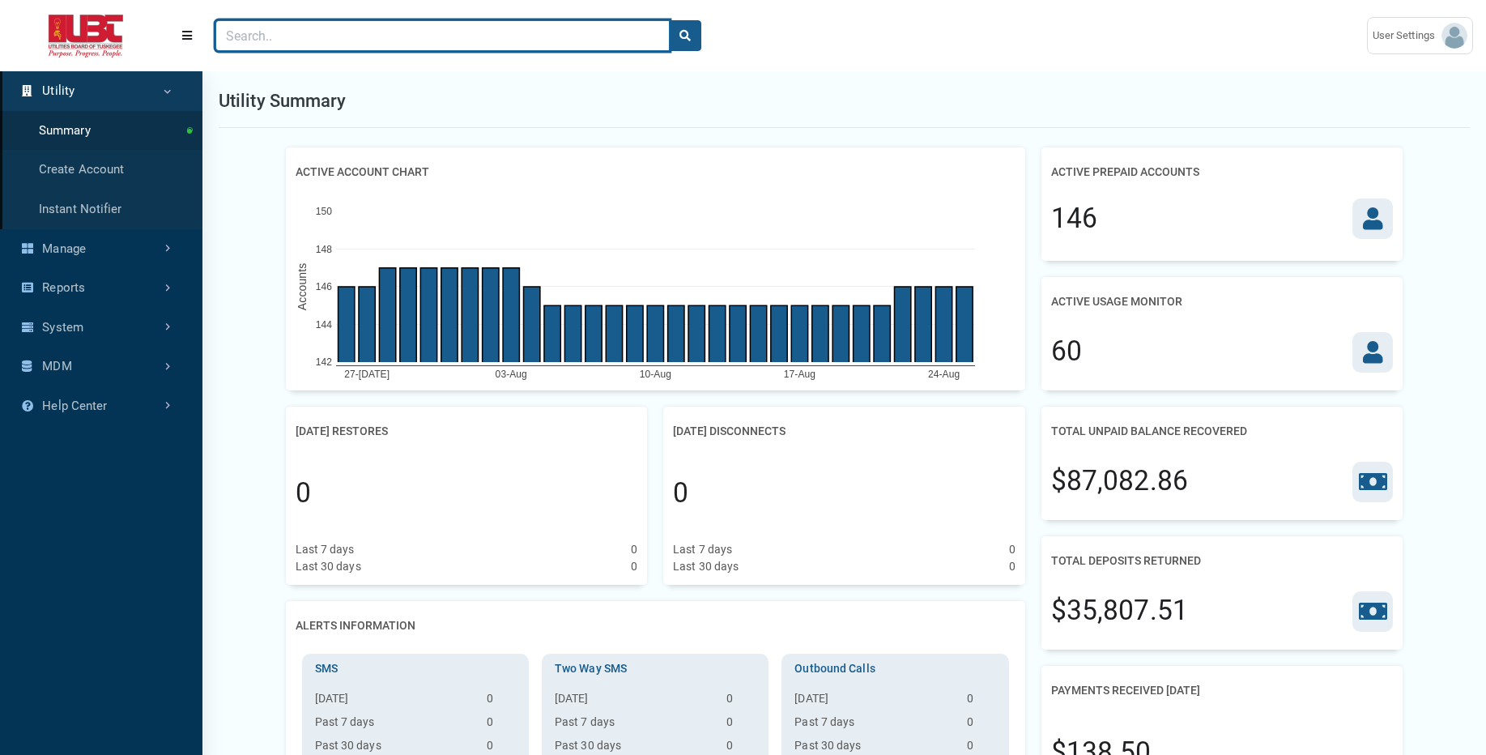
click at [530, 38] on input "Search" at bounding box center [442, 35] width 454 height 31
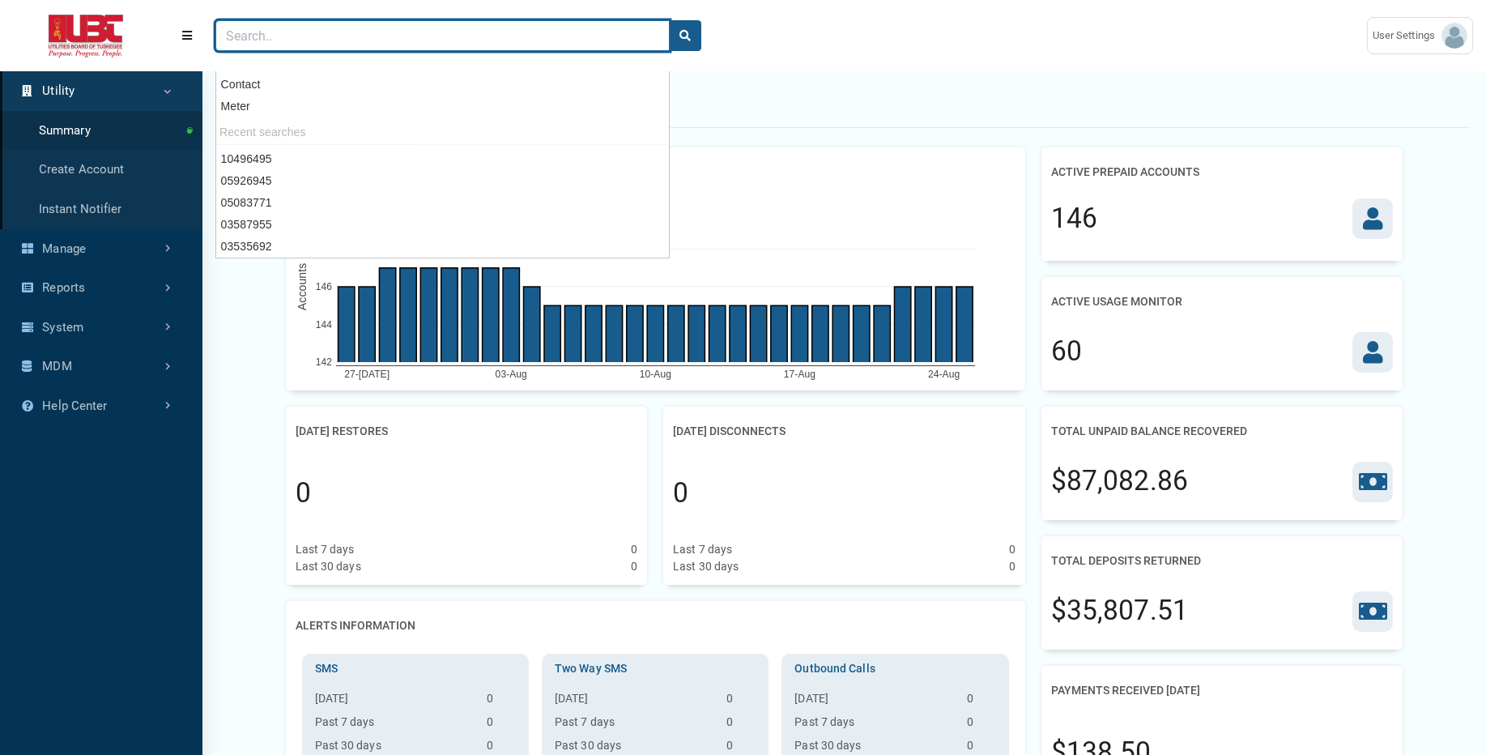
paste input "05926945"
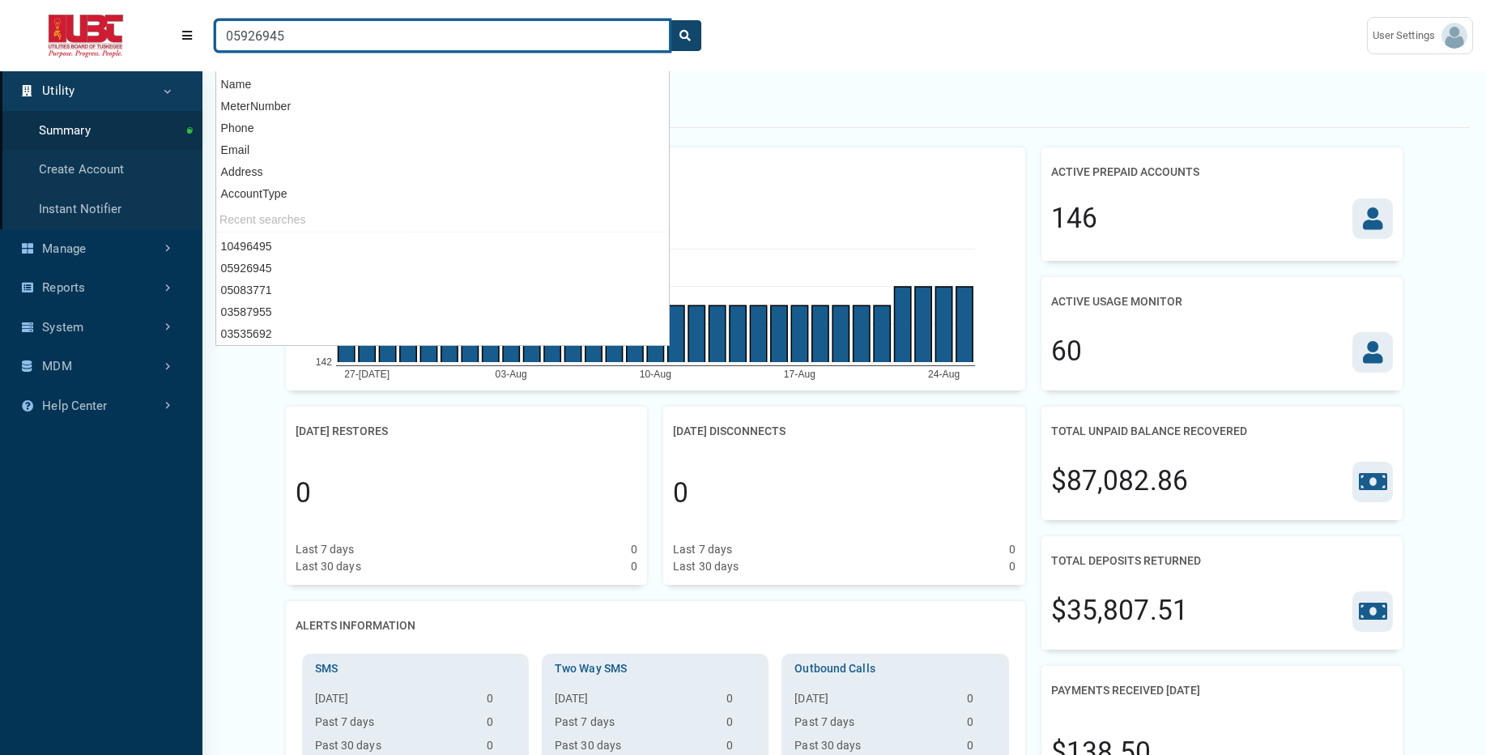
type input "05926945"
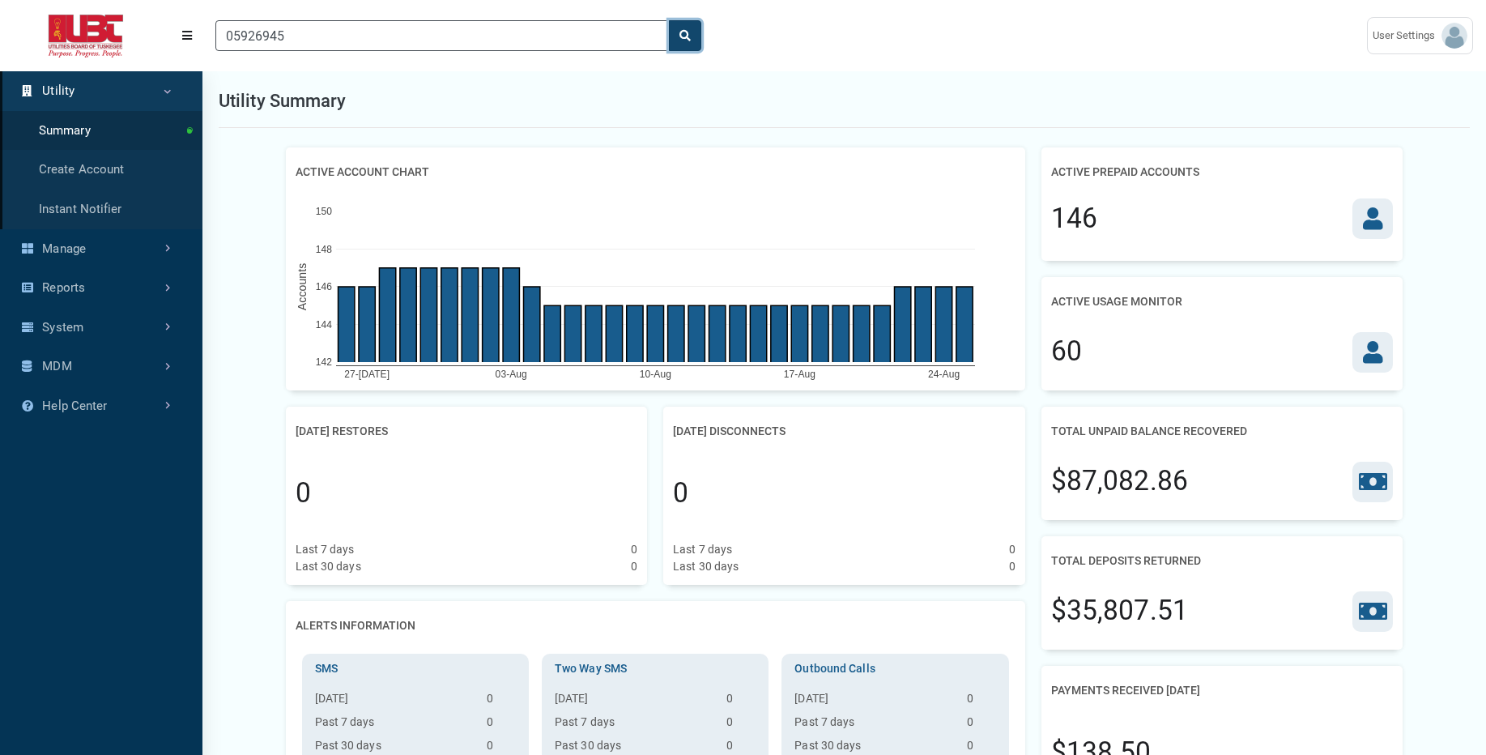
click at [681, 39] on icon "search" at bounding box center [684, 35] width 11 height 11
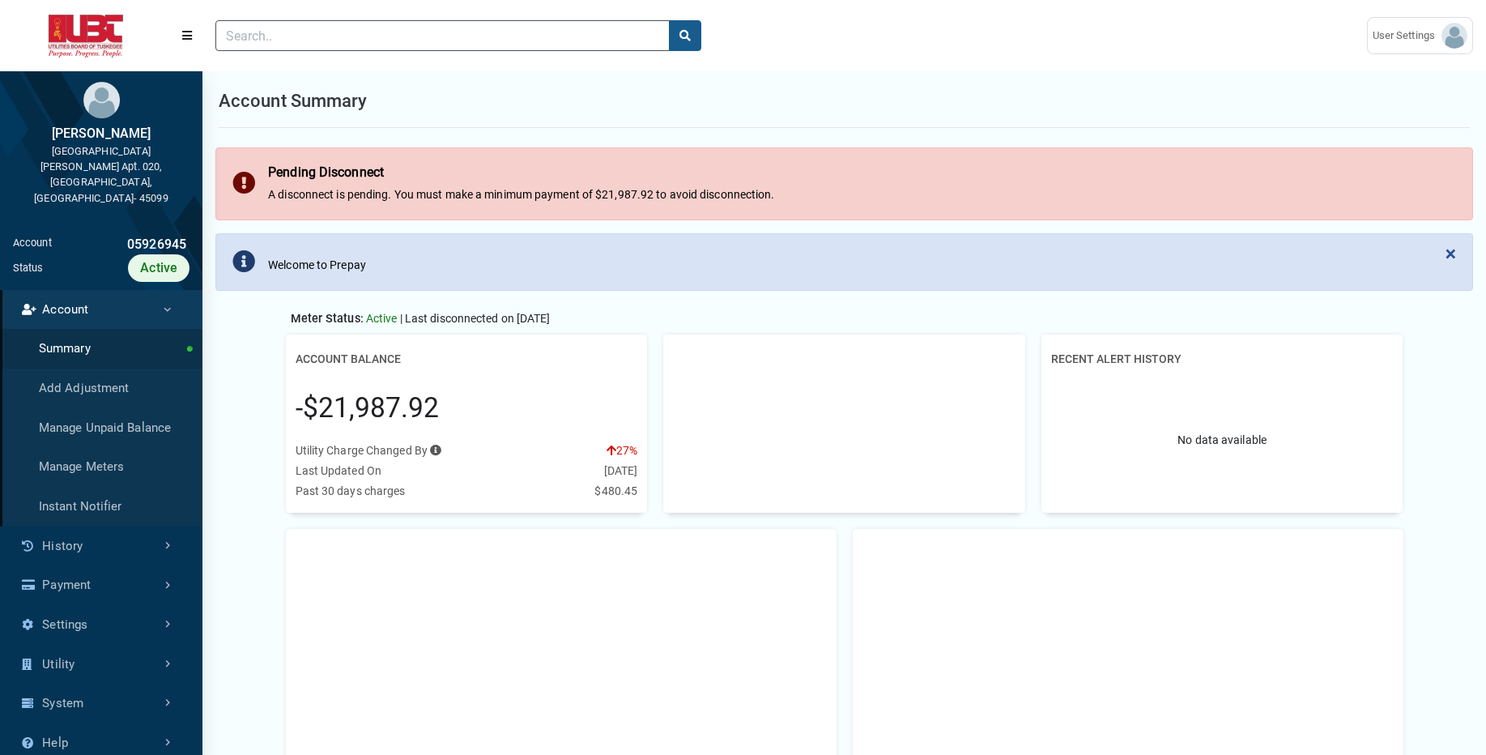
scroll to position [509, 202]
click at [87, 526] on link "History" at bounding box center [101, 546] width 202 height 40
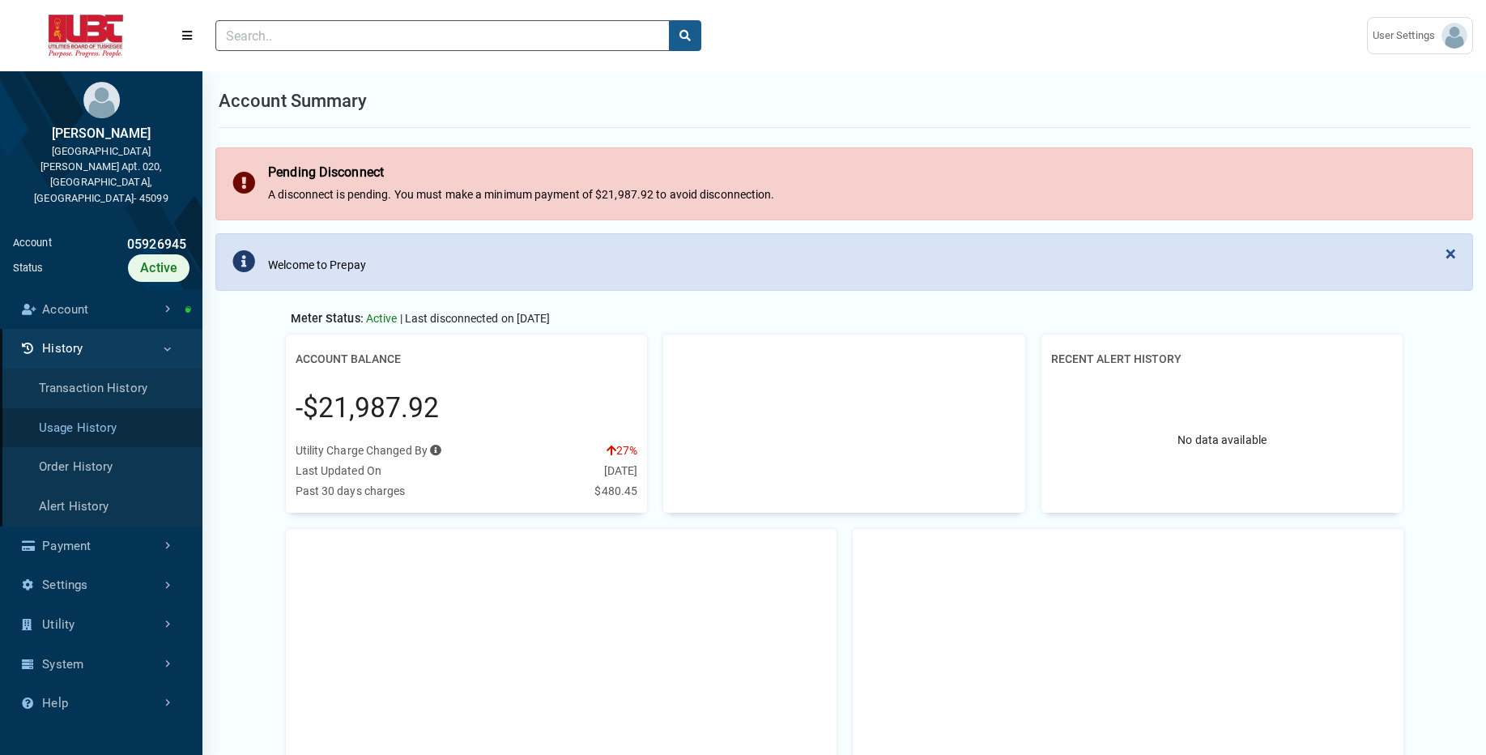
click at [111, 408] on link "Usage History" at bounding box center [101, 428] width 202 height 40
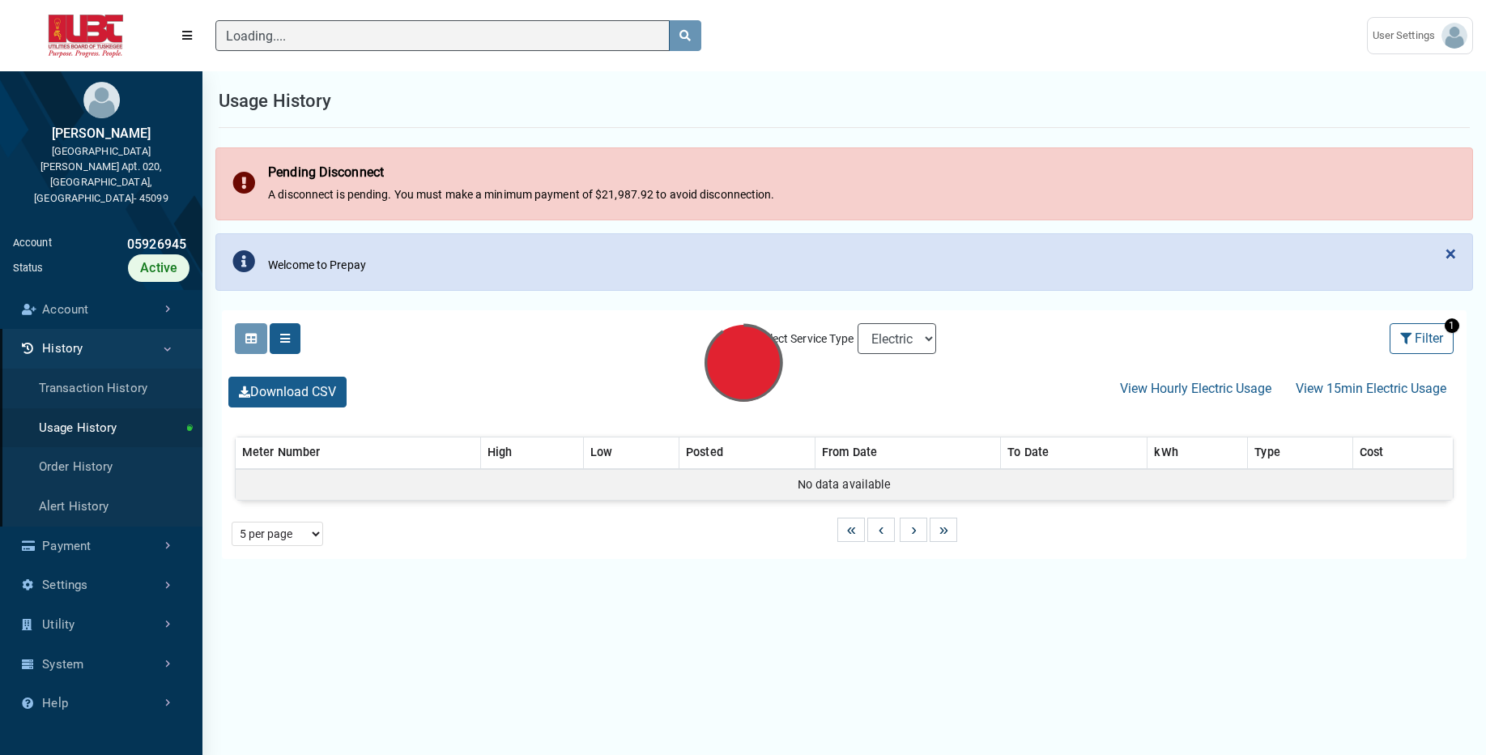
select select "25 per page"
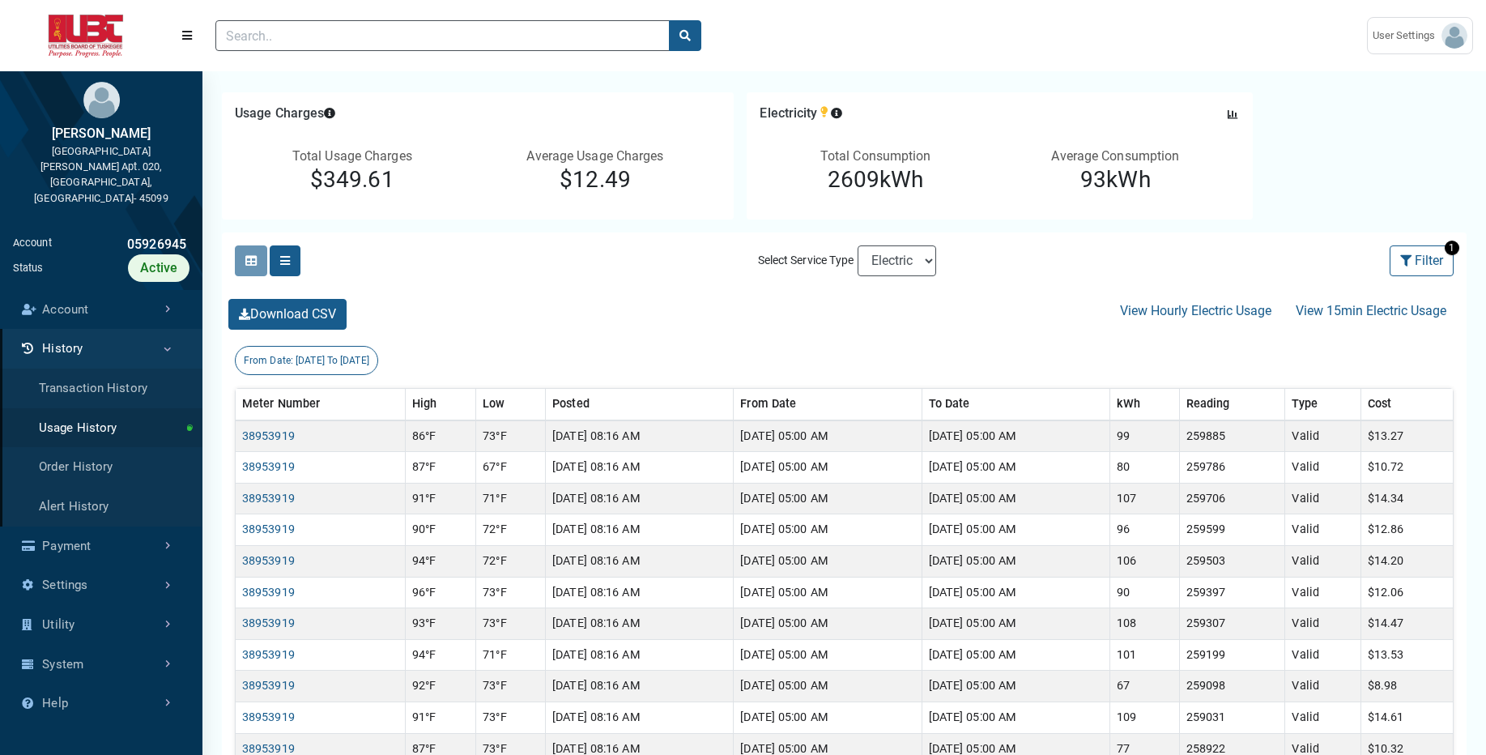
scroll to position [244, 0]
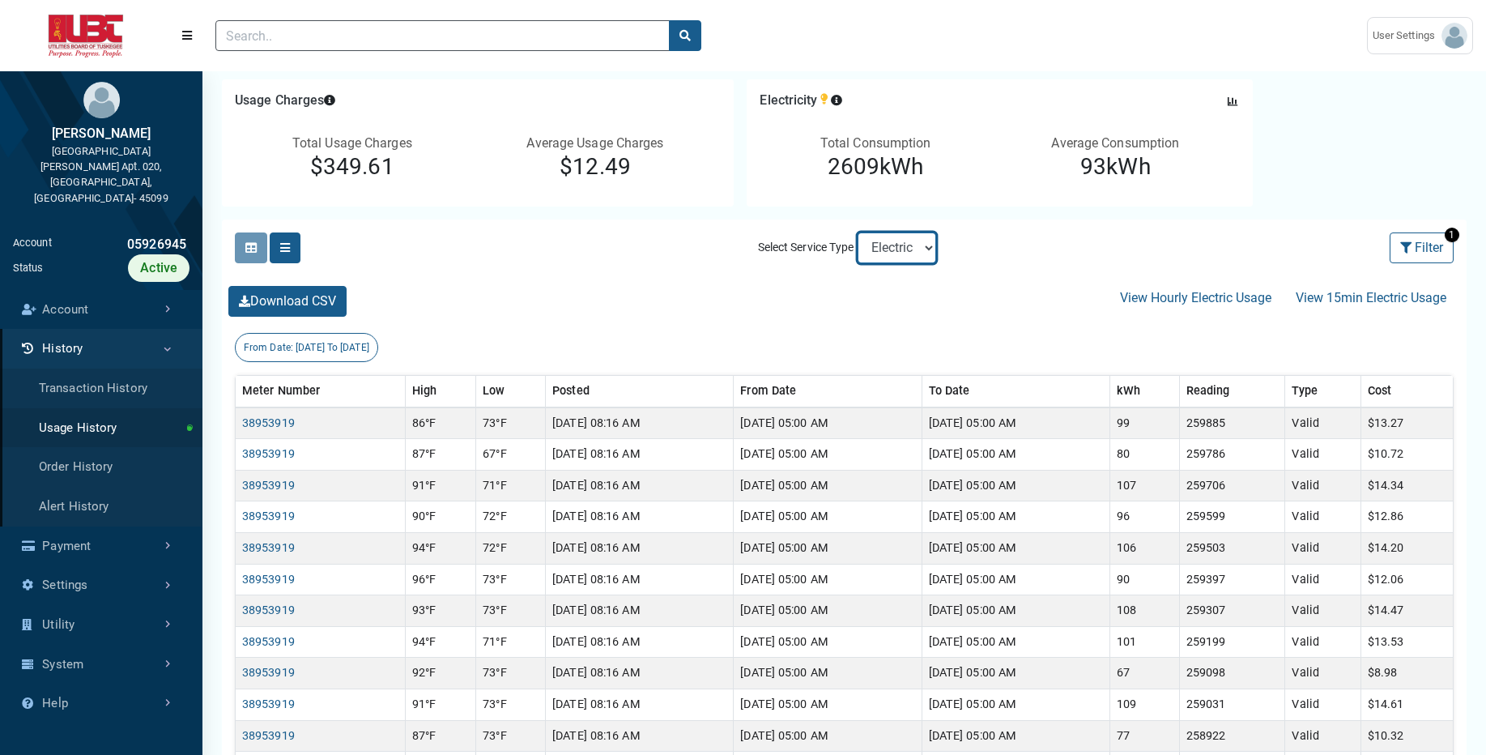
select select "Sewer"
click at [858, 232] on select "Electric Sewer" at bounding box center [897, 247] width 79 height 31
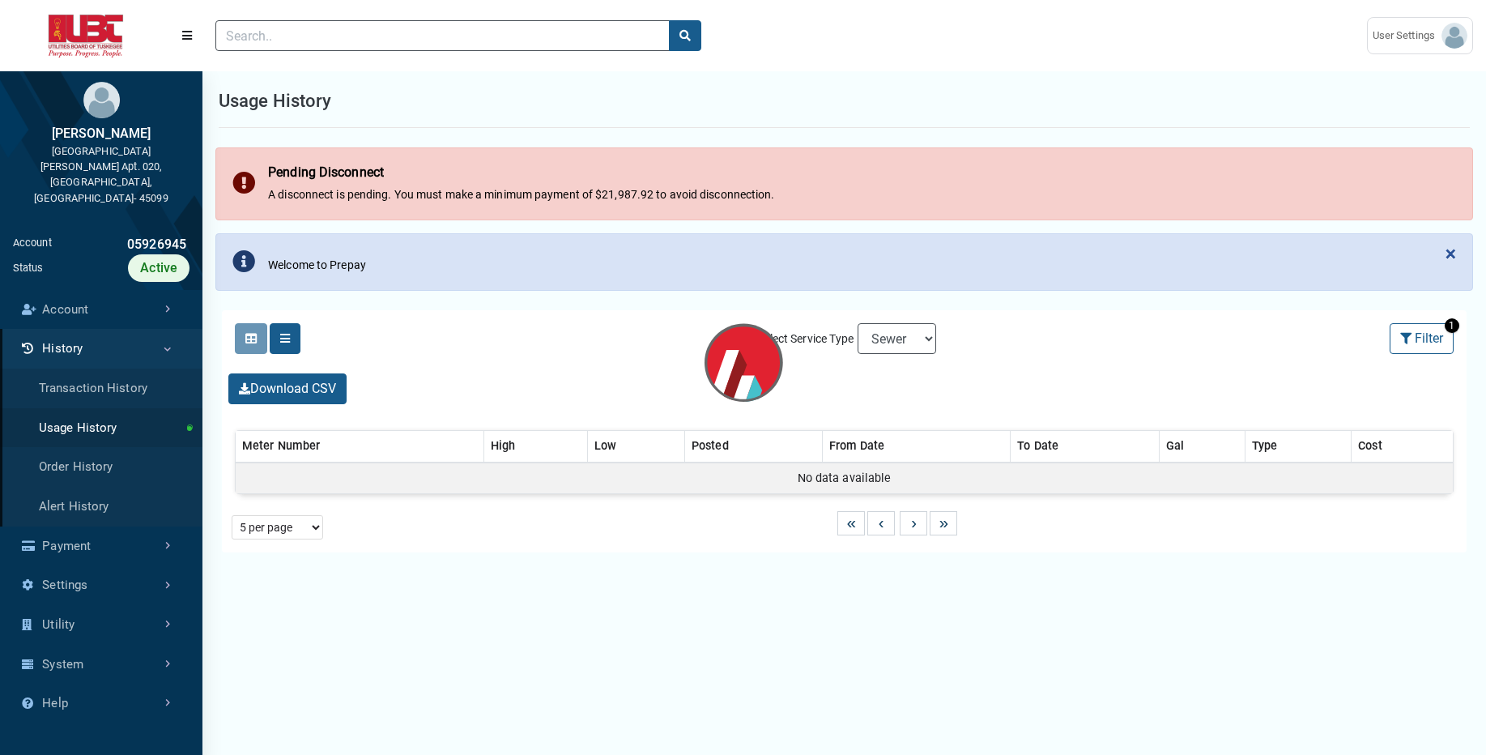
select select "25 per page"
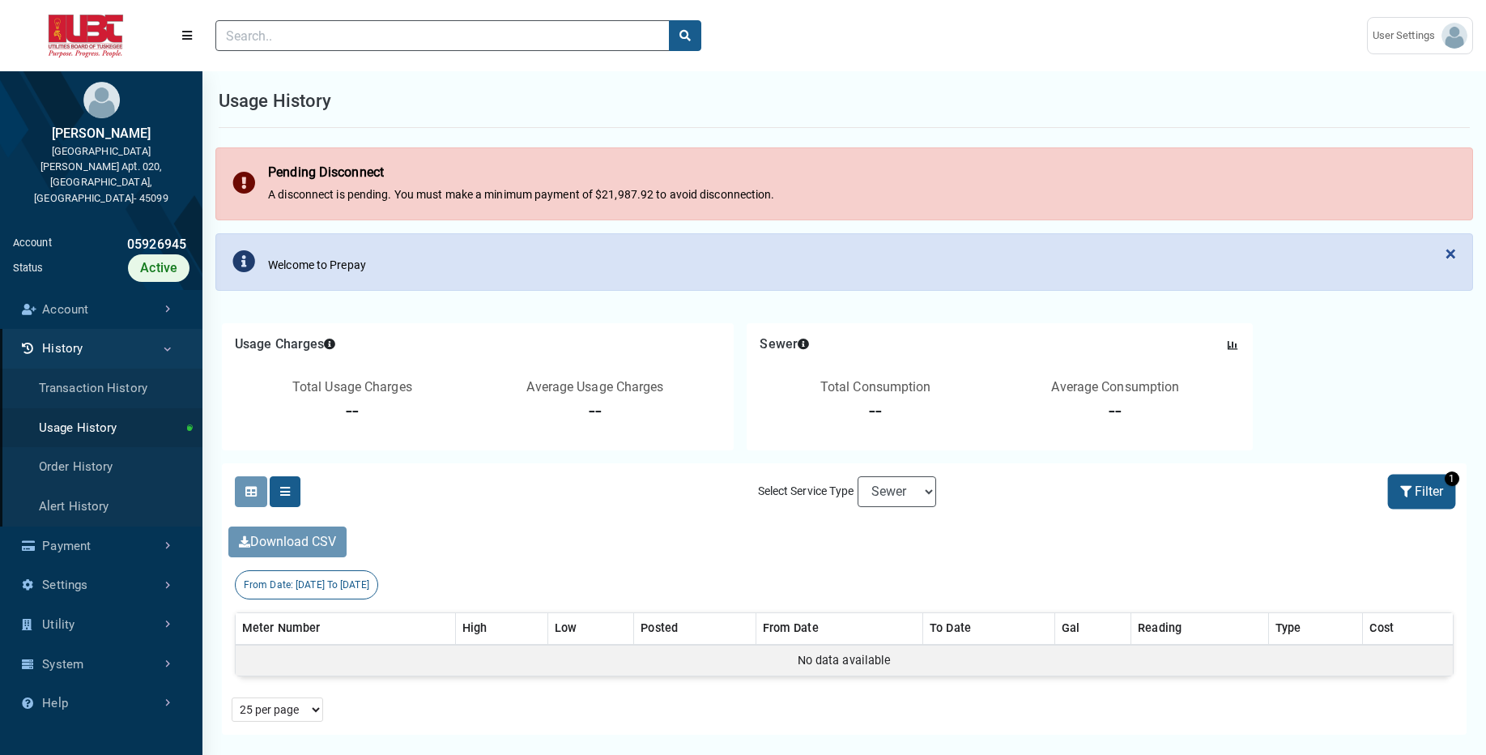
click at [1441, 502] on button "Filter" at bounding box center [1422, 491] width 64 height 31
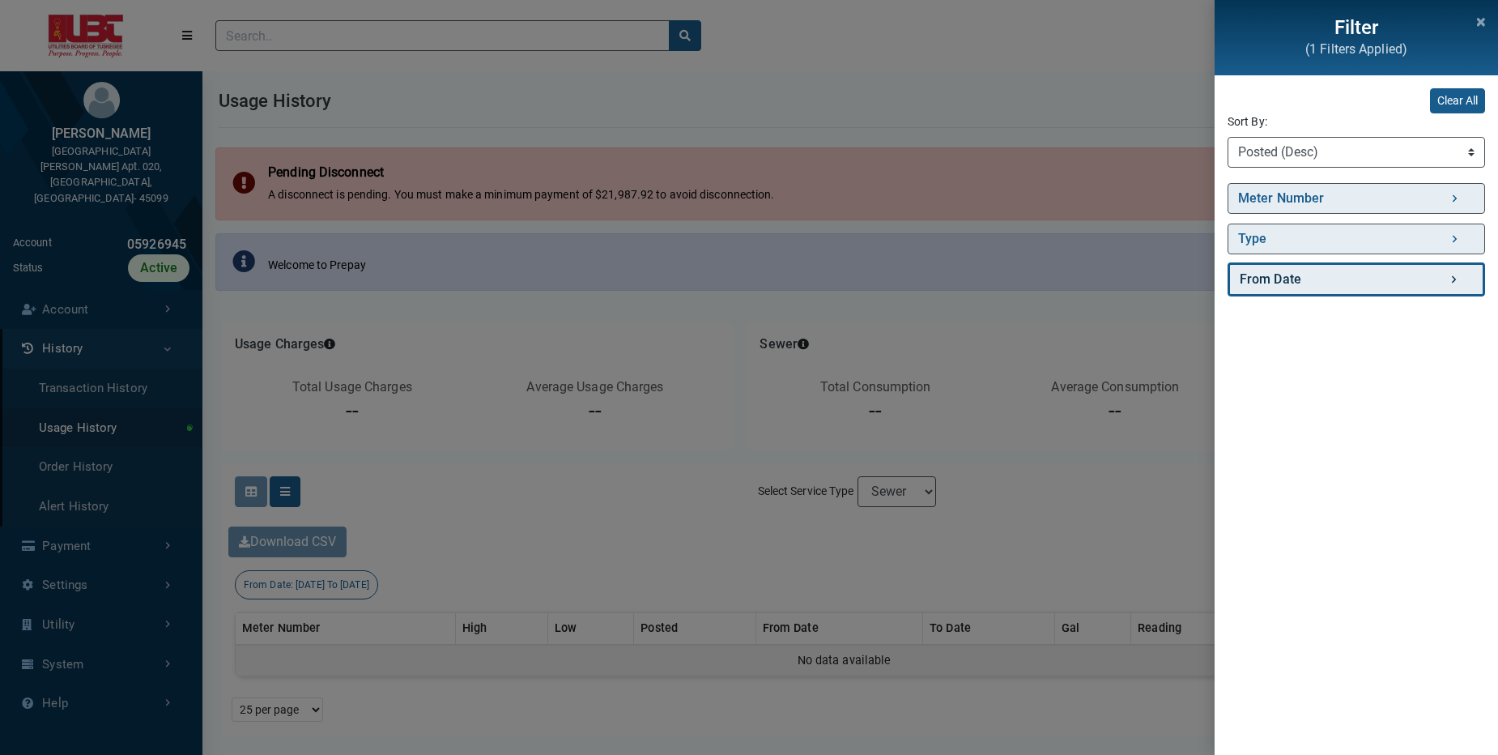
click at [1399, 282] on link "From Date" at bounding box center [1357, 279] width 258 height 34
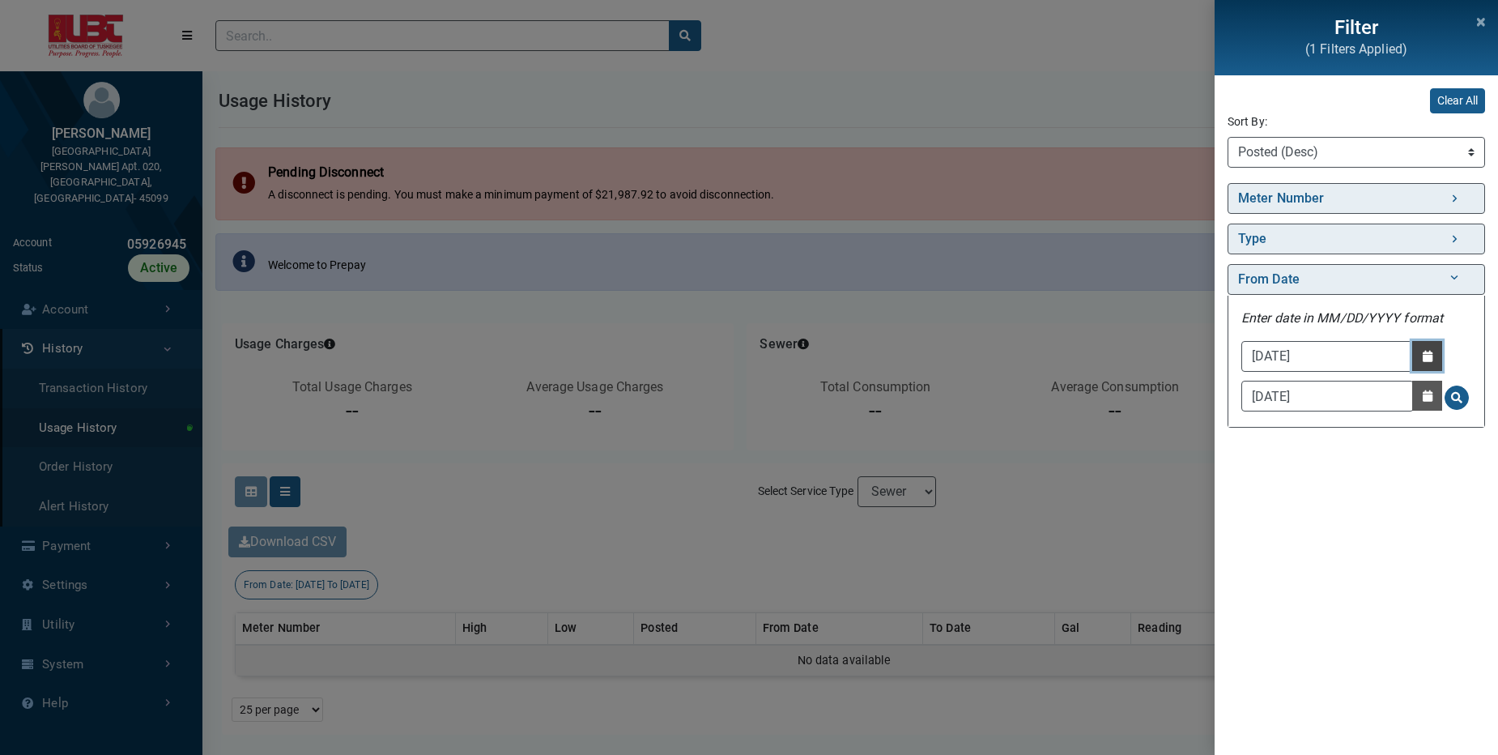
click at [1425, 356] on icon "button" at bounding box center [1428, 356] width 10 height 11
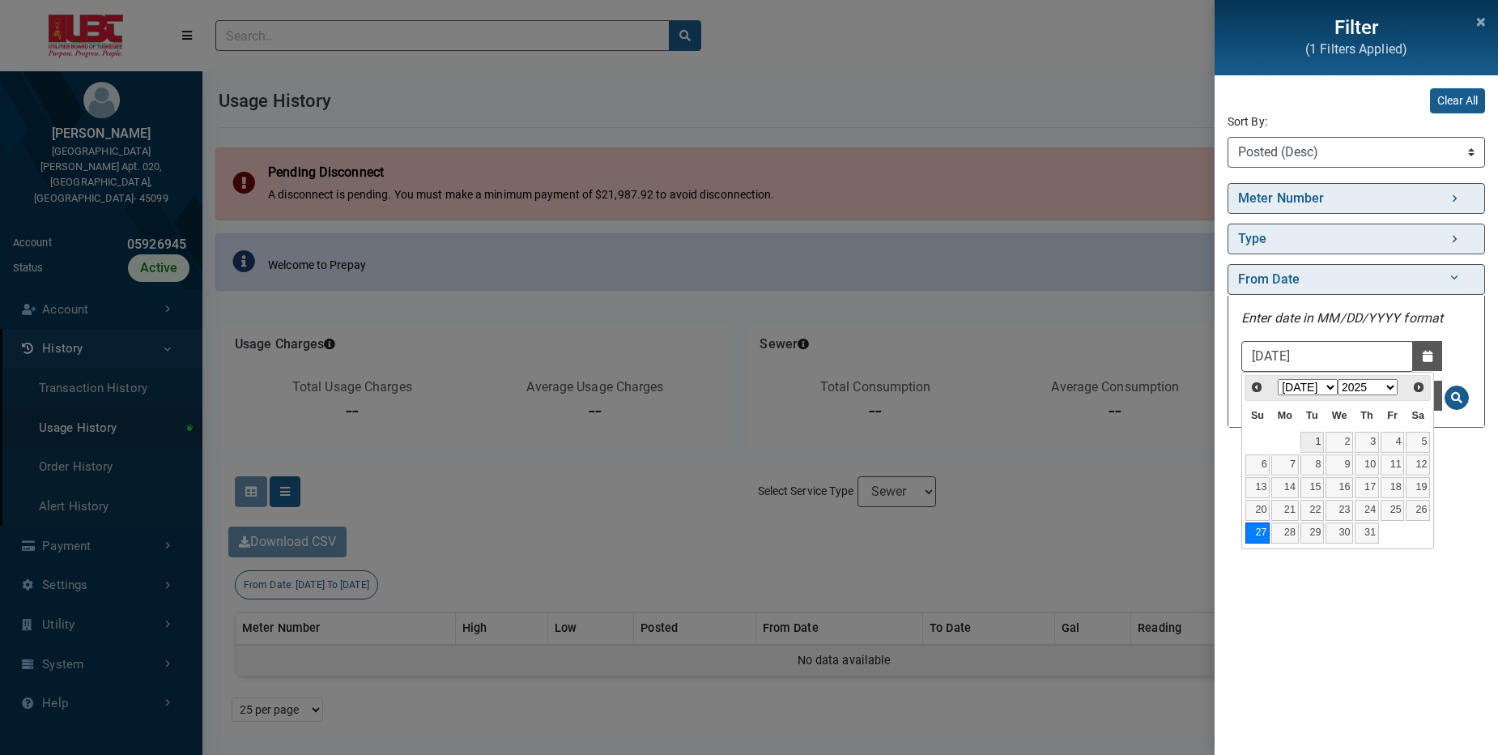
click at [1315, 441] on link "1" at bounding box center [1313, 442] width 24 height 21
type input "07/01/2025"
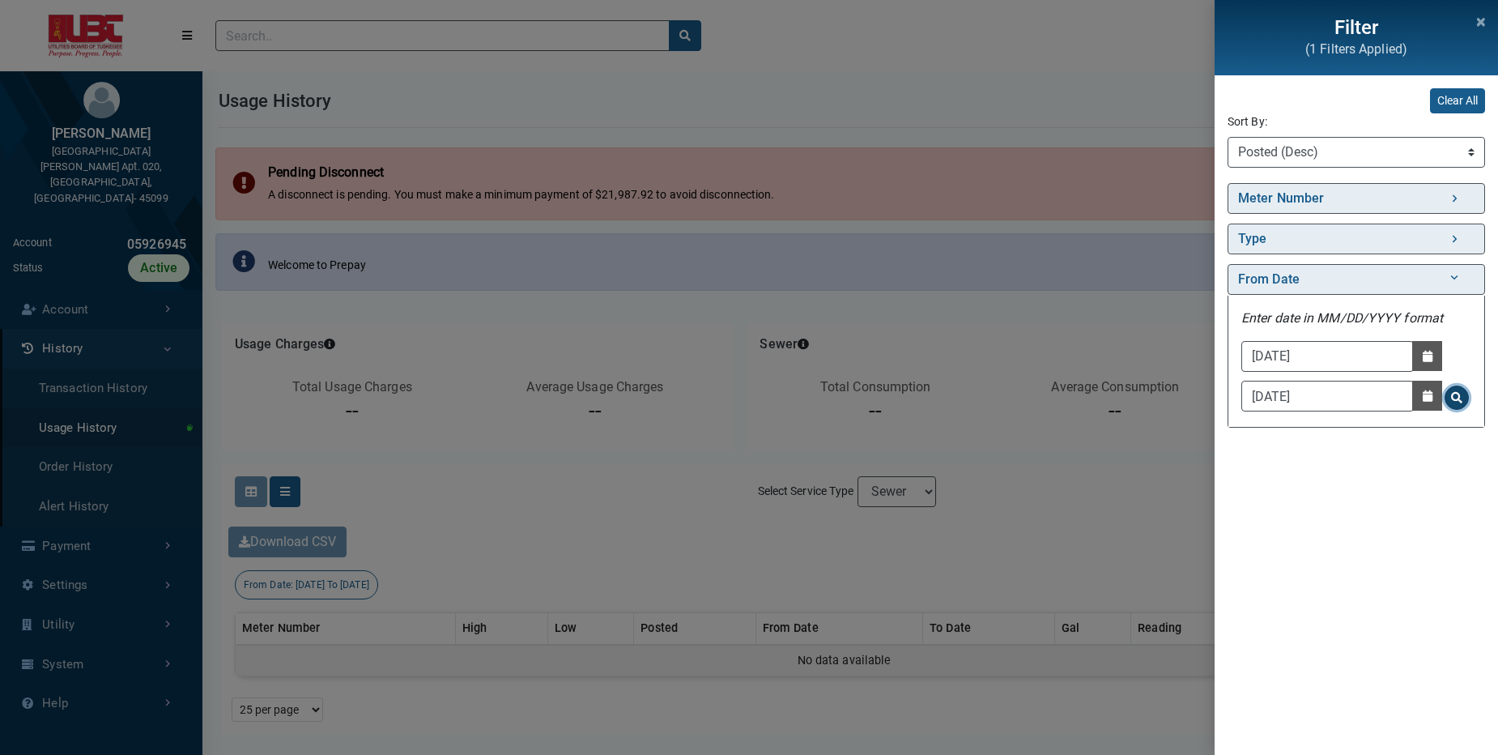
click at [1457, 402] on span "Search for From Date - Clicking on this button will update the content on the p…" at bounding box center [1456, 397] width 11 height 11
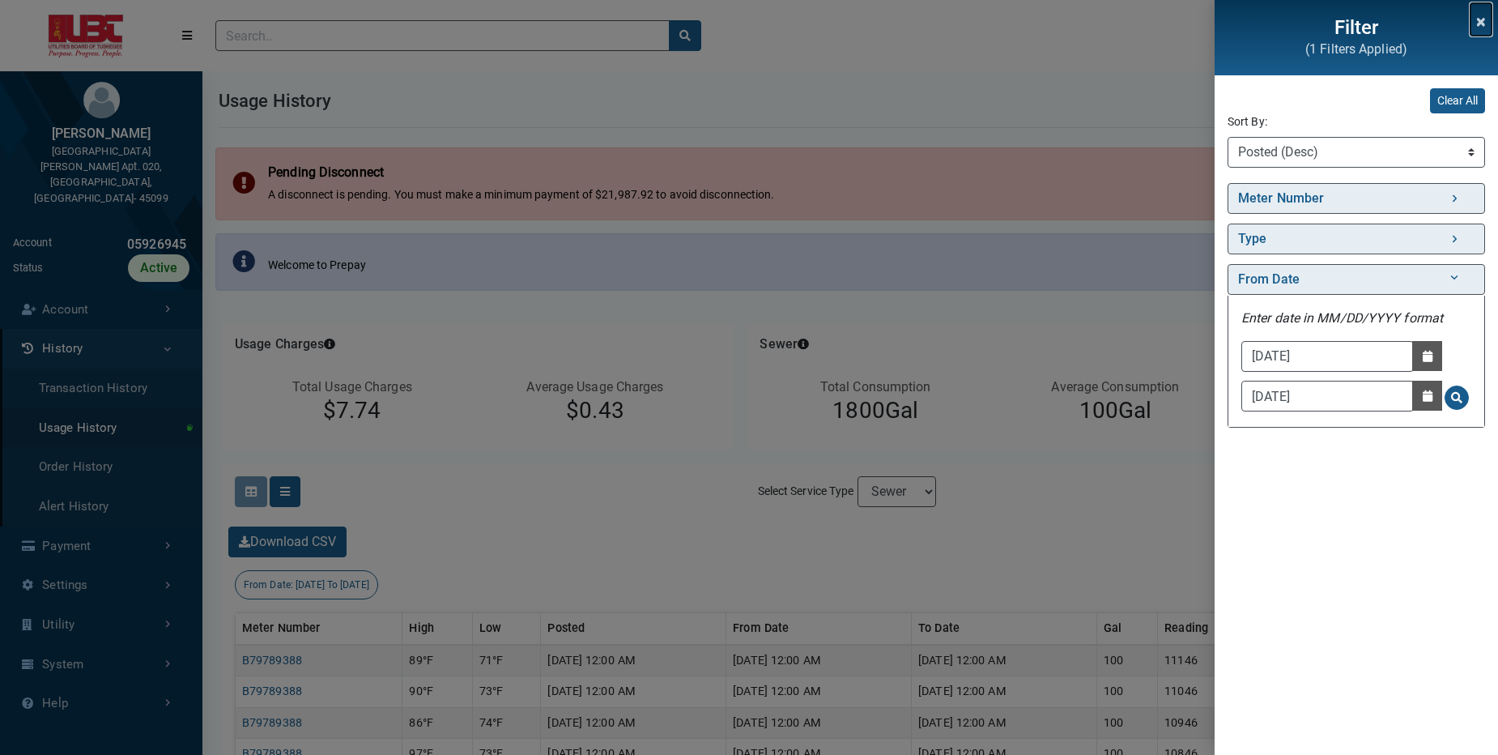
click at [1480, 25] on icon "Close" at bounding box center [1481, 21] width 8 height 11
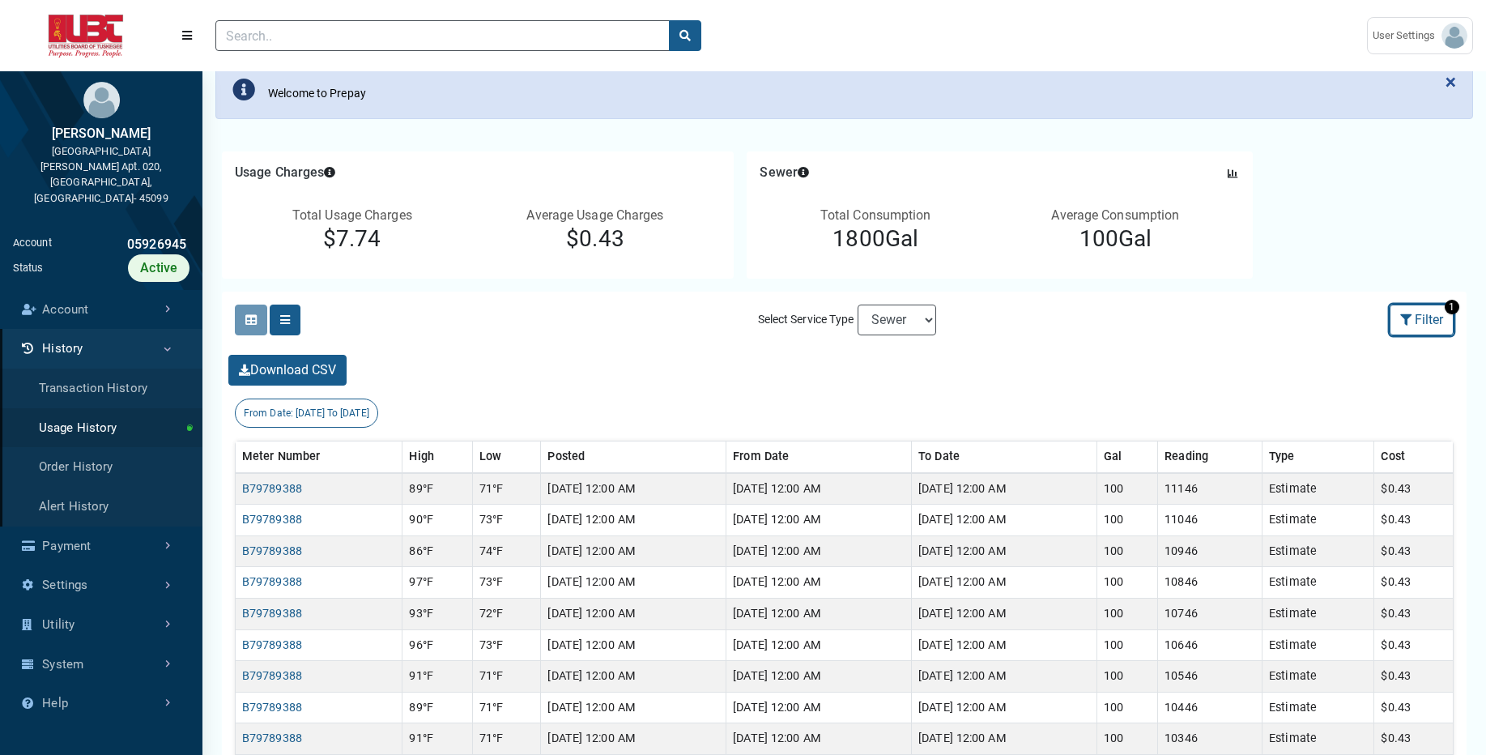
scroll to position [165, 0]
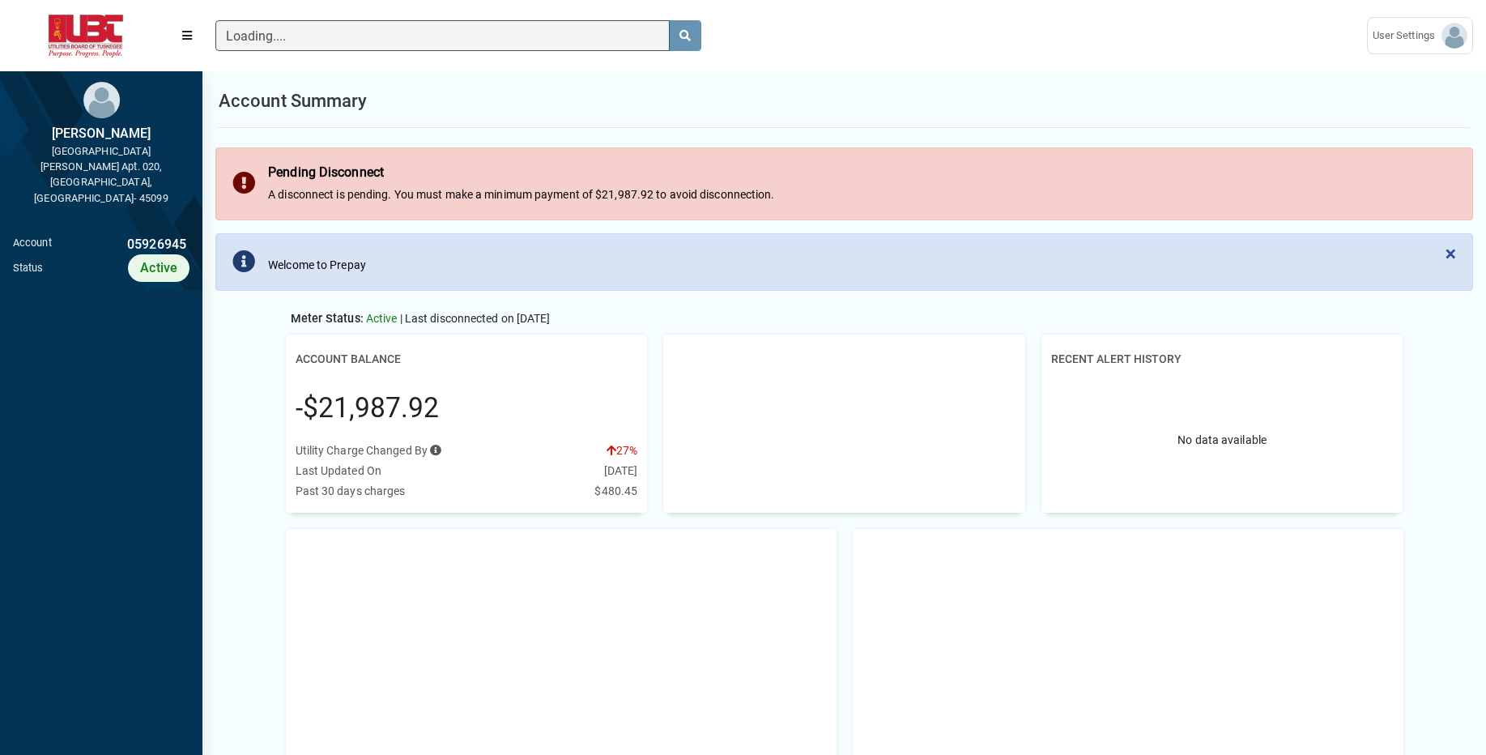
scroll to position [7, 1]
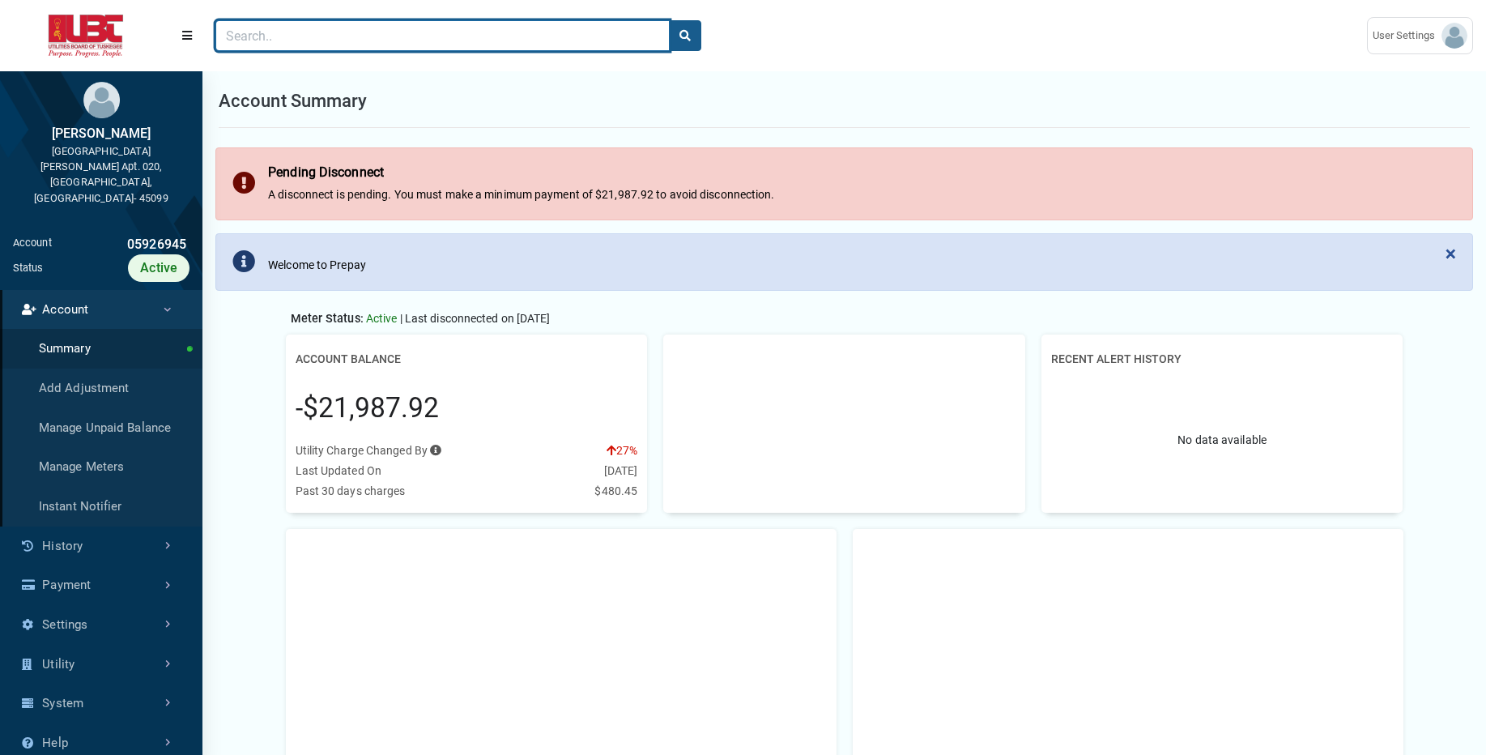
click at [487, 33] on input "Search" at bounding box center [442, 35] width 454 height 31
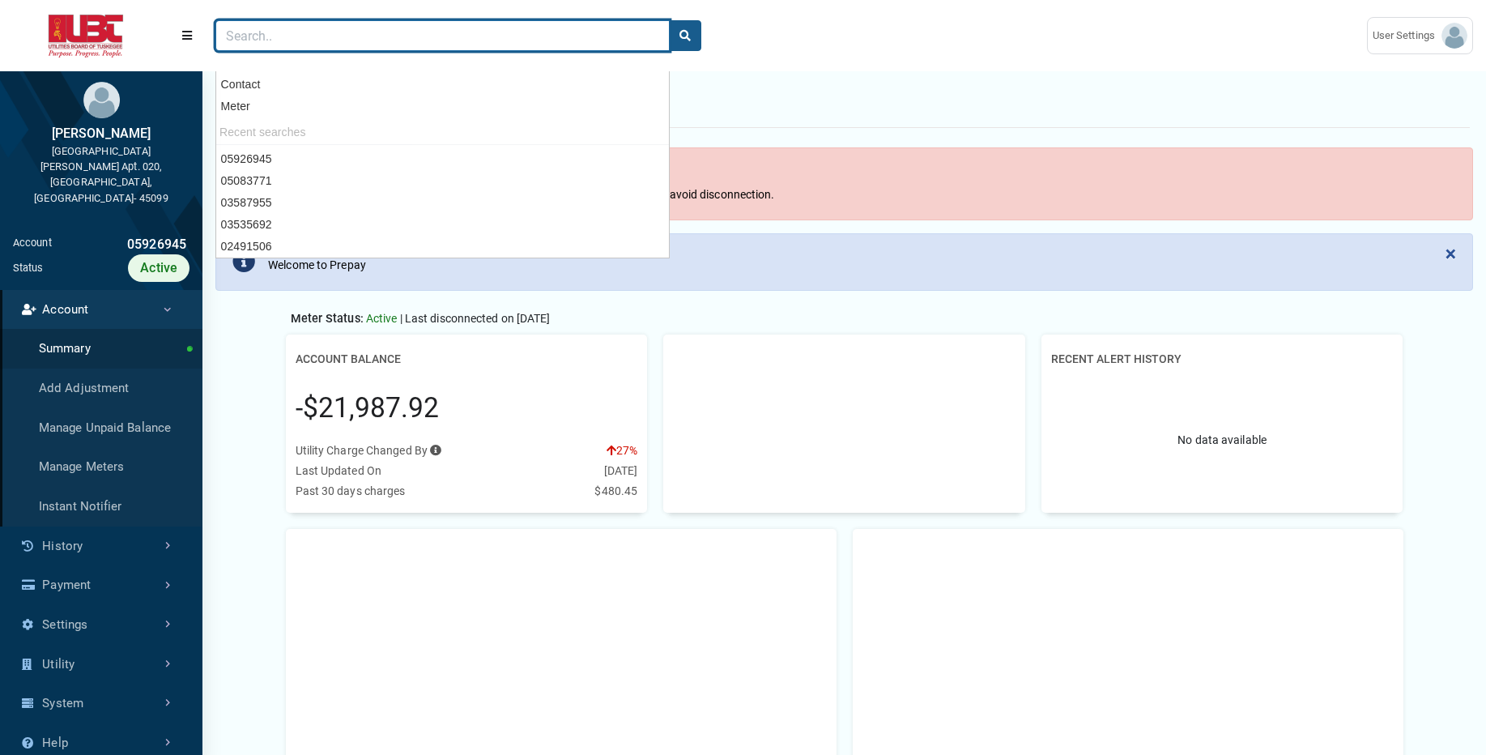
paste input "10496495"
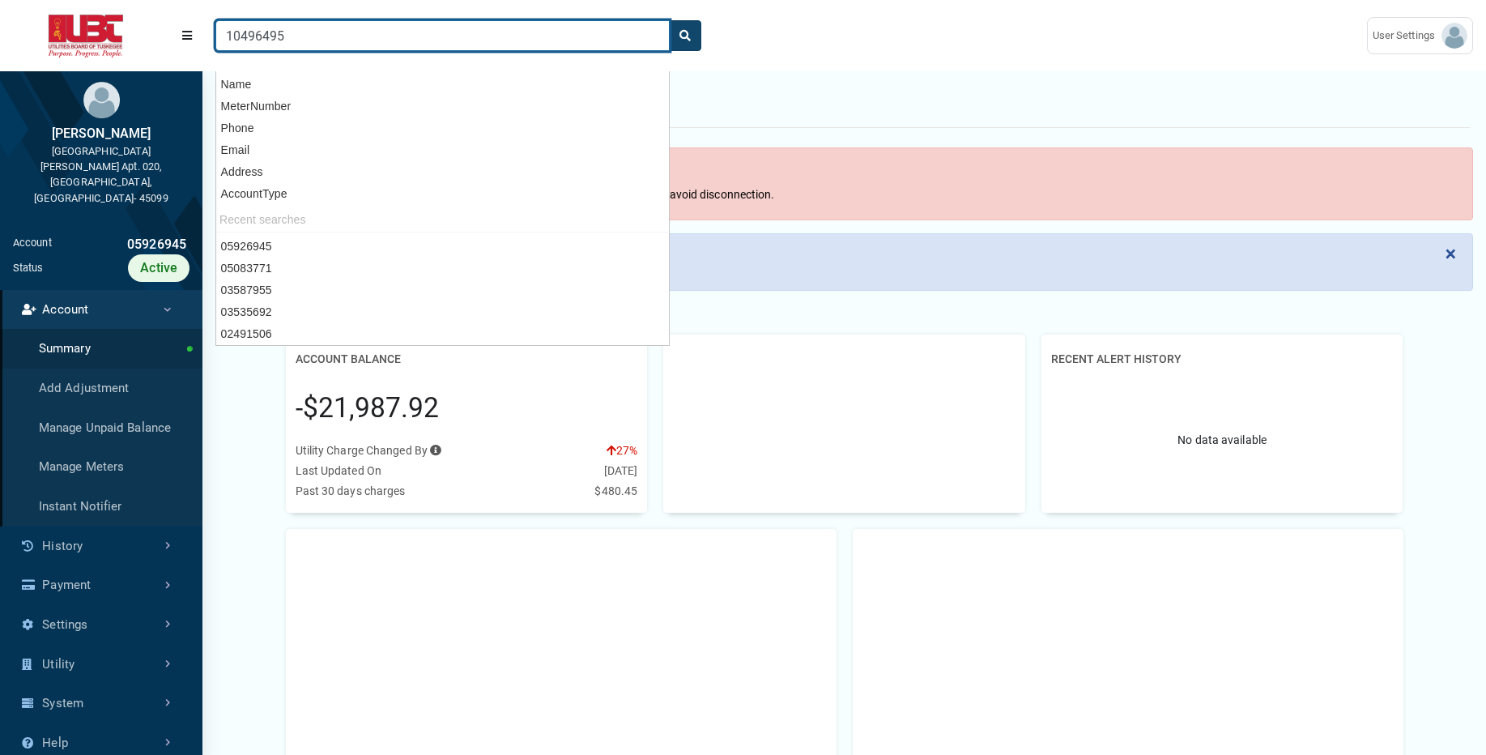
type input "10496495"
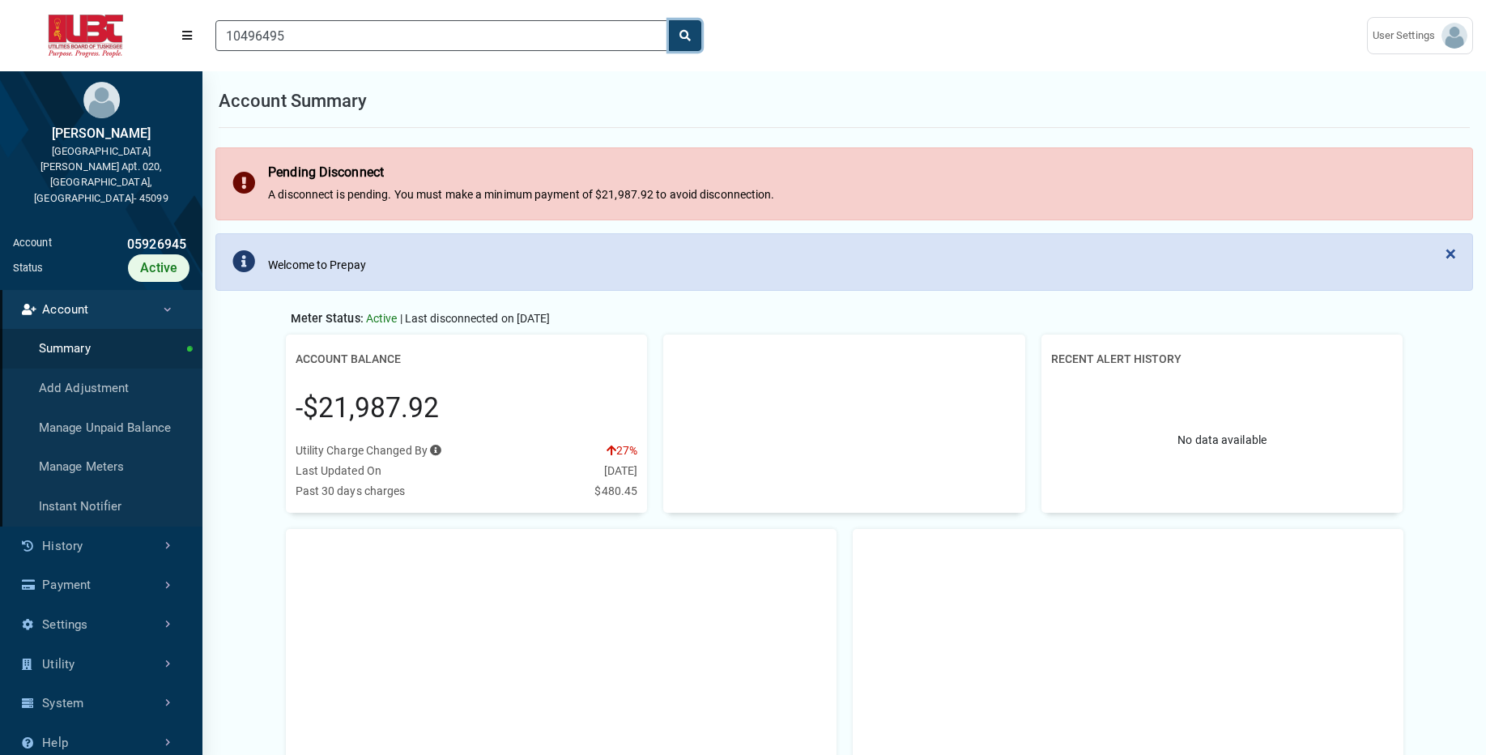
click at [688, 42] on button "search" at bounding box center [685, 35] width 32 height 31
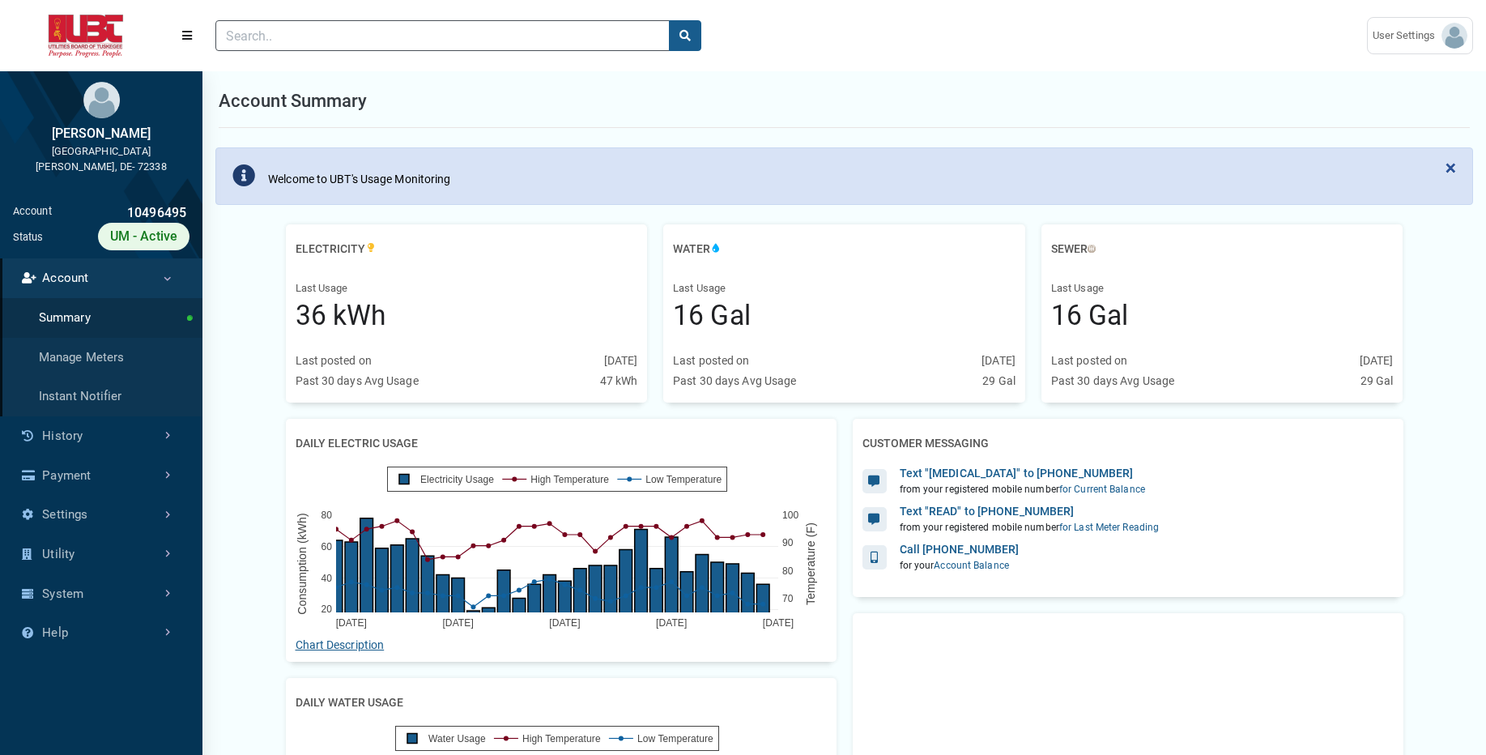
scroll to position [509, 202]
click at [75, 447] on link "History" at bounding box center [101, 436] width 202 height 40
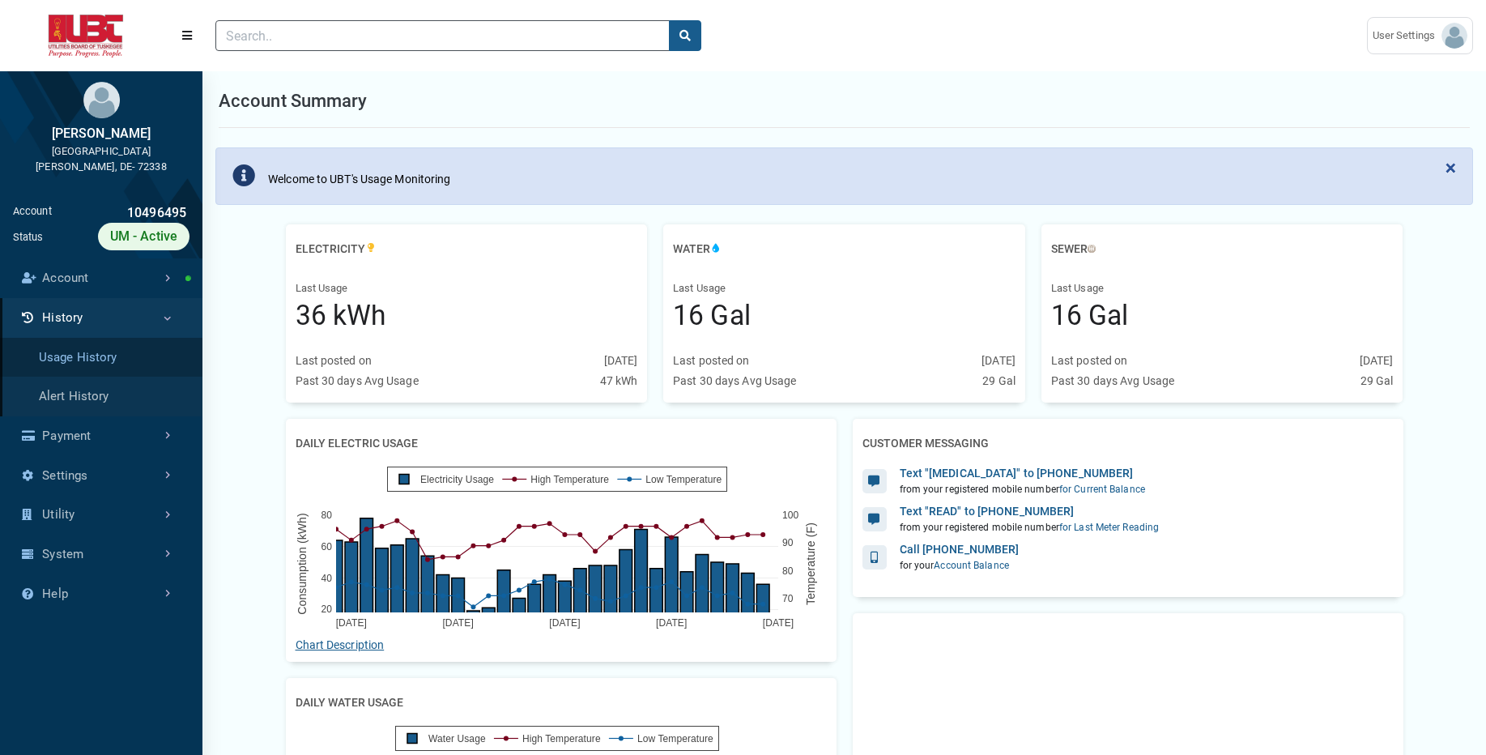
click at [99, 364] on link "Usage History" at bounding box center [101, 358] width 202 height 40
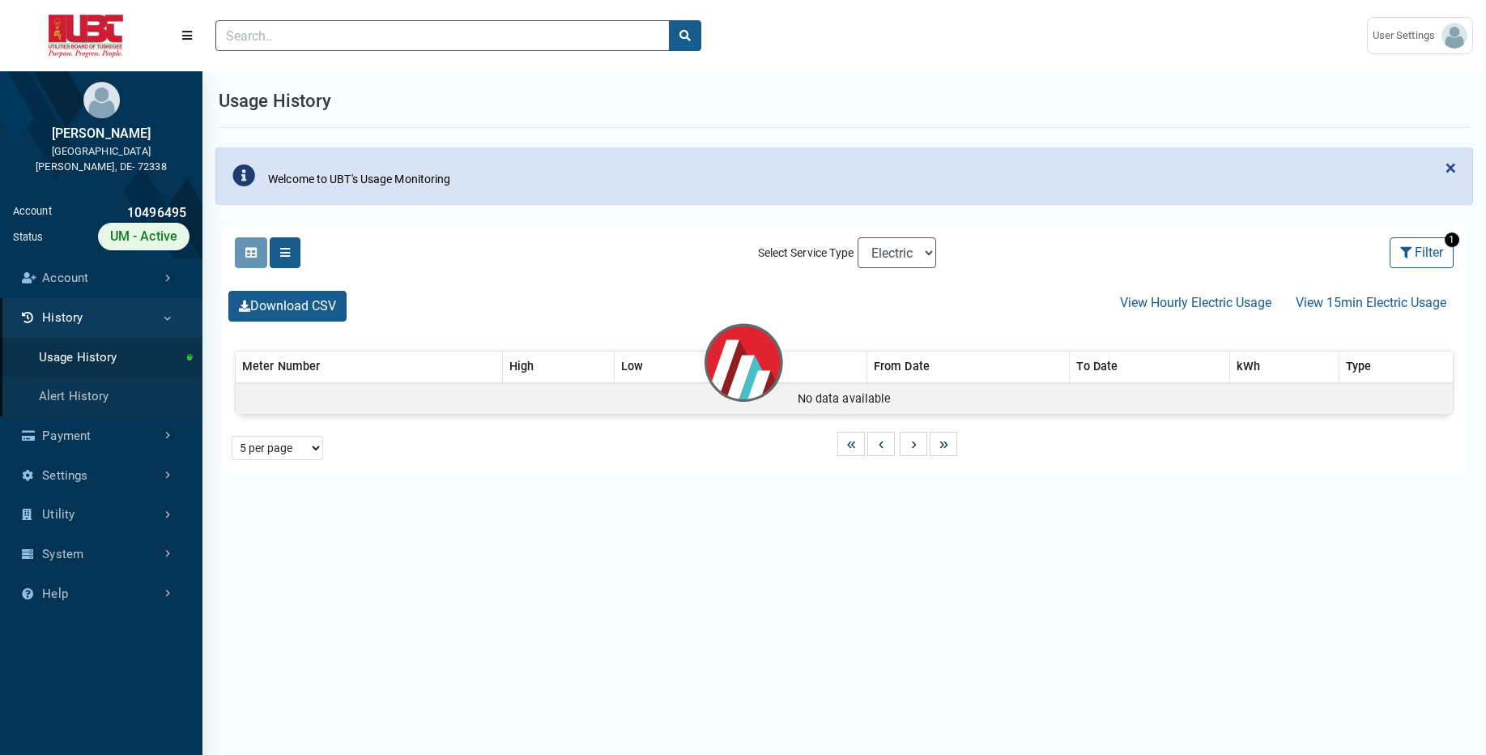
select select "25 per page"
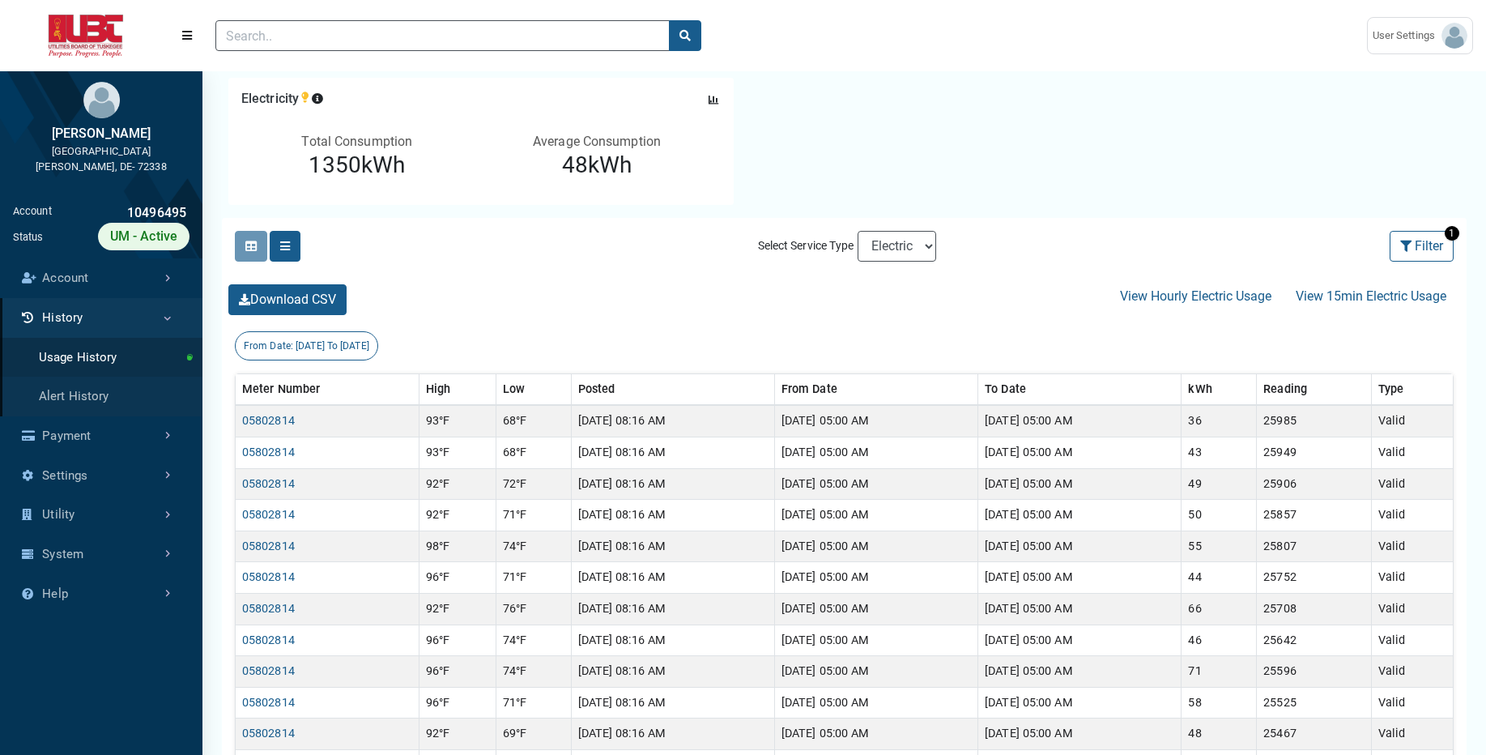
scroll to position [163, 0]
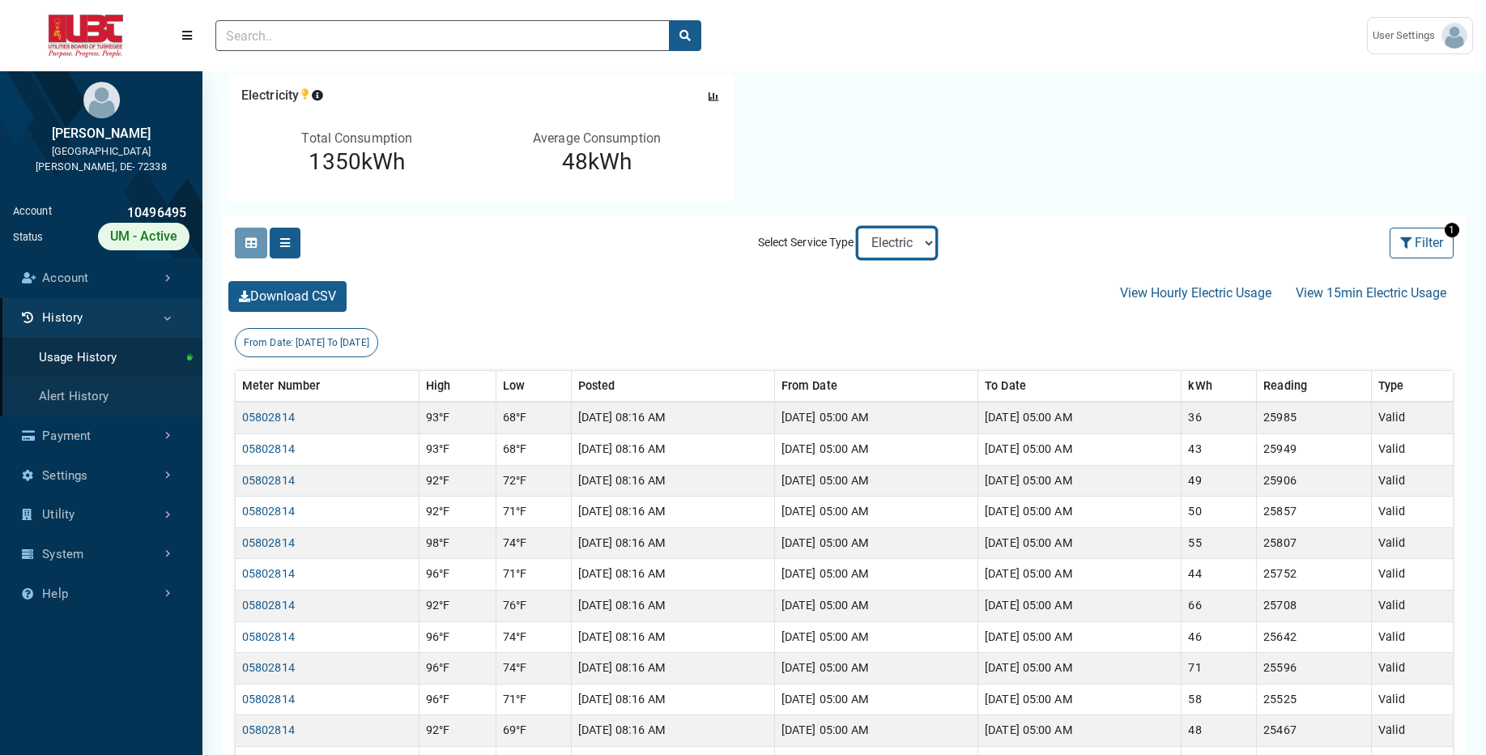
select select "Sewer"
click at [858, 228] on select "Electric Sewer Water" at bounding box center [897, 243] width 79 height 31
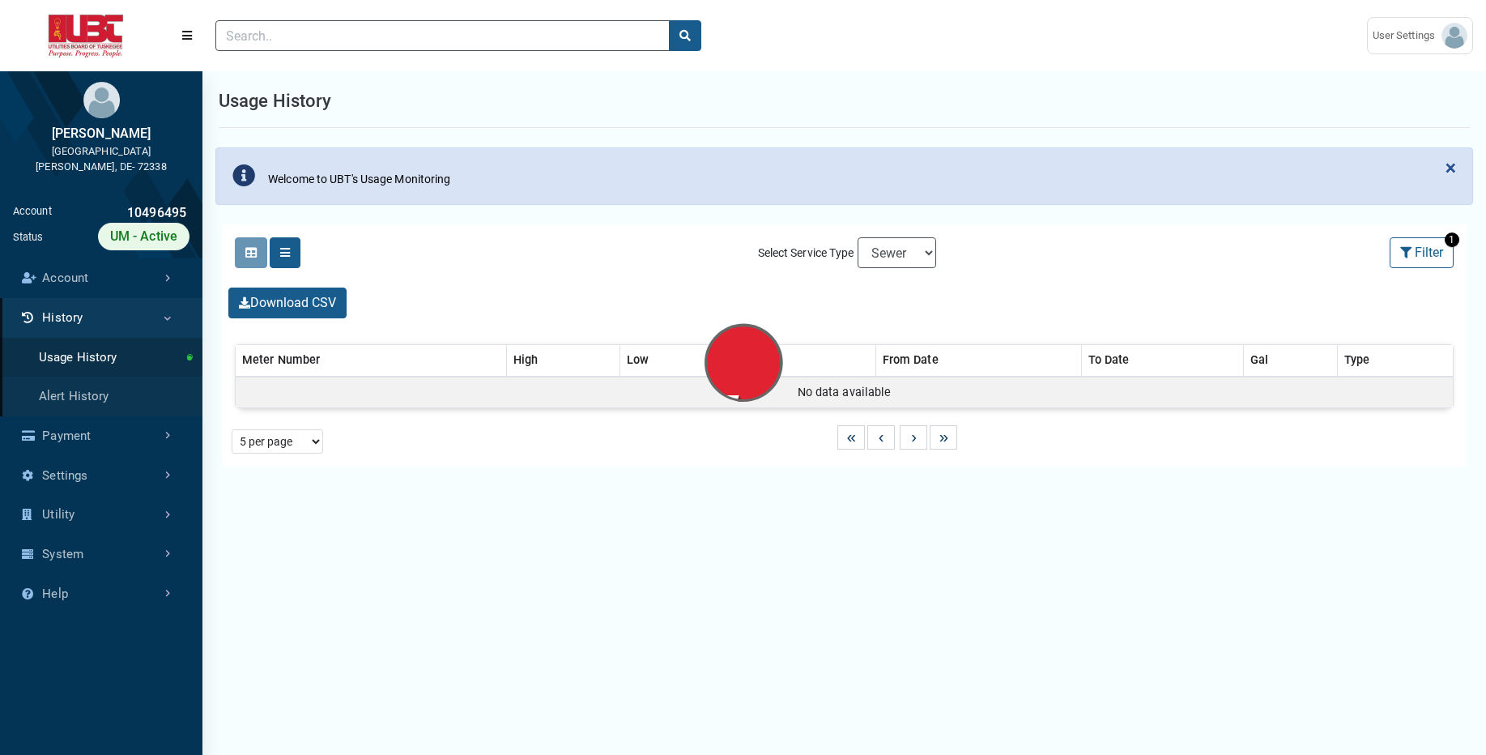
select select "25 per page"
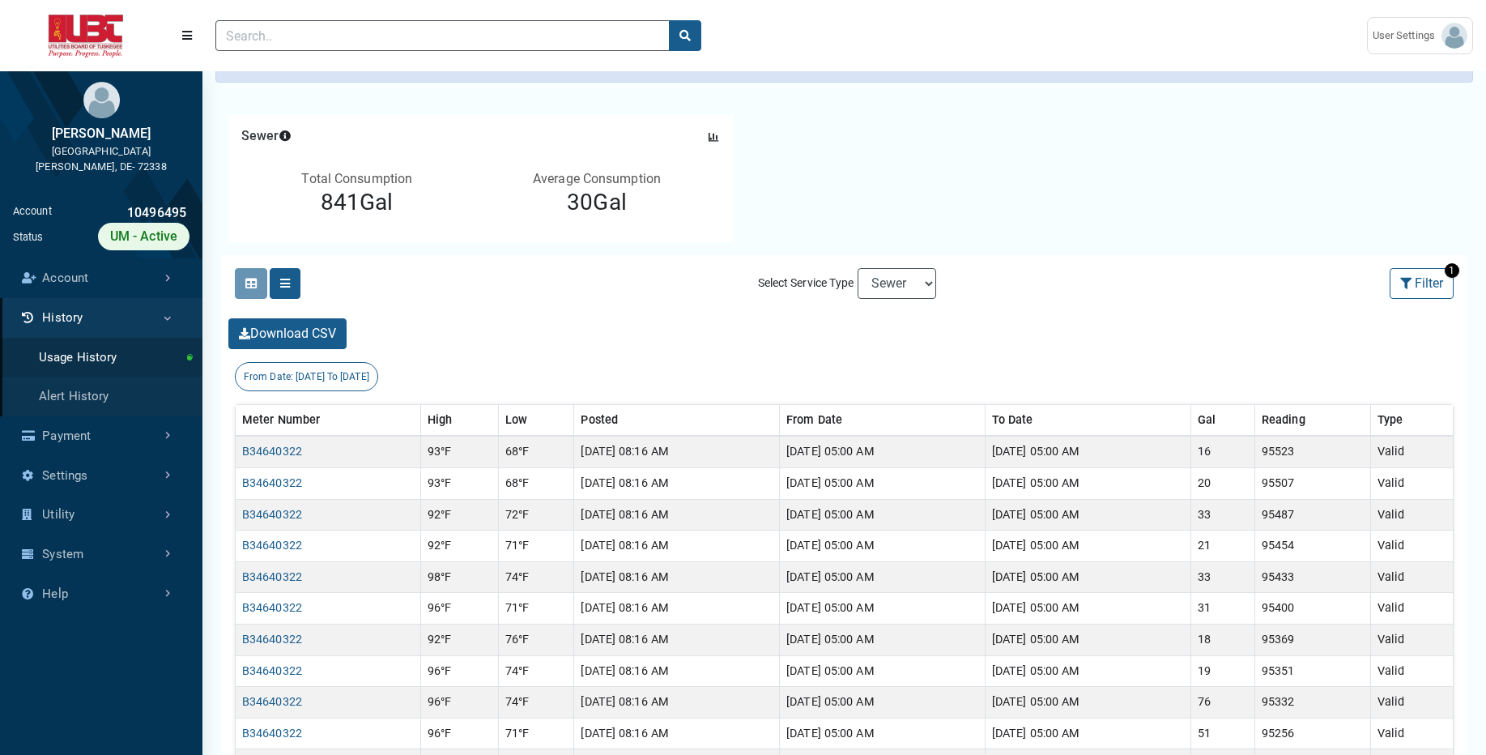
scroll to position [157, 0]
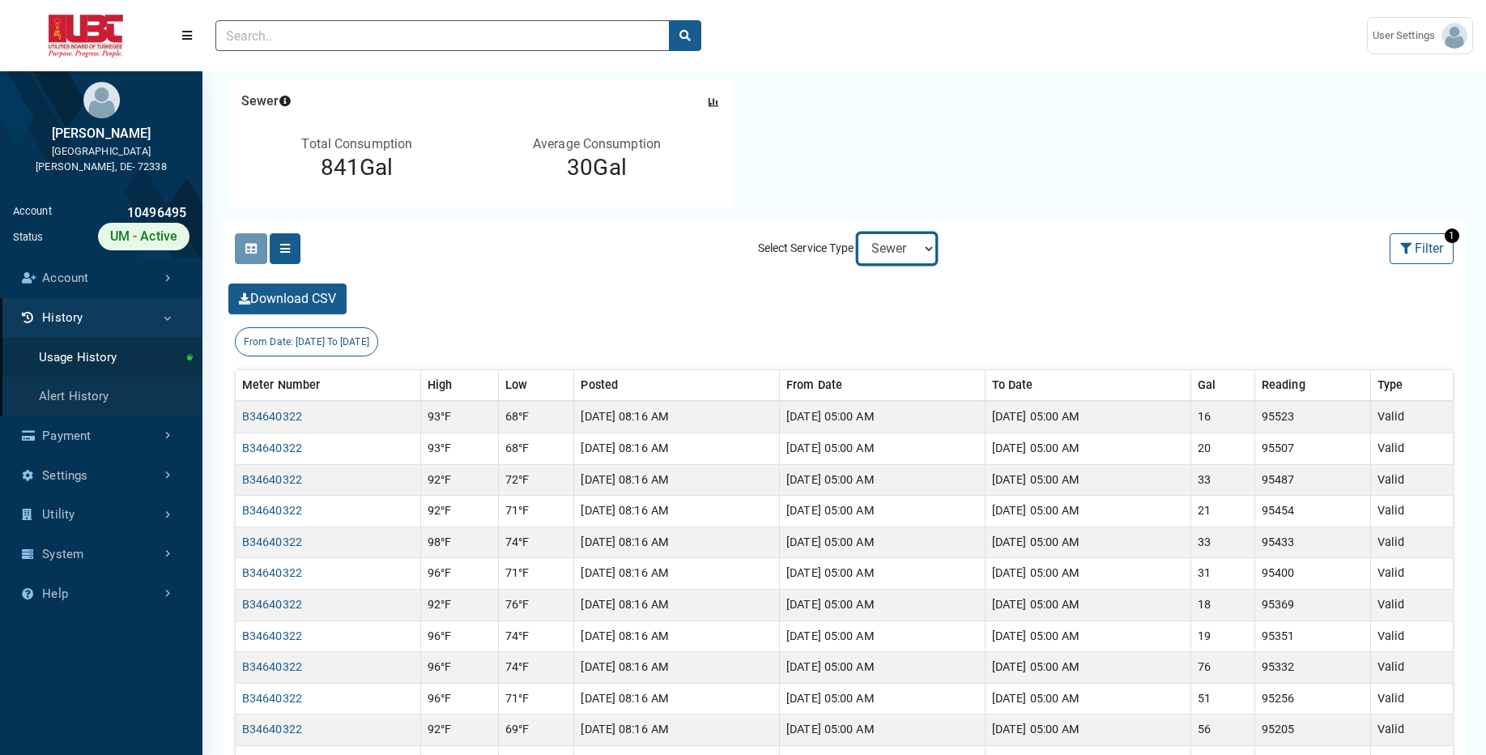
select select "Water"
click at [858, 233] on select "Electric Sewer Water" at bounding box center [897, 248] width 79 height 31
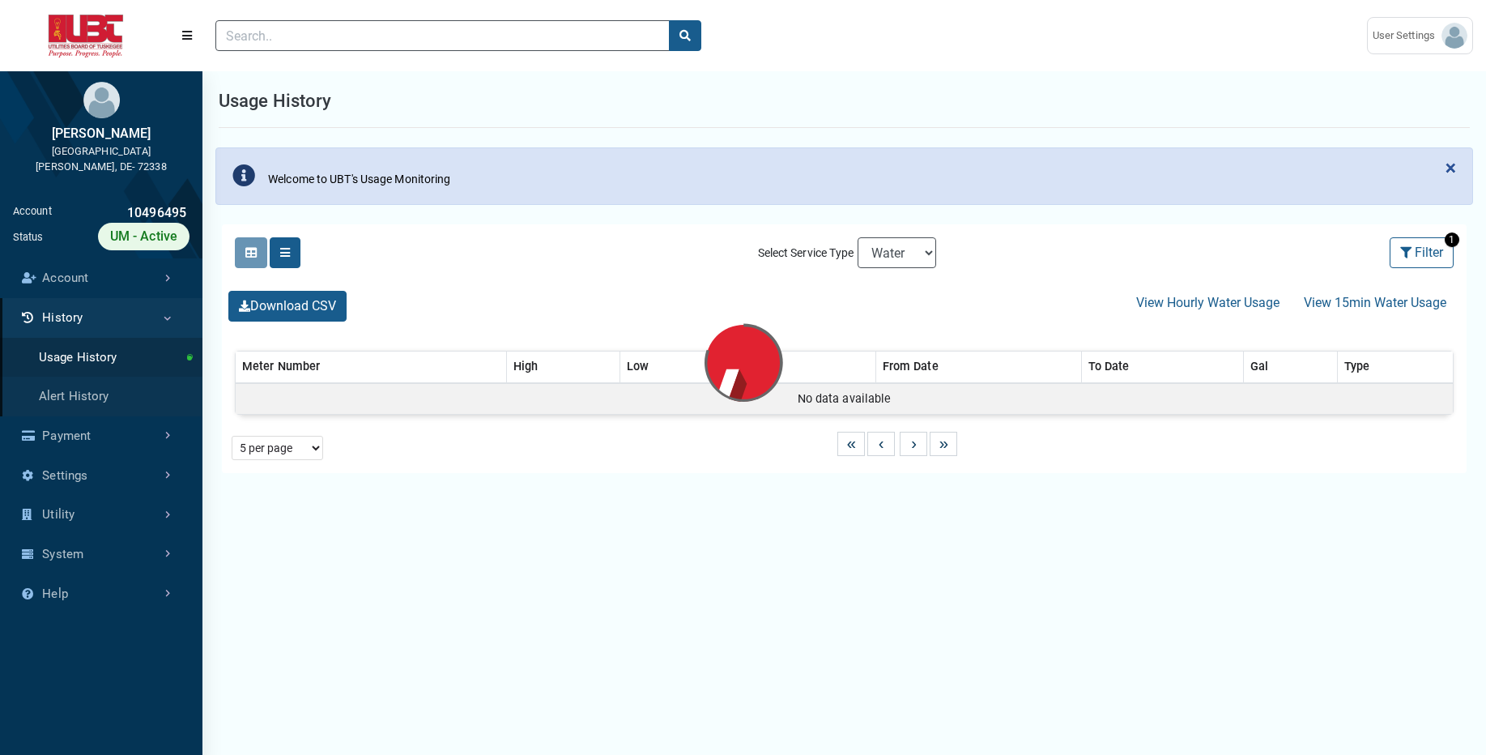
select select "25 per page"
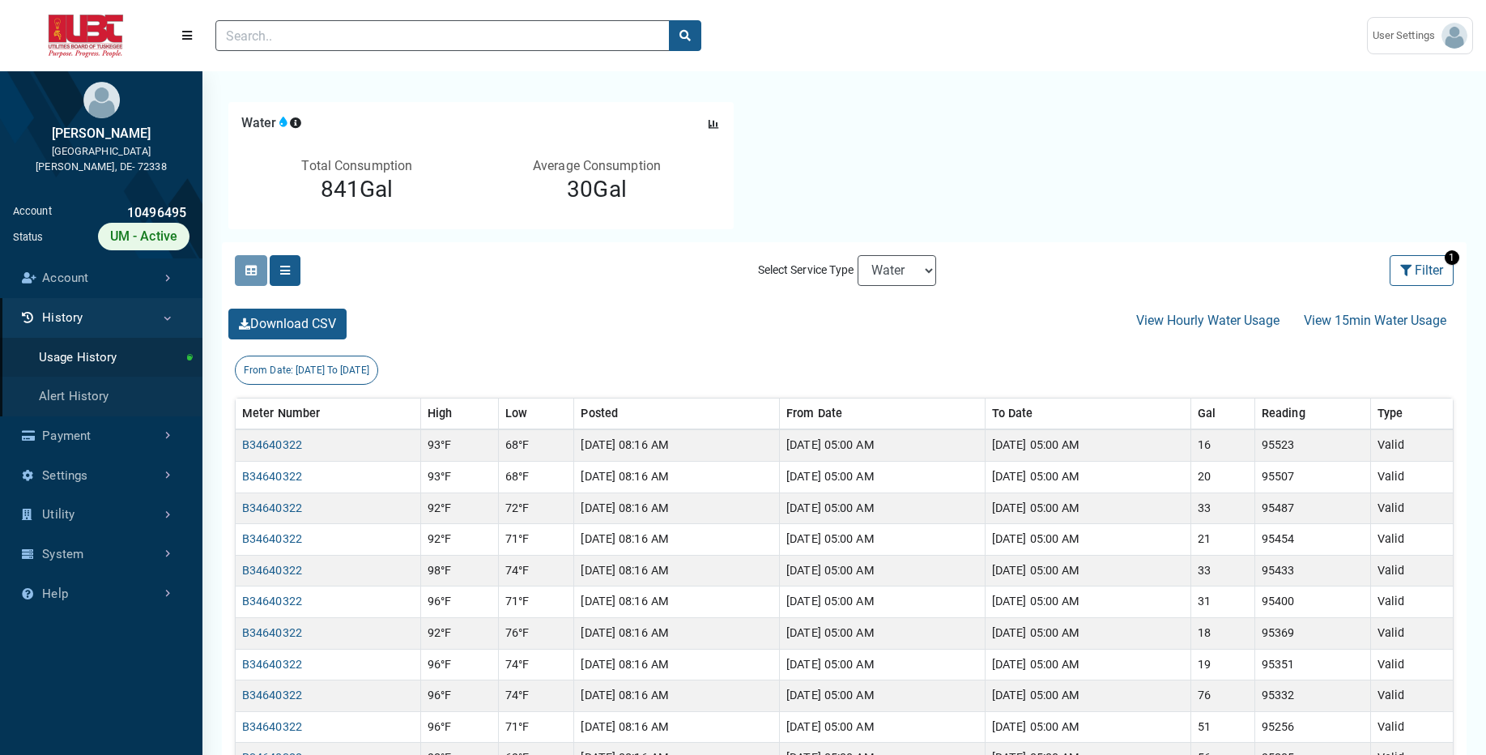
scroll to position [137, 0]
drag, startPoint x: 927, startPoint y: 270, endPoint x: 1094, endPoint y: 211, distance: 177.3
click at [1094, 211] on div "Water Press Tab key to access additional content Date: [DATE] to [DATE] Total C…" at bounding box center [844, 682] width 1284 height 1197
